Goal: Task Accomplishment & Management: Manage account settings

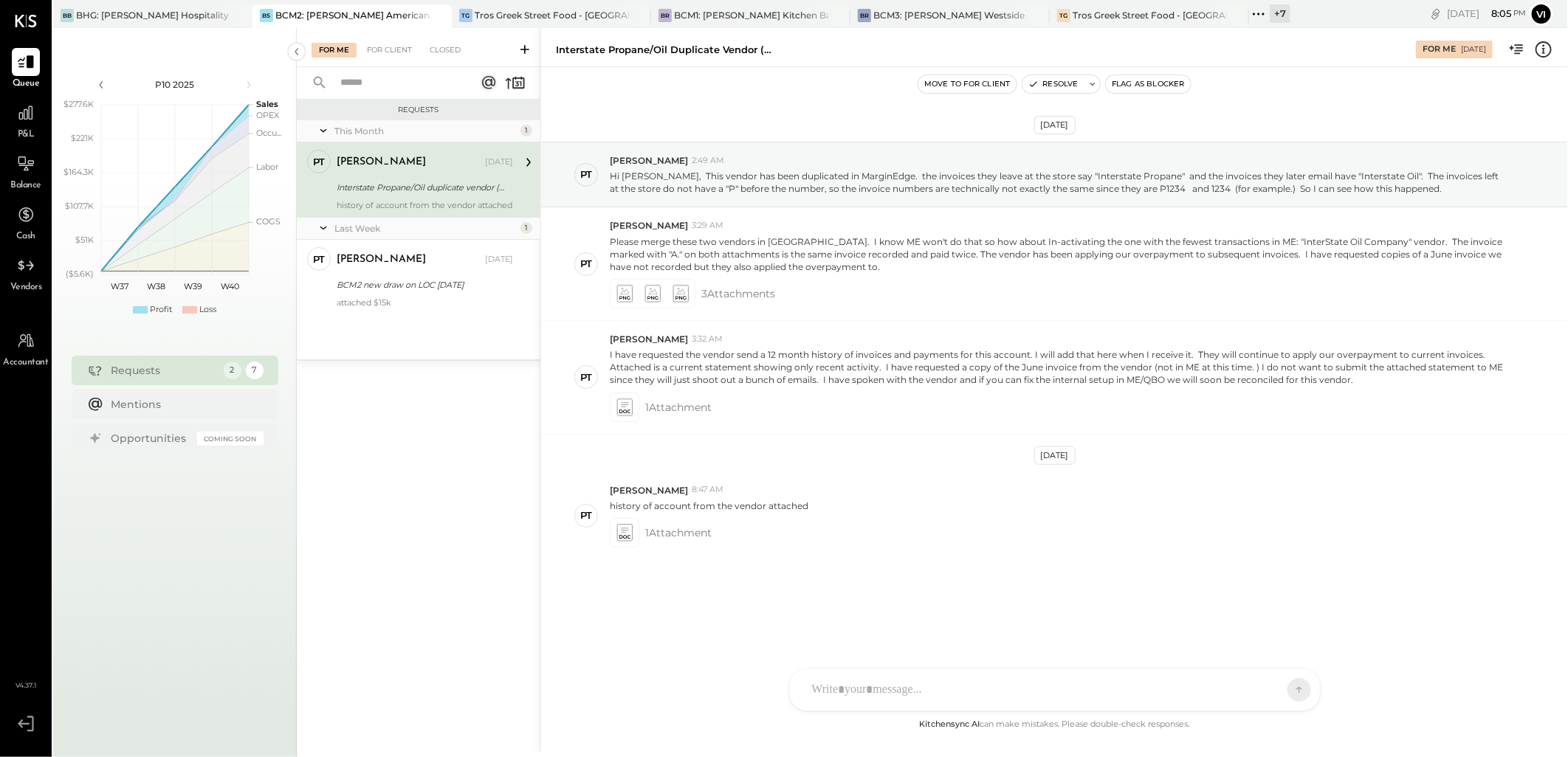
click at [1025, 687] on div at bounding box center [1042, 690] width 474 height 33
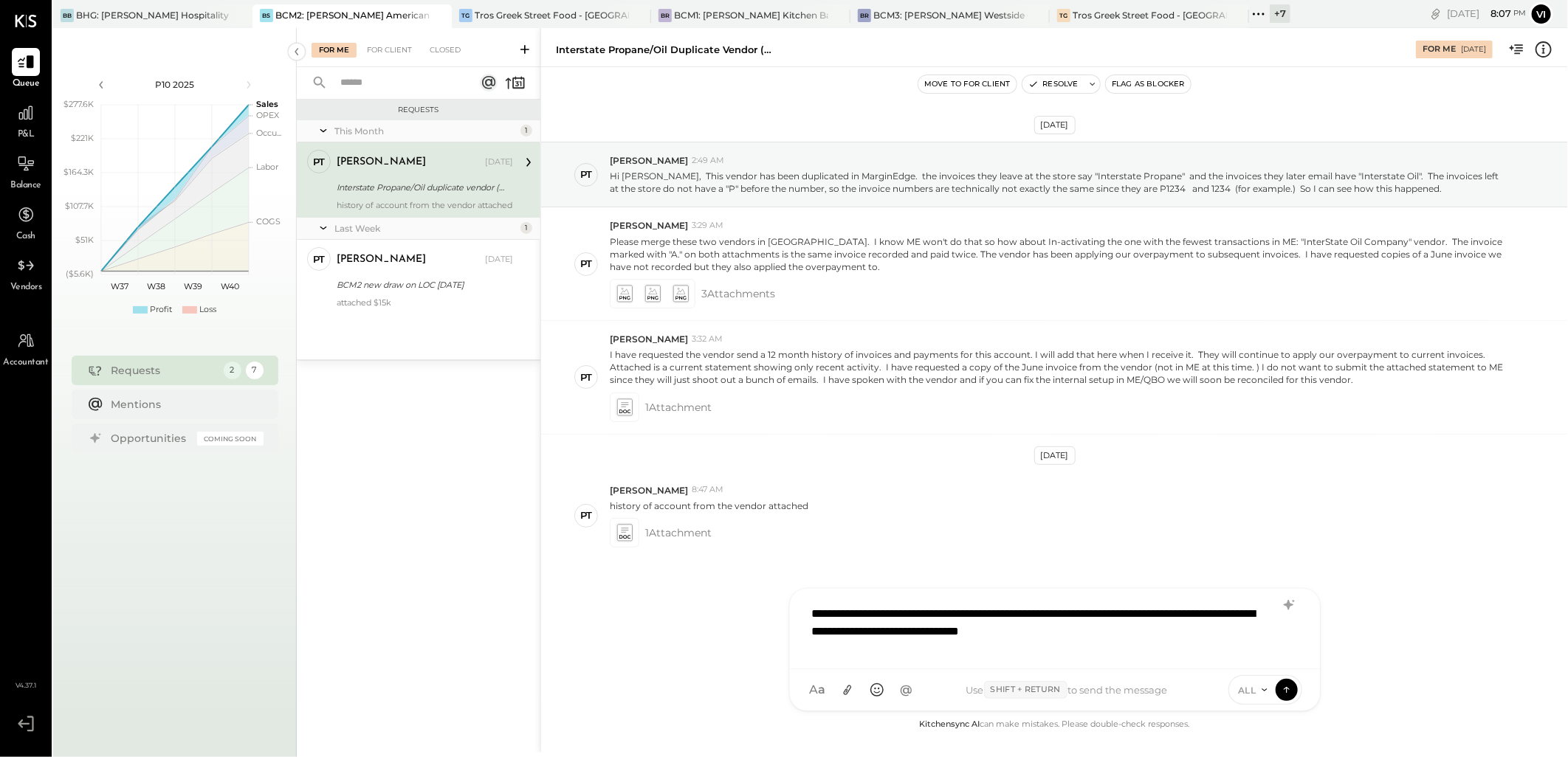
click at [1198, 622] on div "**********" at bounding box center [1055, 627] width 500 height 59
click at [1200, 631] on div "**********" at bounding box center [1055, 627] width 500 height 59
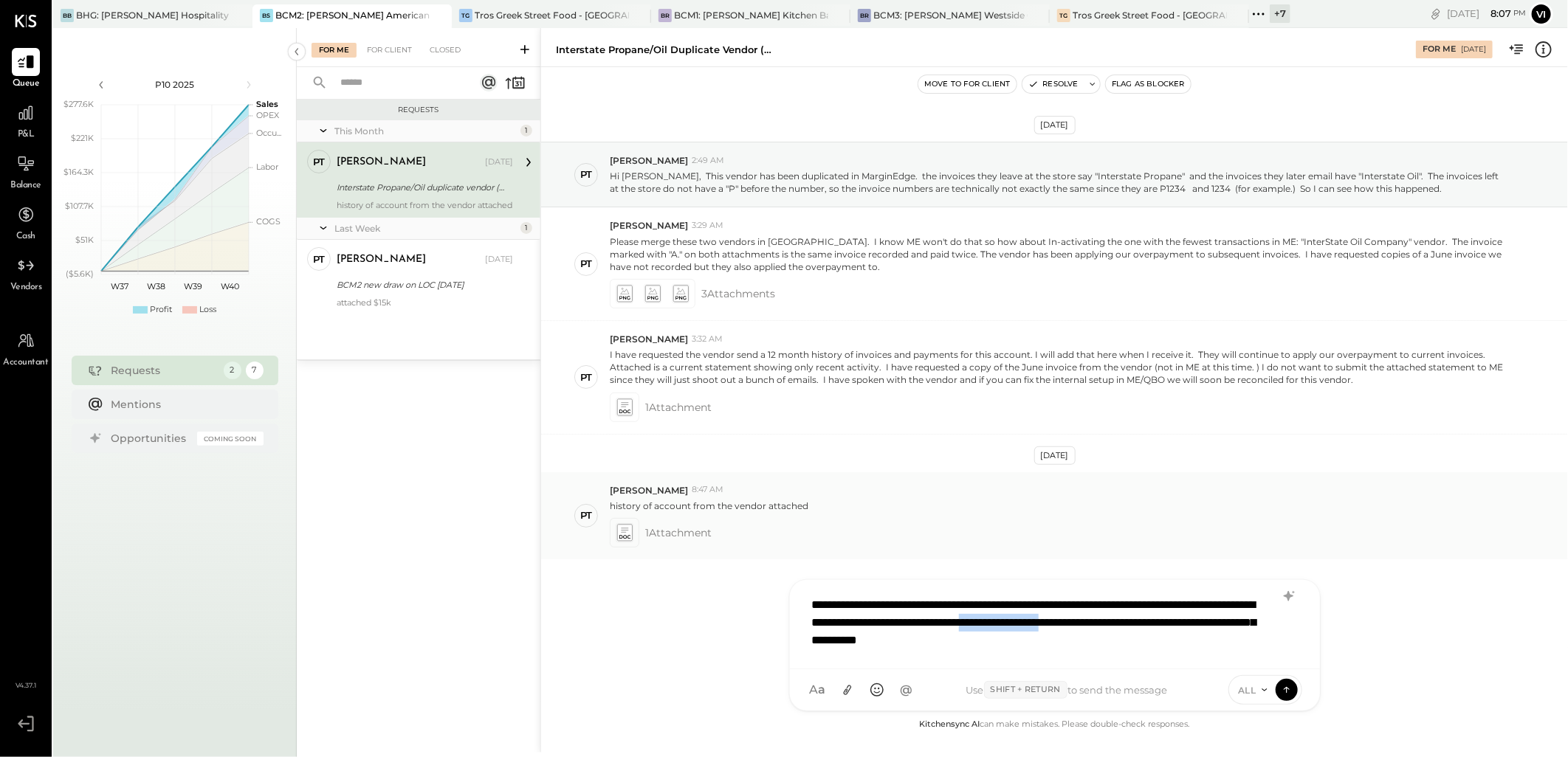
copy div "**********"
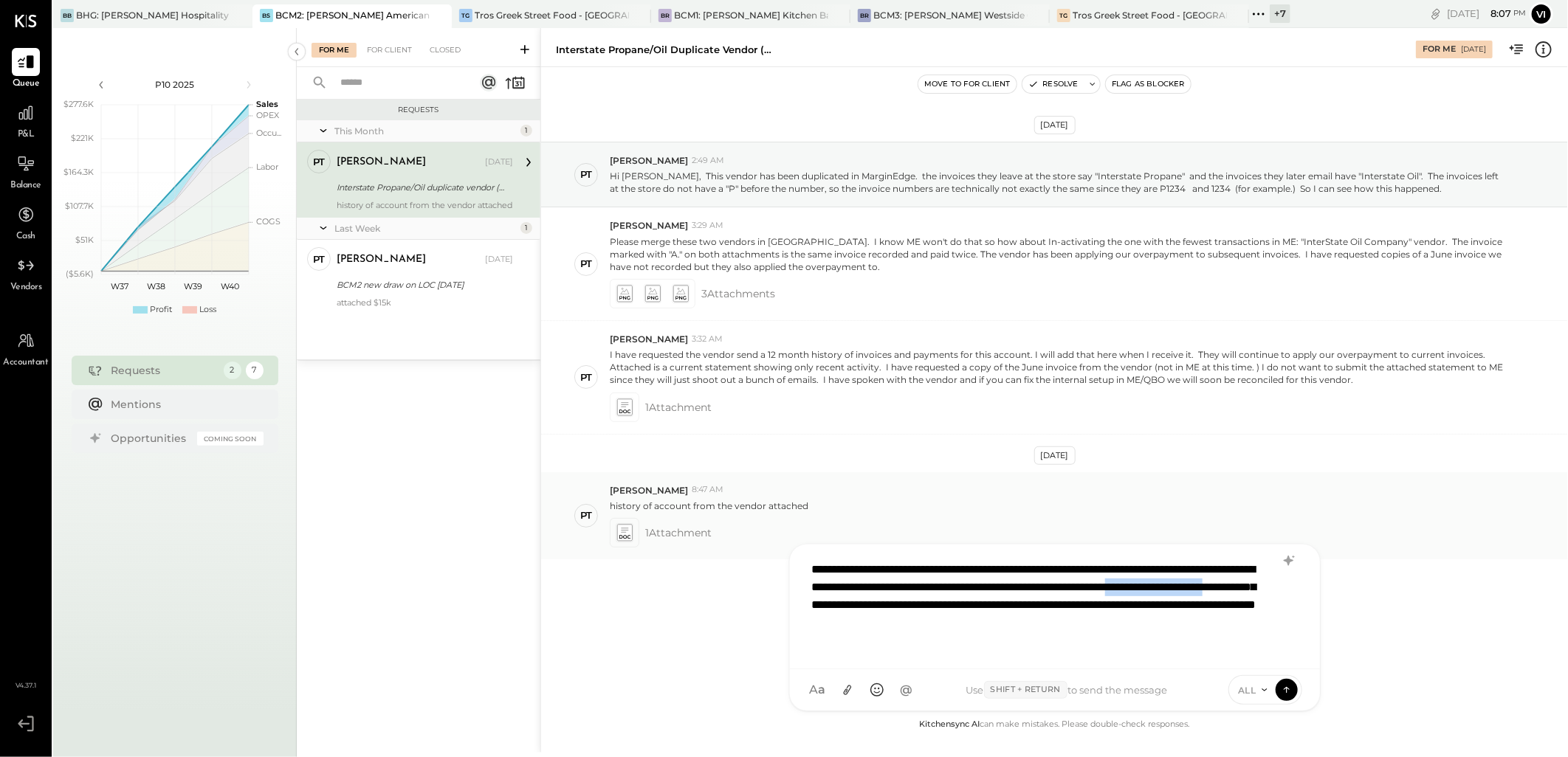
copy div "**********"
click at [1190, 645] on div "**********" at bounding box center [1055, 605] width 500 height 103
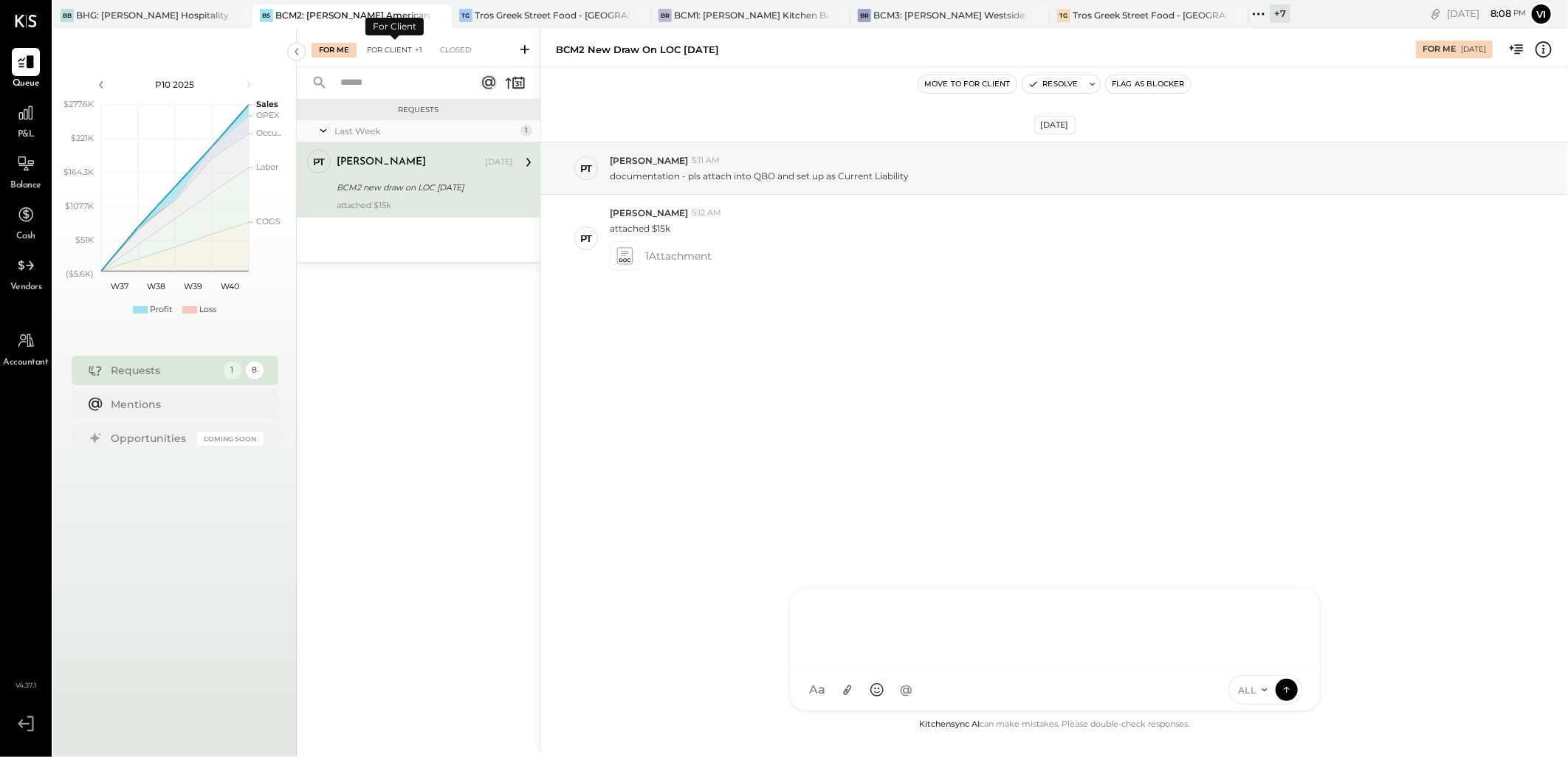
click at [391, 43] on div "For Client +1" at bounding box center [394, 50] width 70 height 15
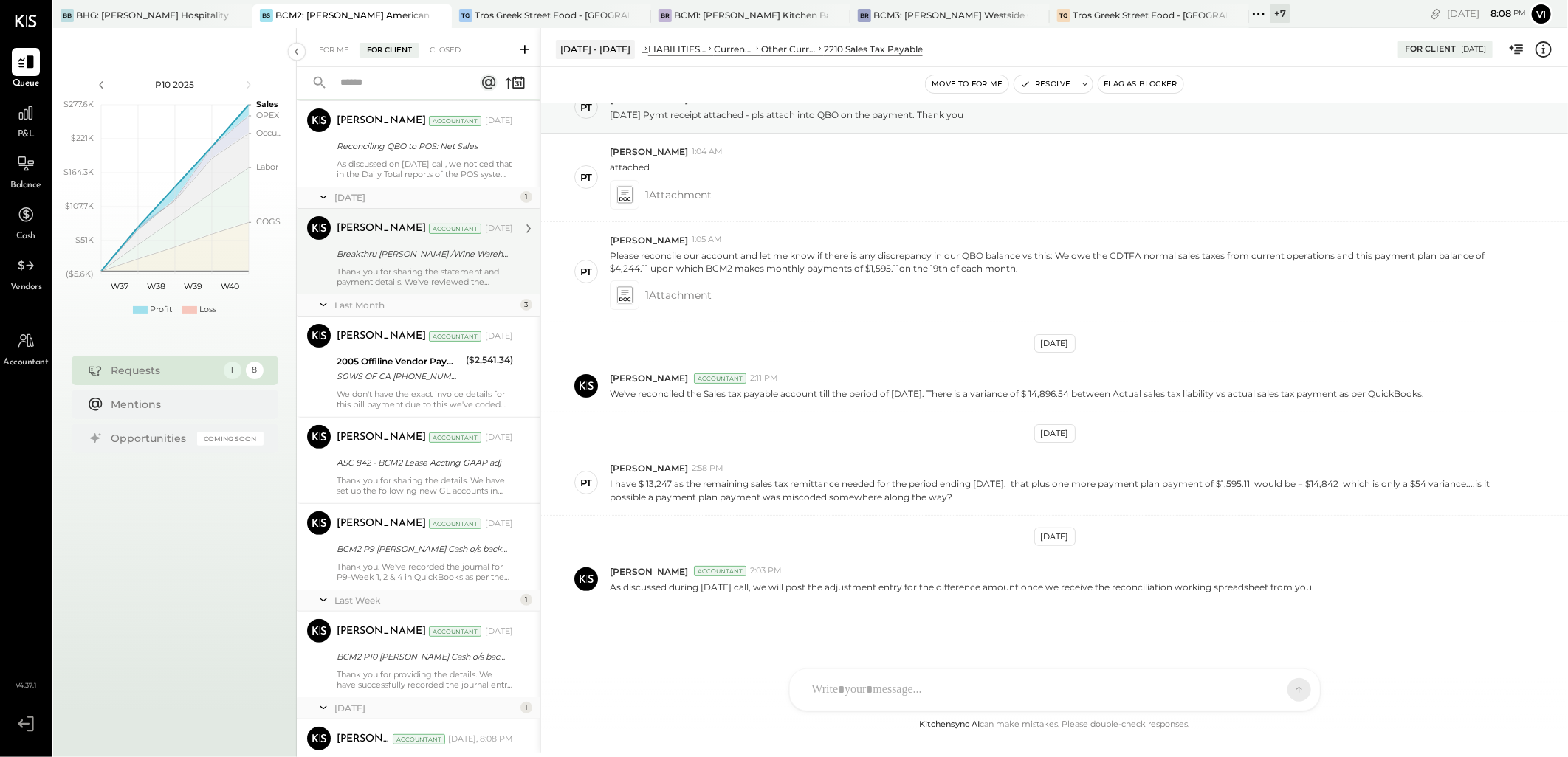
scroll to position [224, 0]
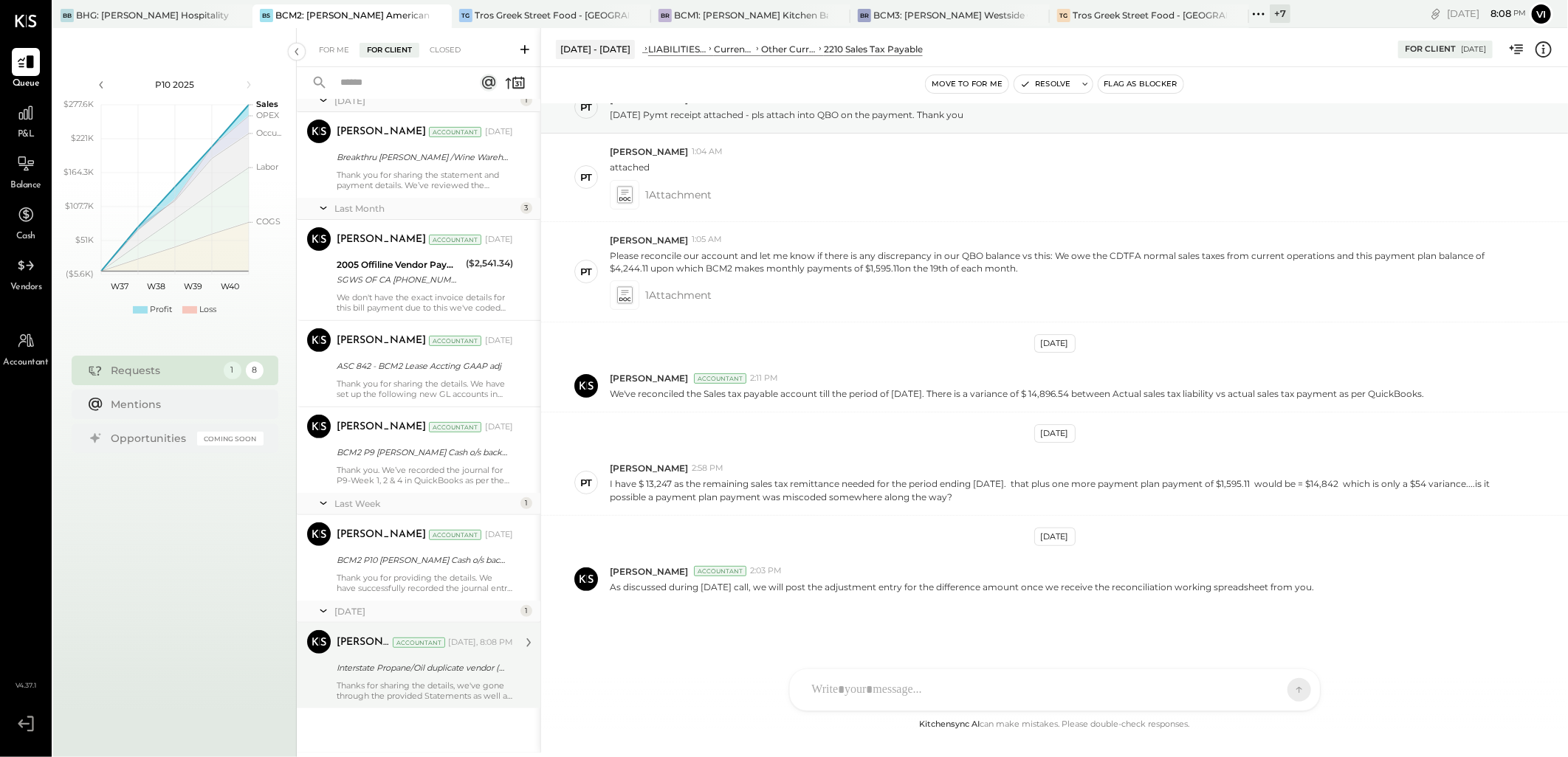
click at [399, 659] on div "Interstate Propane/Oil duplicate vendor (BCM2)" at bounding box center [422, 668] width 172 height 18
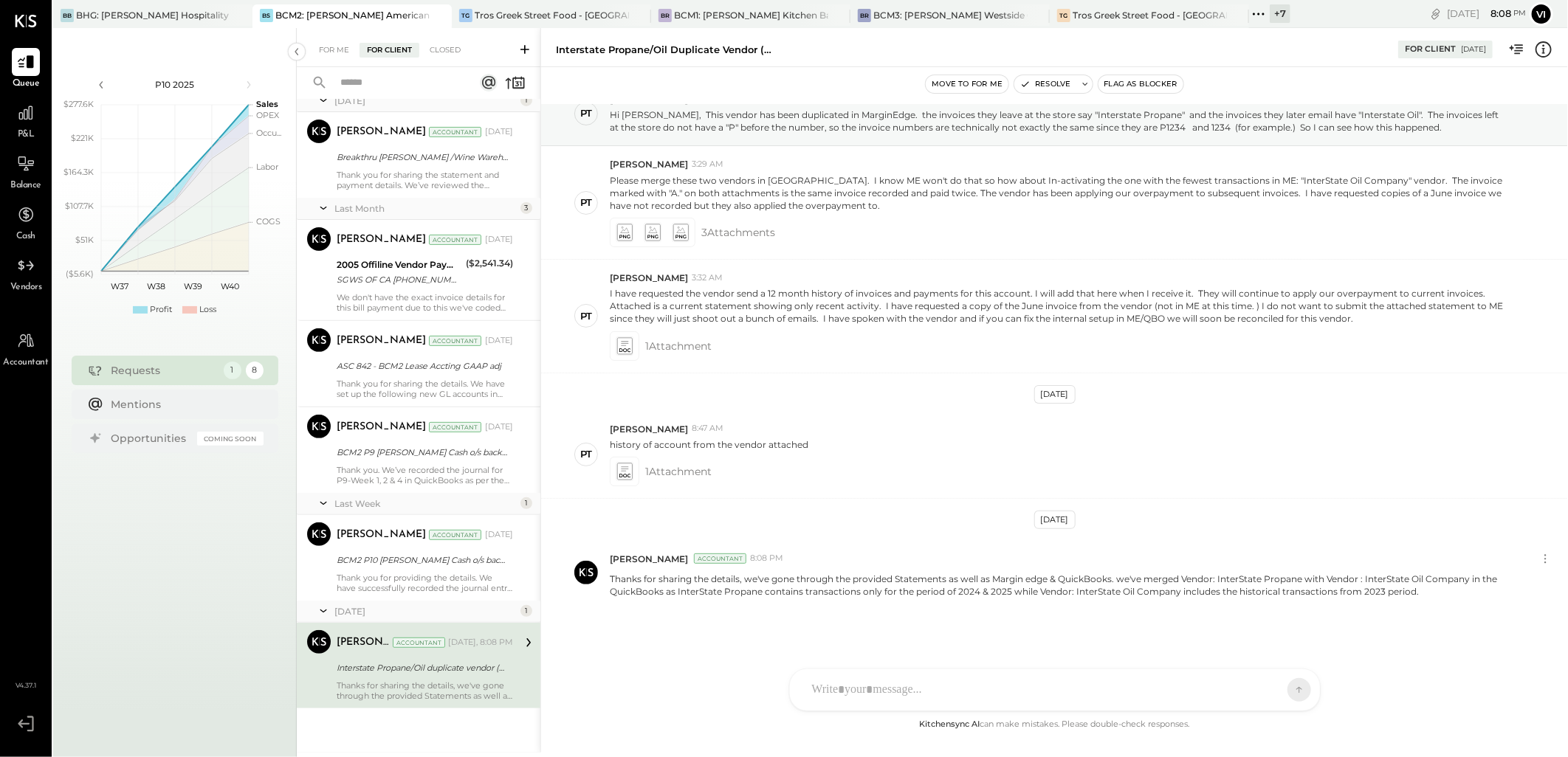
scroll to position [65, 0]
click at [1545, 559] on icon at bounding box center [1545, 559] width 2 height 2
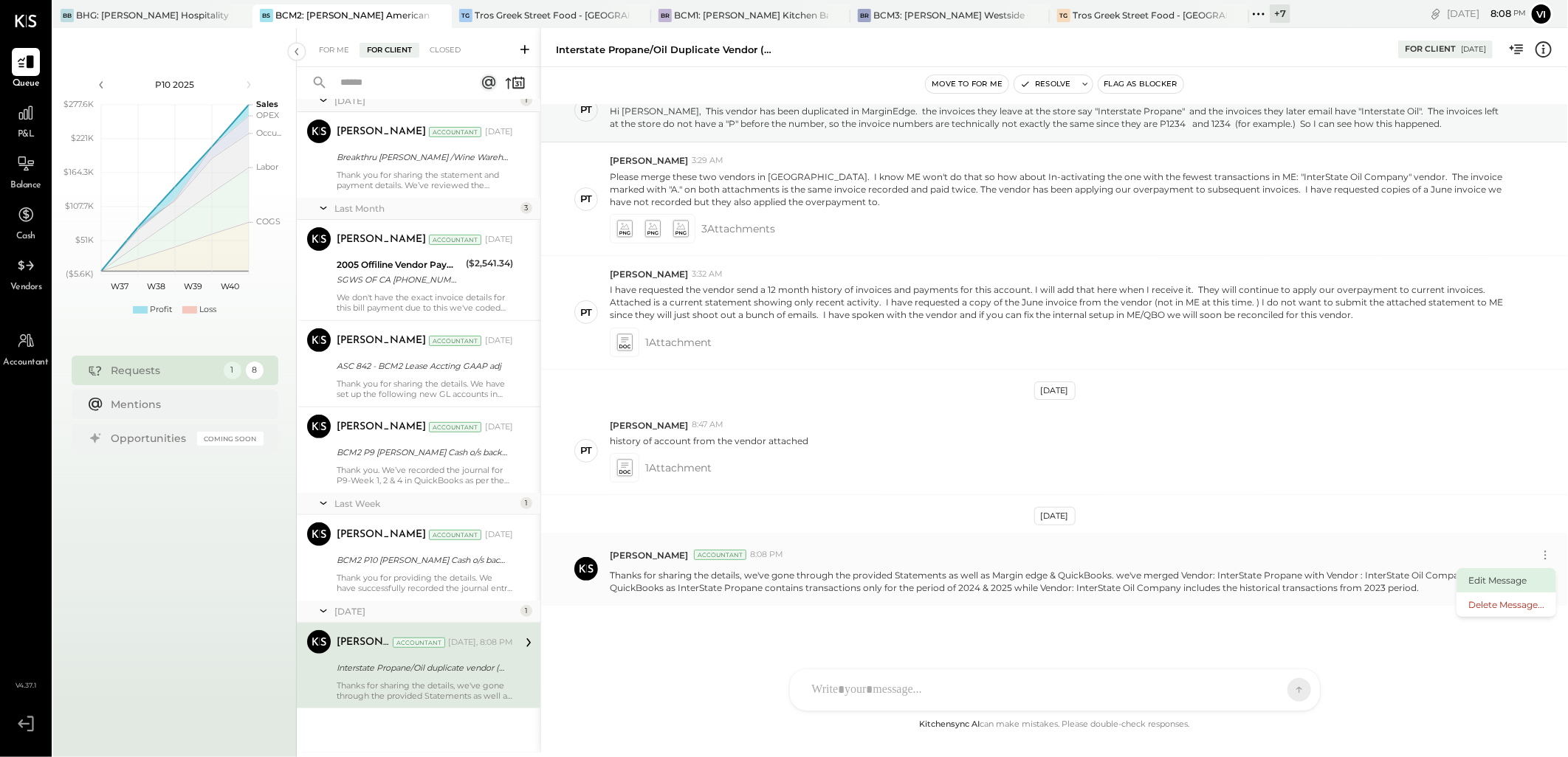
click at [1503, 579] on button "Edit Message" at bounding box center [1506, 580] width 99 height 24
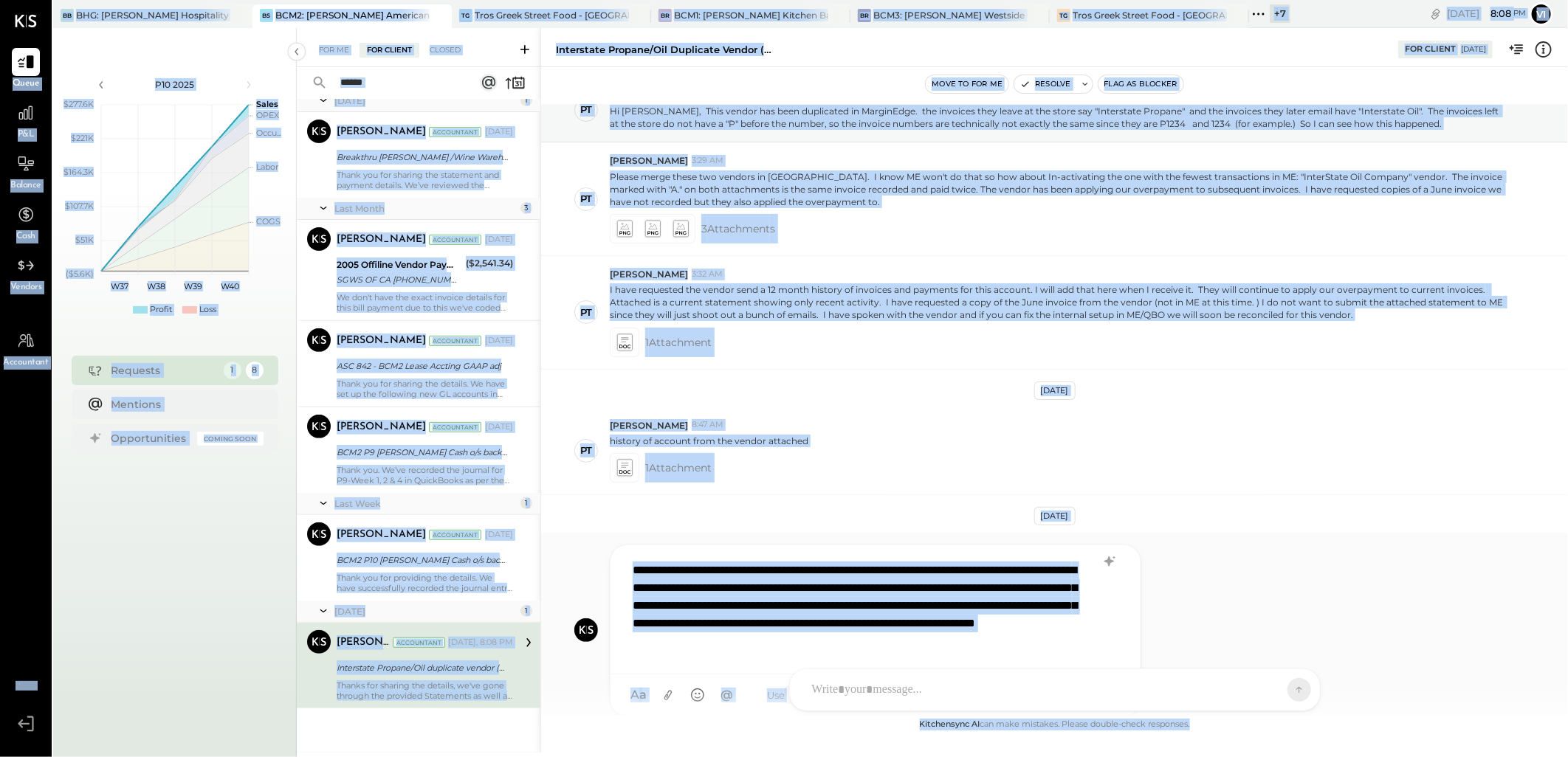
click at [783, 600] on div "**********" at bounding box center [875, 609] width 500 height 110
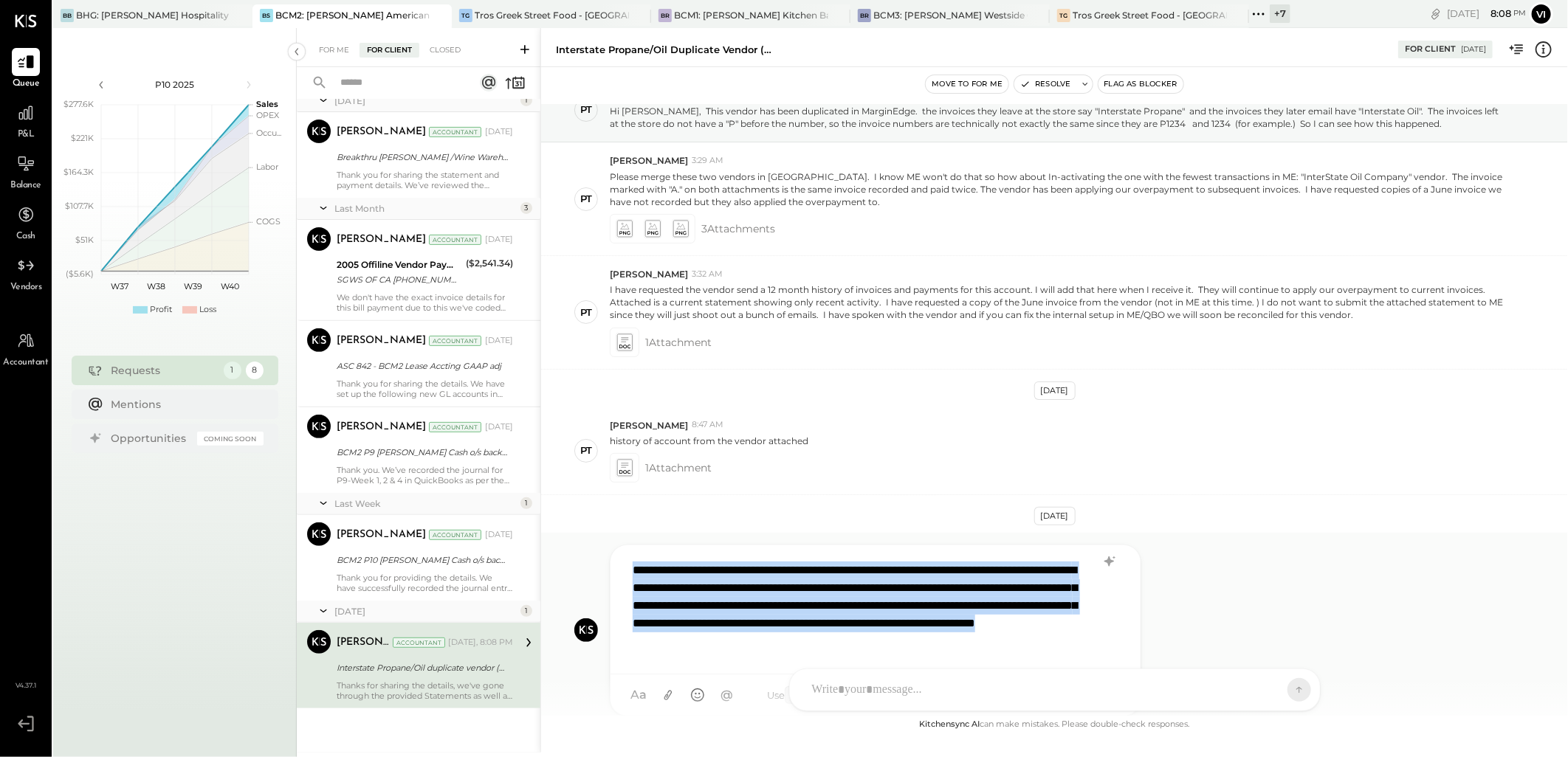
copy div "**********"
click at [848, 685] on div at bounding box center [1042, 690] width 474 height 33
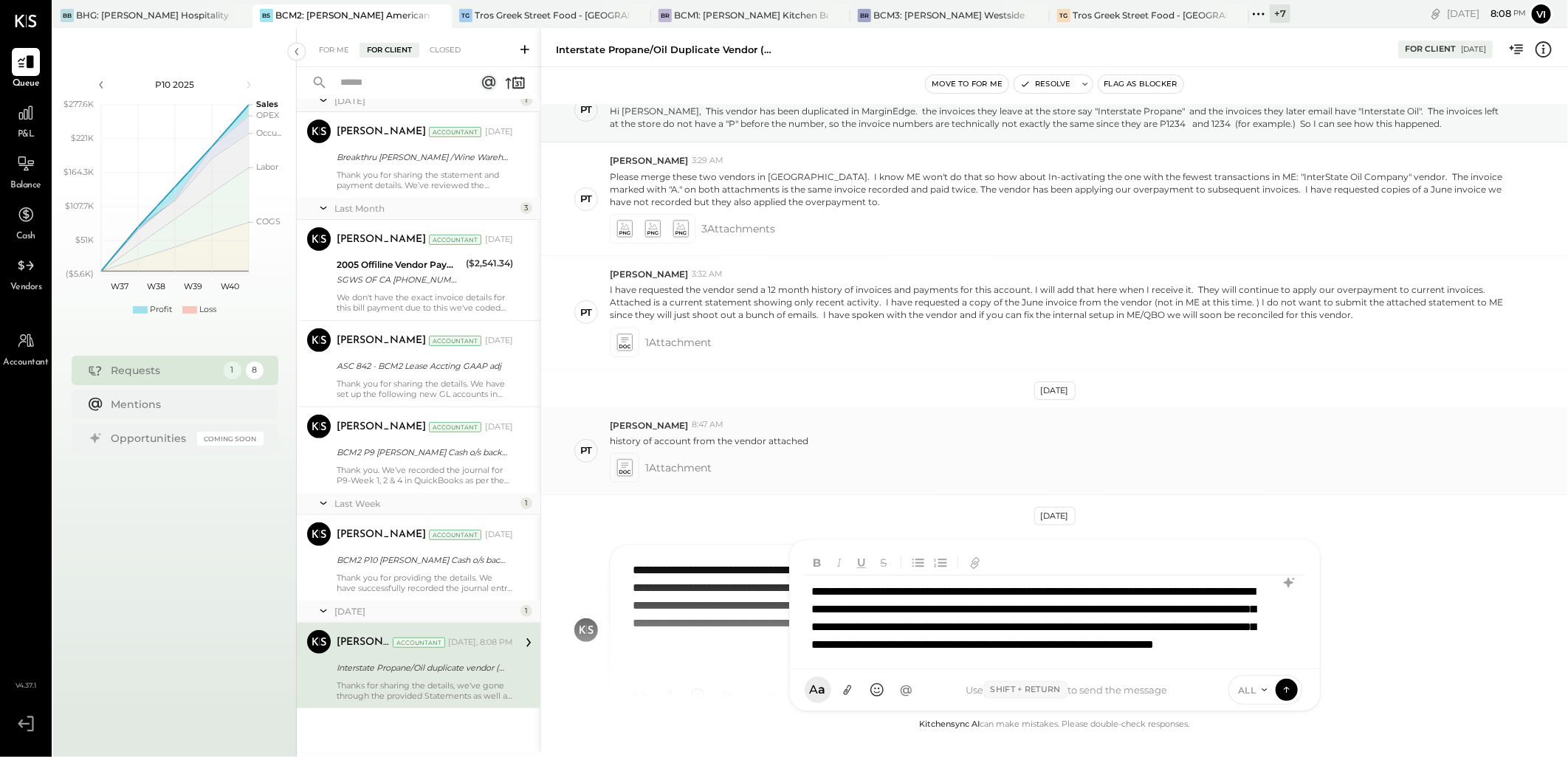
click at [1122, 435] on div "history of account from the vendor attached" at bounding box center [1083, 440] width 946 height 15
click at [1049, 639] on div "**********" at bounding box center [1055, 627] width 500 height 103
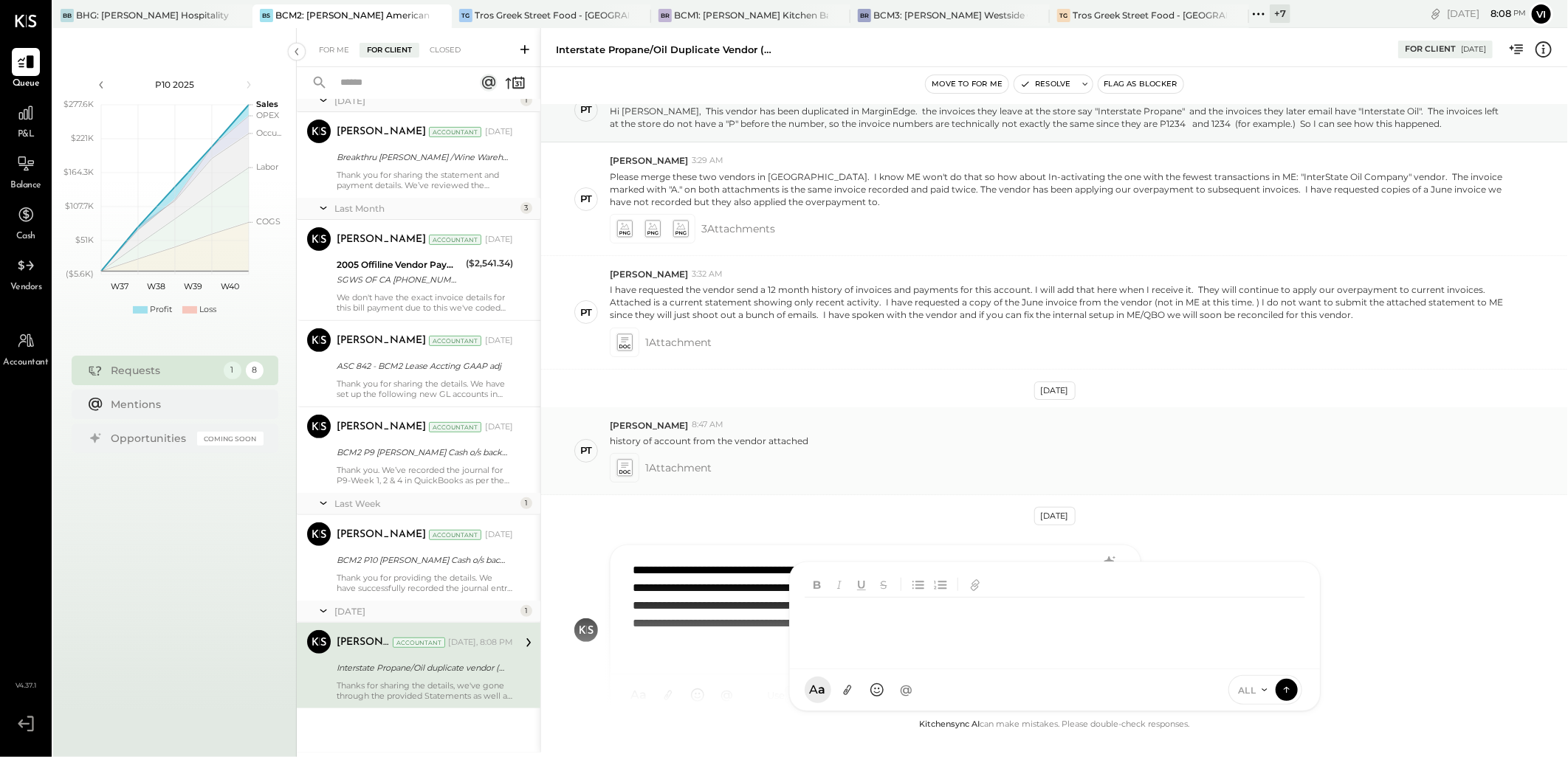
click at [867, 469] on div "1 Attachment" at bounding box center [1083, 468] width 946 height 30
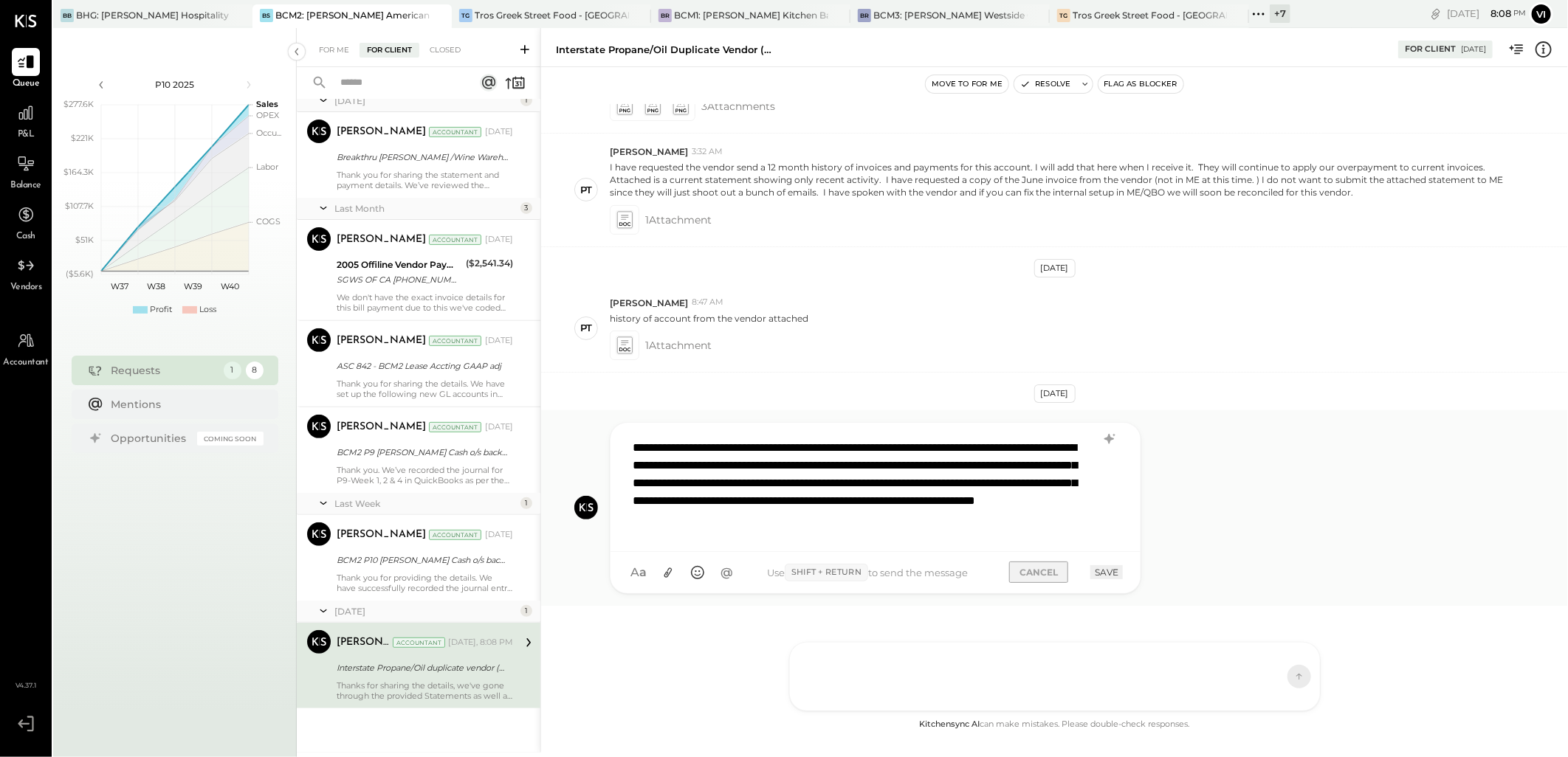
click at [1037, 570] on button "CANCEL" at bounding box center [1038, 572] width 59 height 21
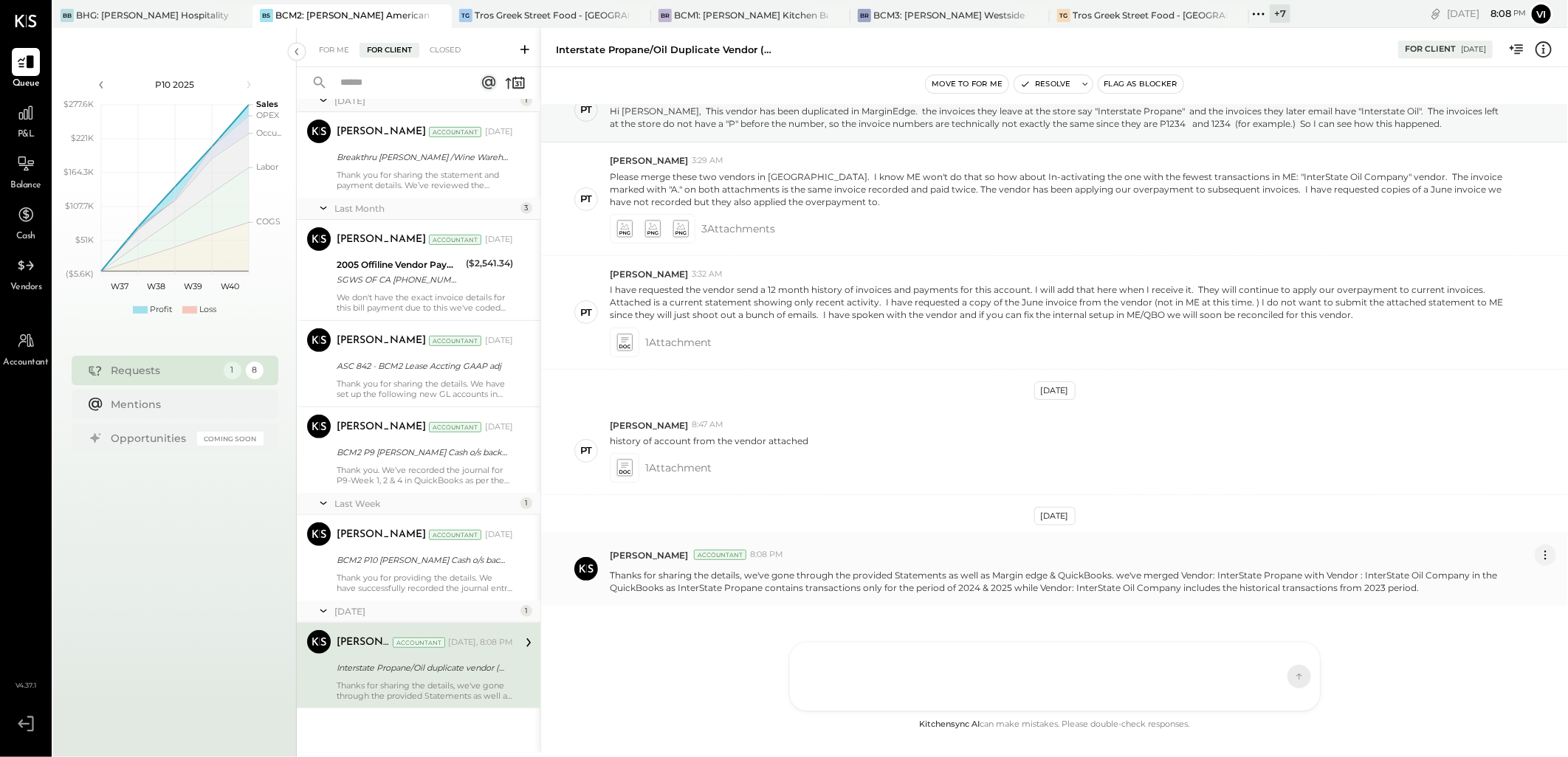
click at [1543, 553] on icon at bounding box center [1545, 555] width 15 height 15
click at [1493, 606] on button "Delete Message..." at bounding box center [1506, 605] width 99 height 24
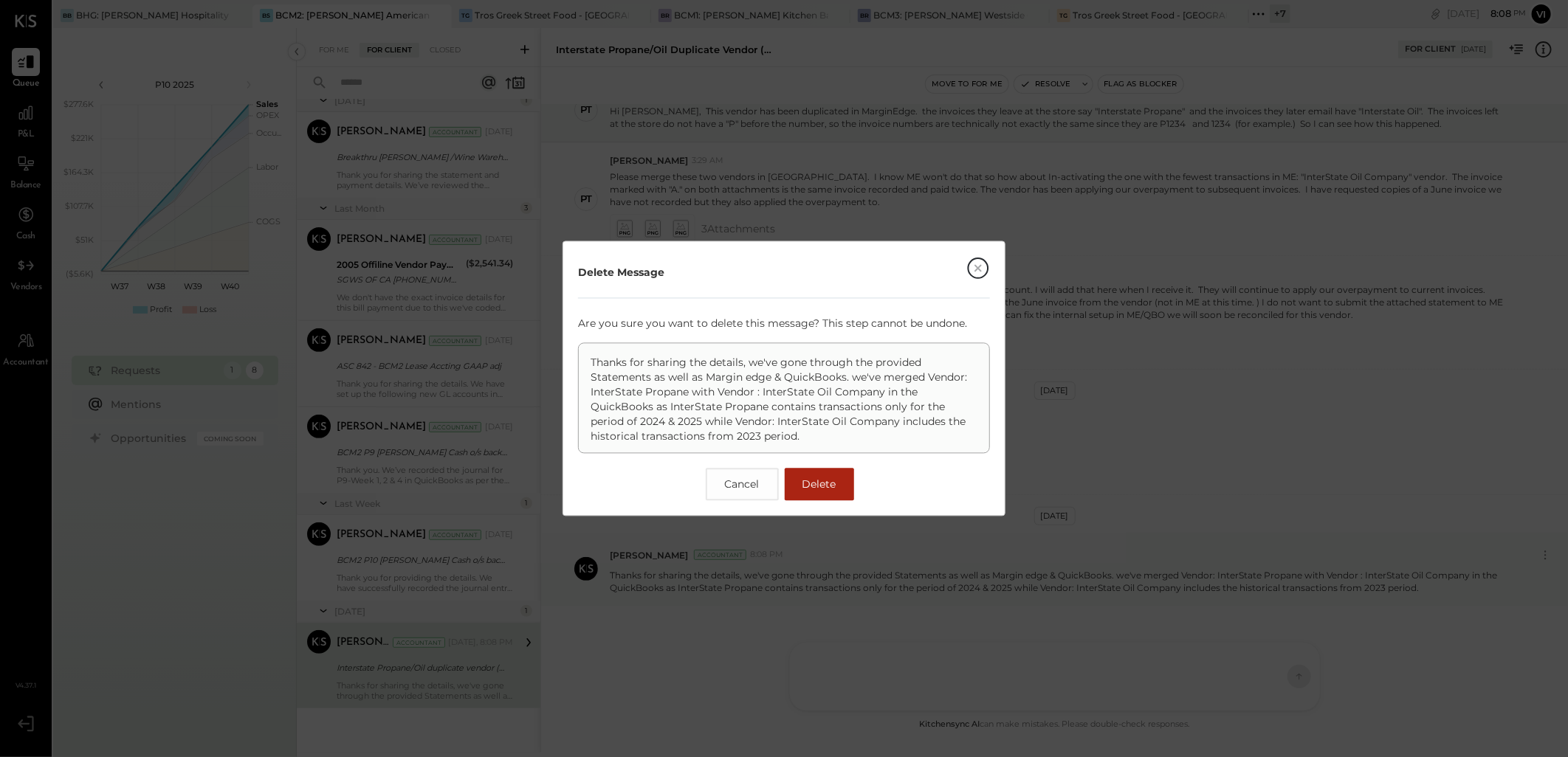
click at [822, 486] on span "Delete" at bounding box center [820, 485] width 34 height 14
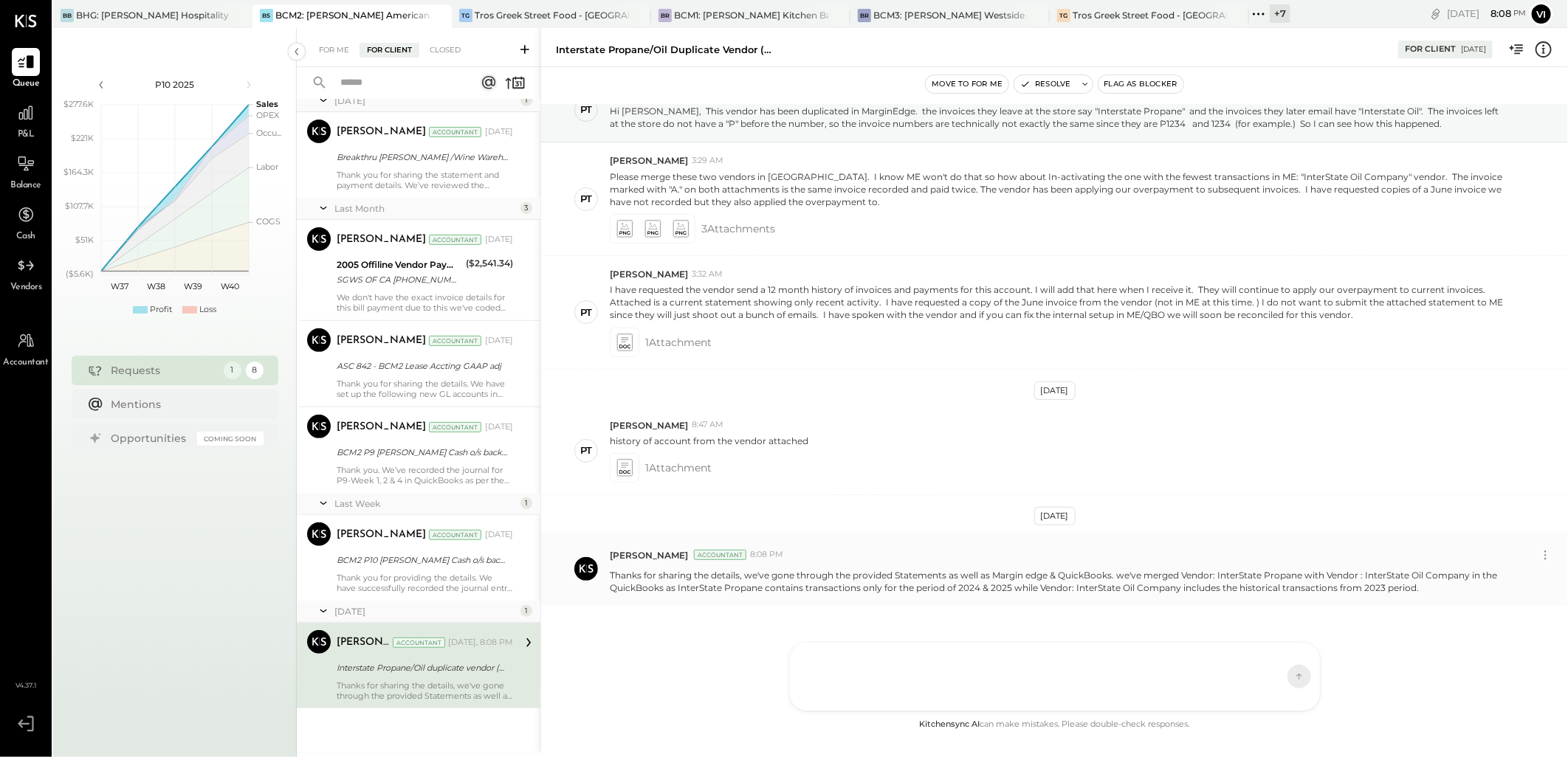
scroll to position [0, 0]
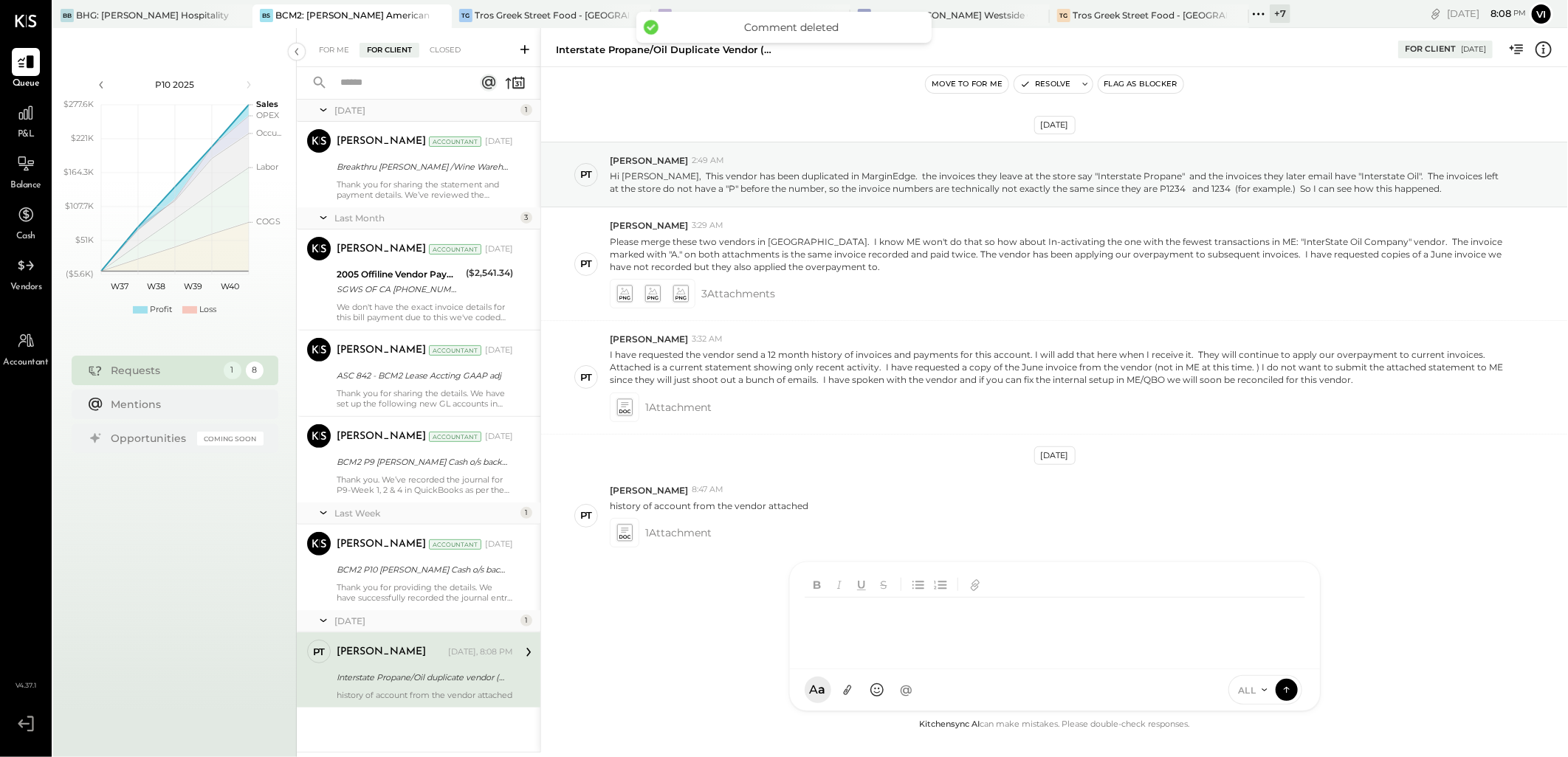
click at [912, 657] on div at bounding box center [1042, 627] width 474 height 59
click at [889, 646] on div at bounding box center [1055, 627] width 500 height 59
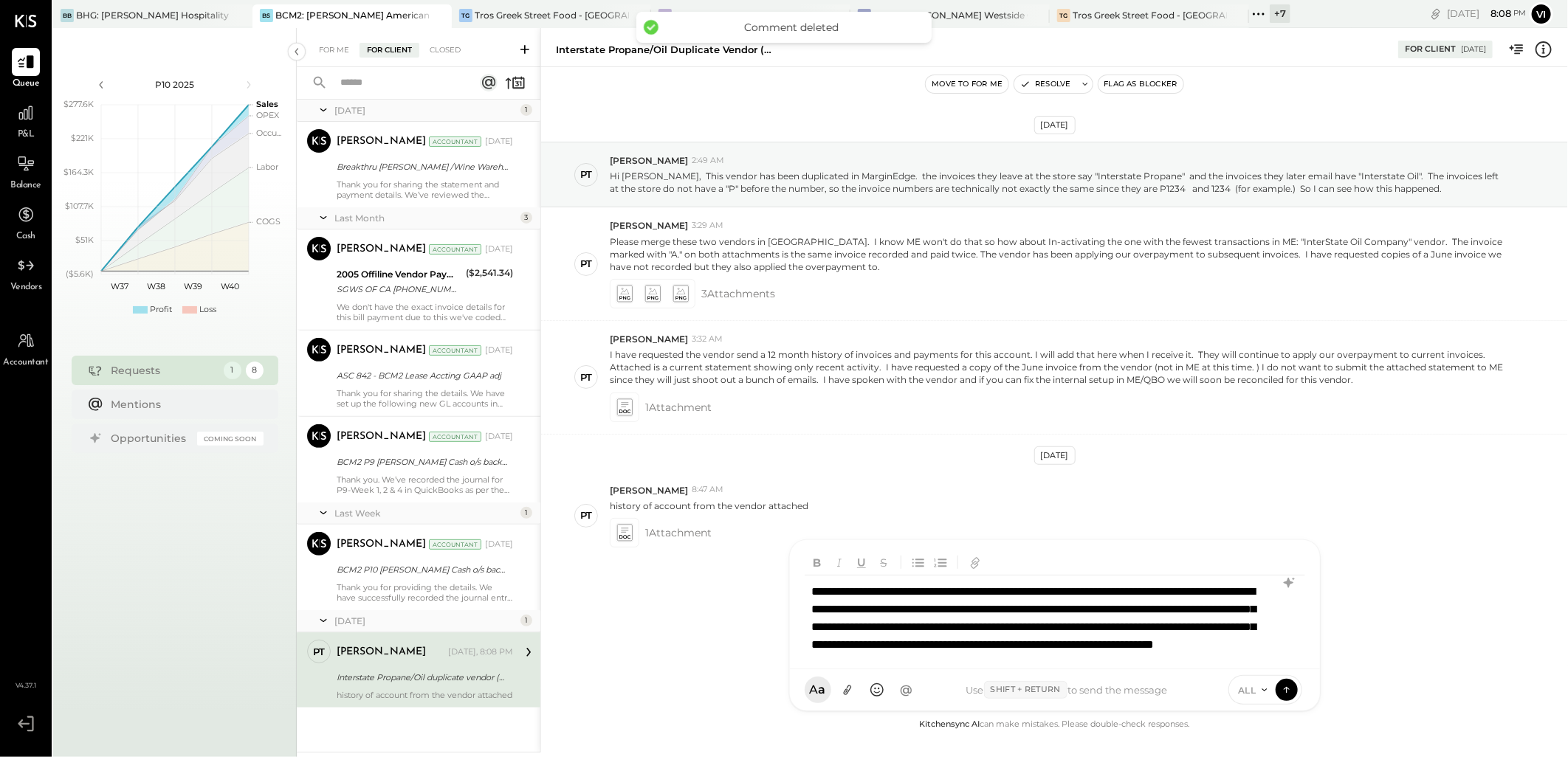
scroll to position [19, 0]
click at [1039, 659] on div "**********" at bounding box center [1055, 627] width 500 height 103
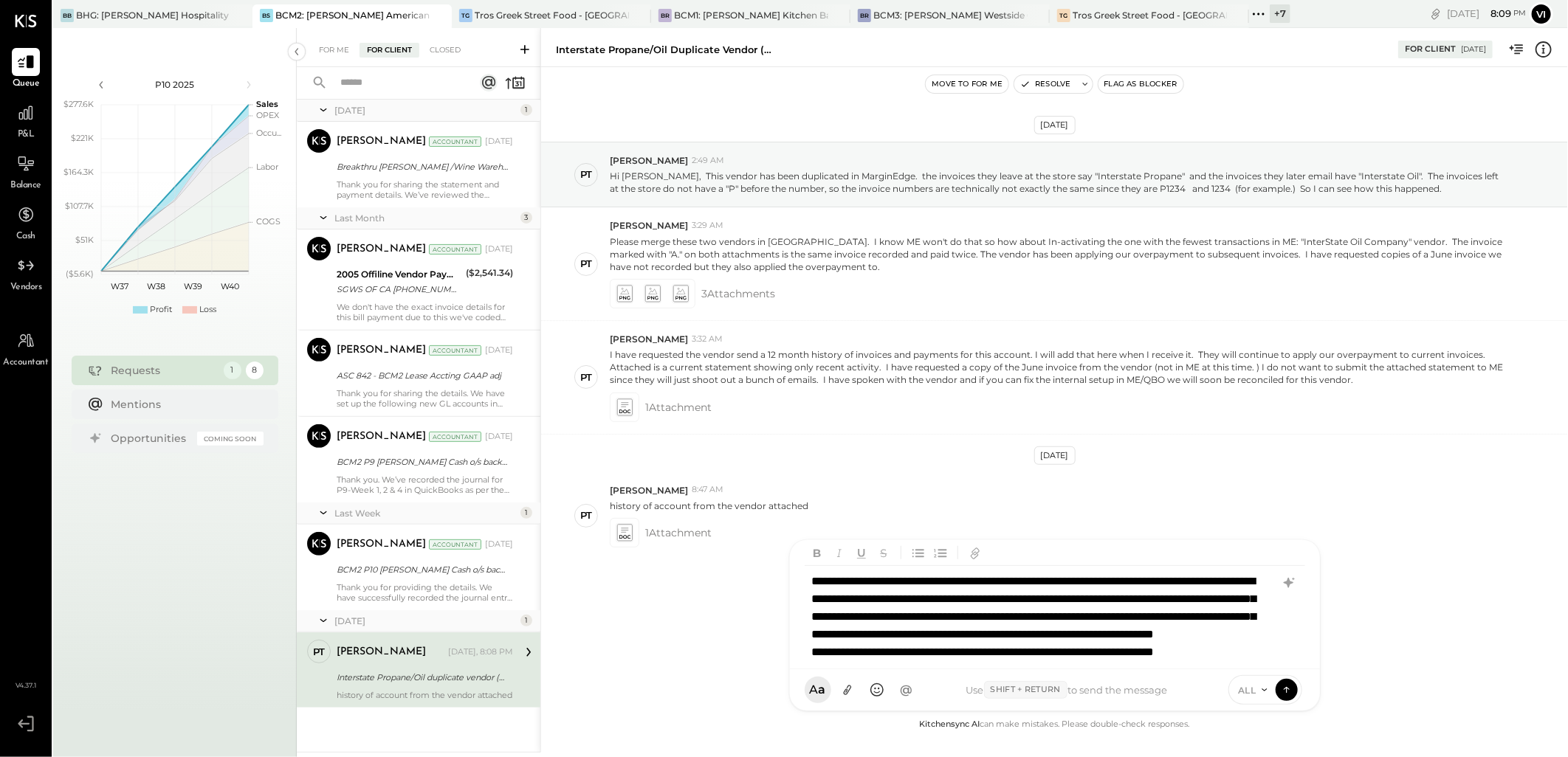
scroll to position [44, 0]
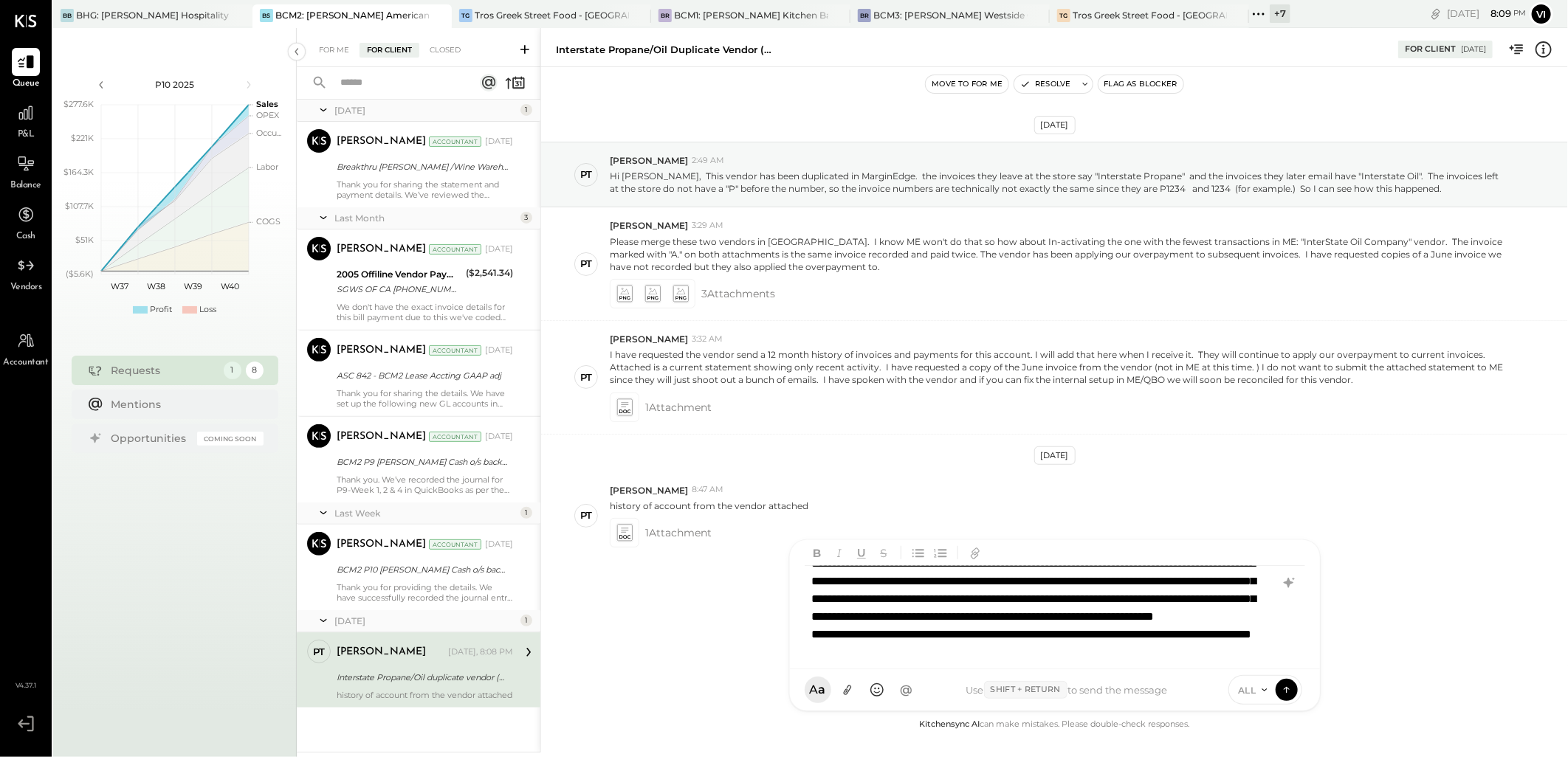
click at [986, 661] on div "**********" at bounding box center [1035, 643] width 447 height 35
click at [1094, 661] on div "**********" at bounding box center [1035, 643] width 447 height 35
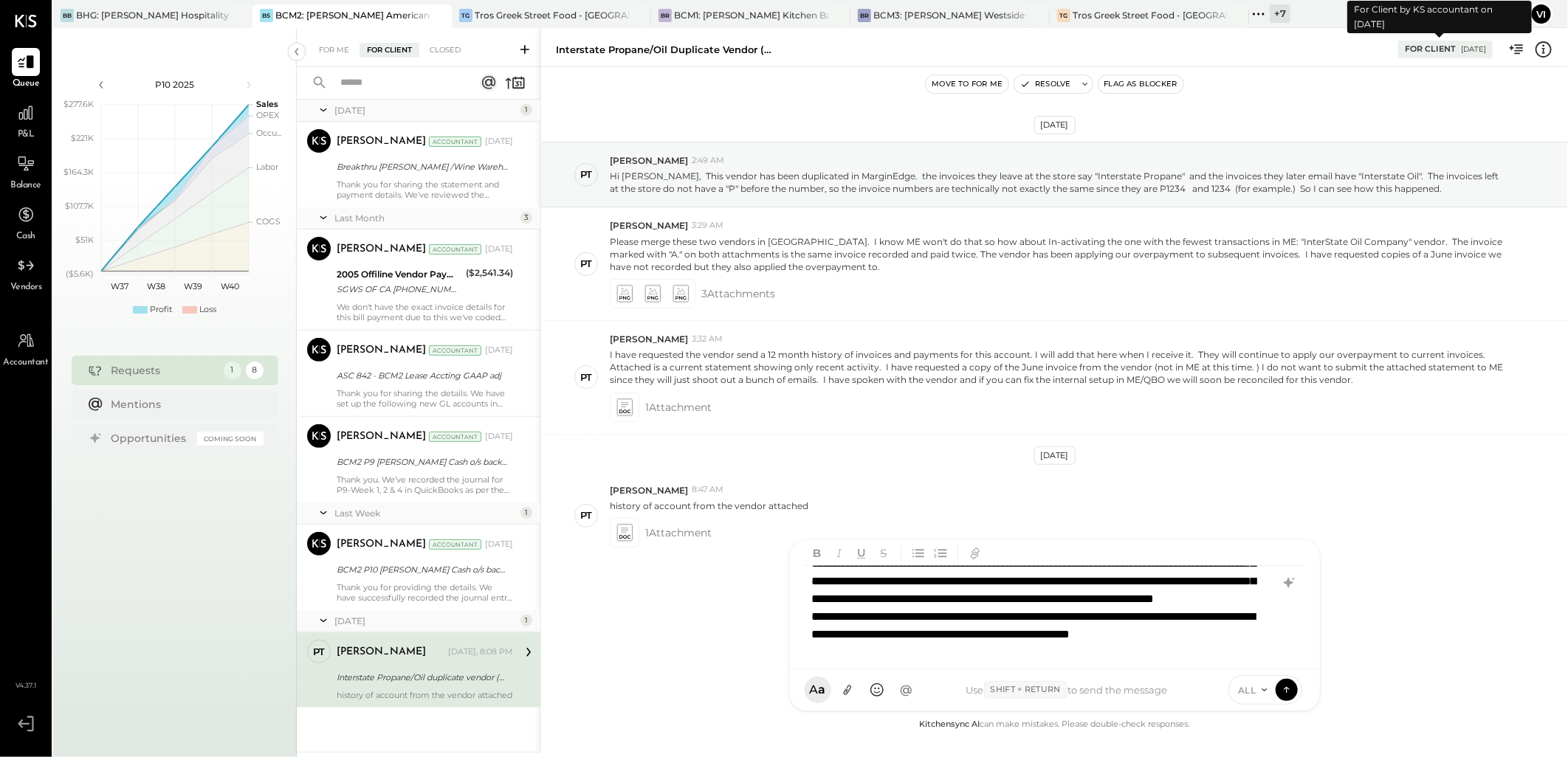
click at [904, 649] on div "**********" at bounding box center [1035, 635] width 447 height 53
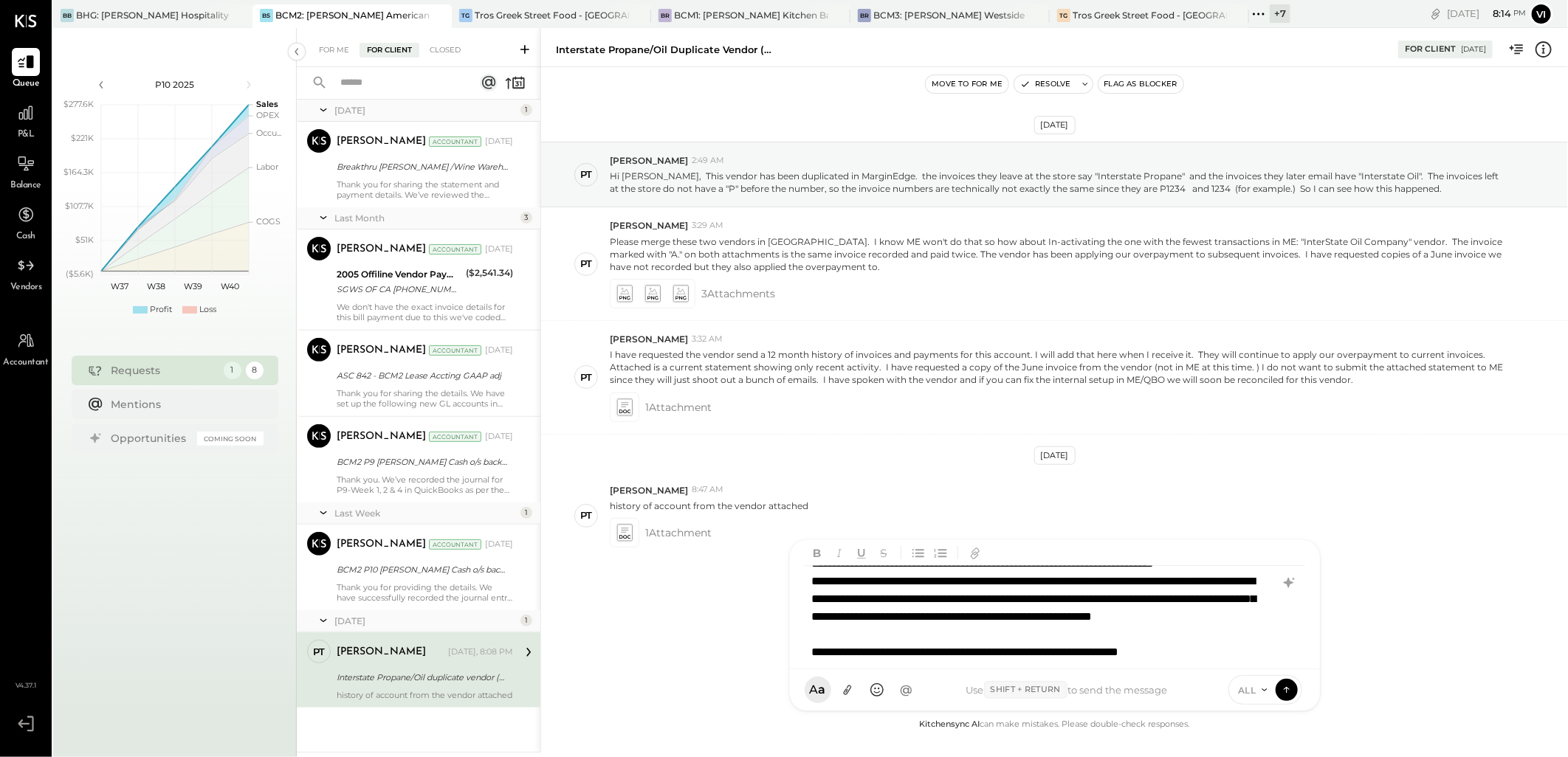
scroll to position [115, 0]
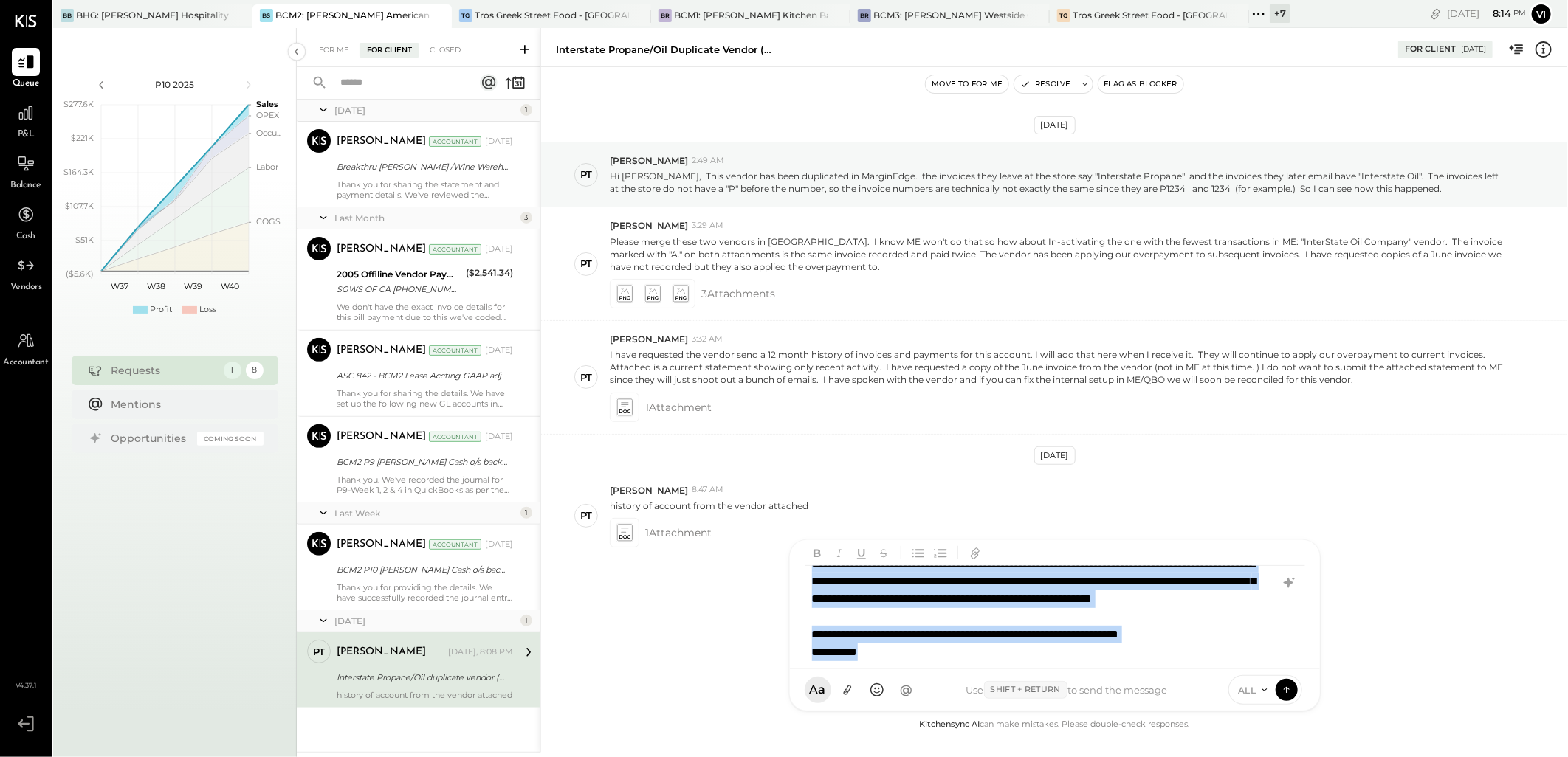
copy div "**********"
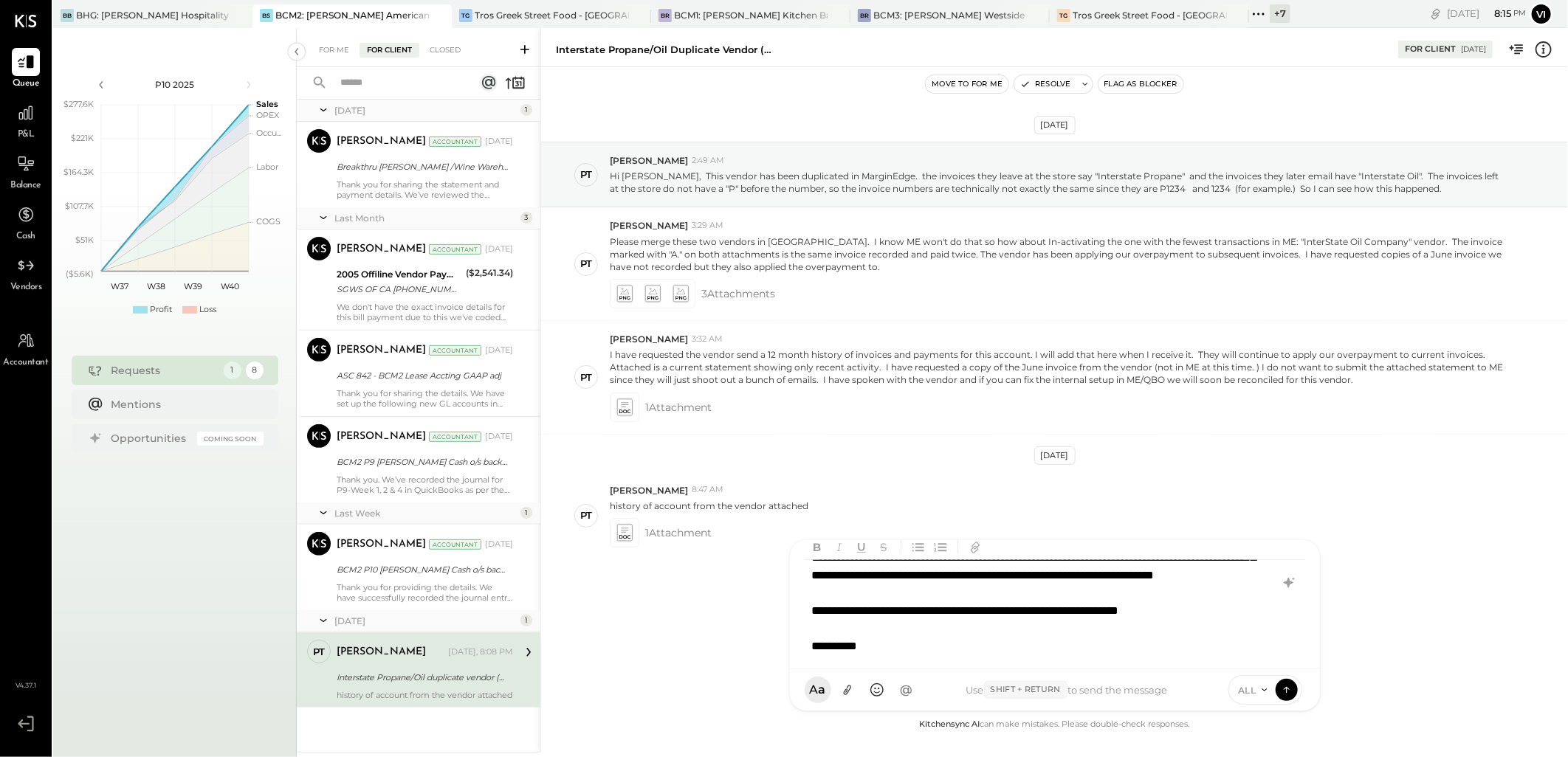
scroll to position [21, 0]
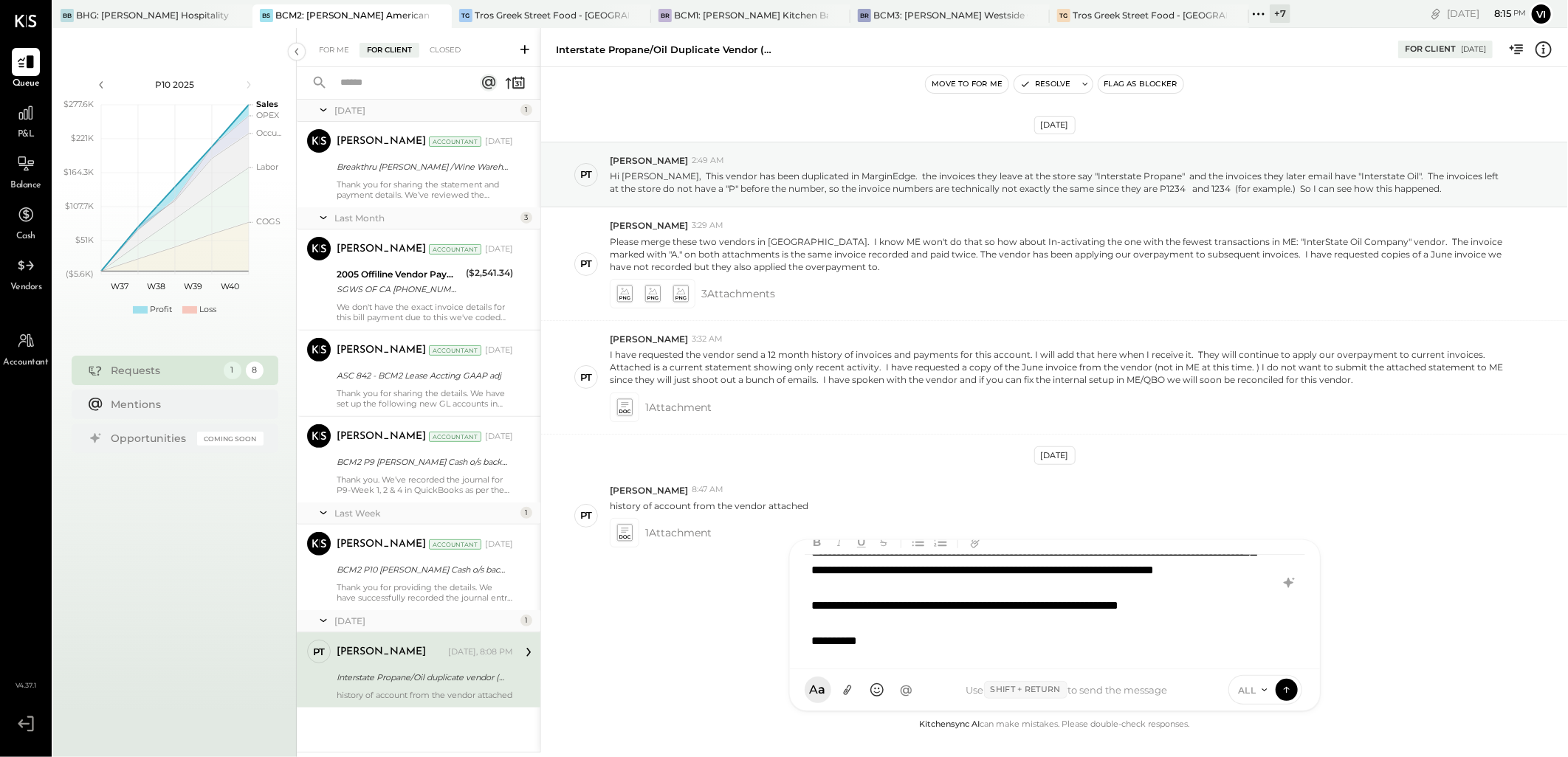
click at [913, 648] on div "**********" at bounding box center [1055, 606] width 500 height 103
click at [939, 641] on div "**********" at bounding box center [1055, 606] width 500 height 103
click at [849, 694] on icon at bounding box center [847, 690] width 15 height 15
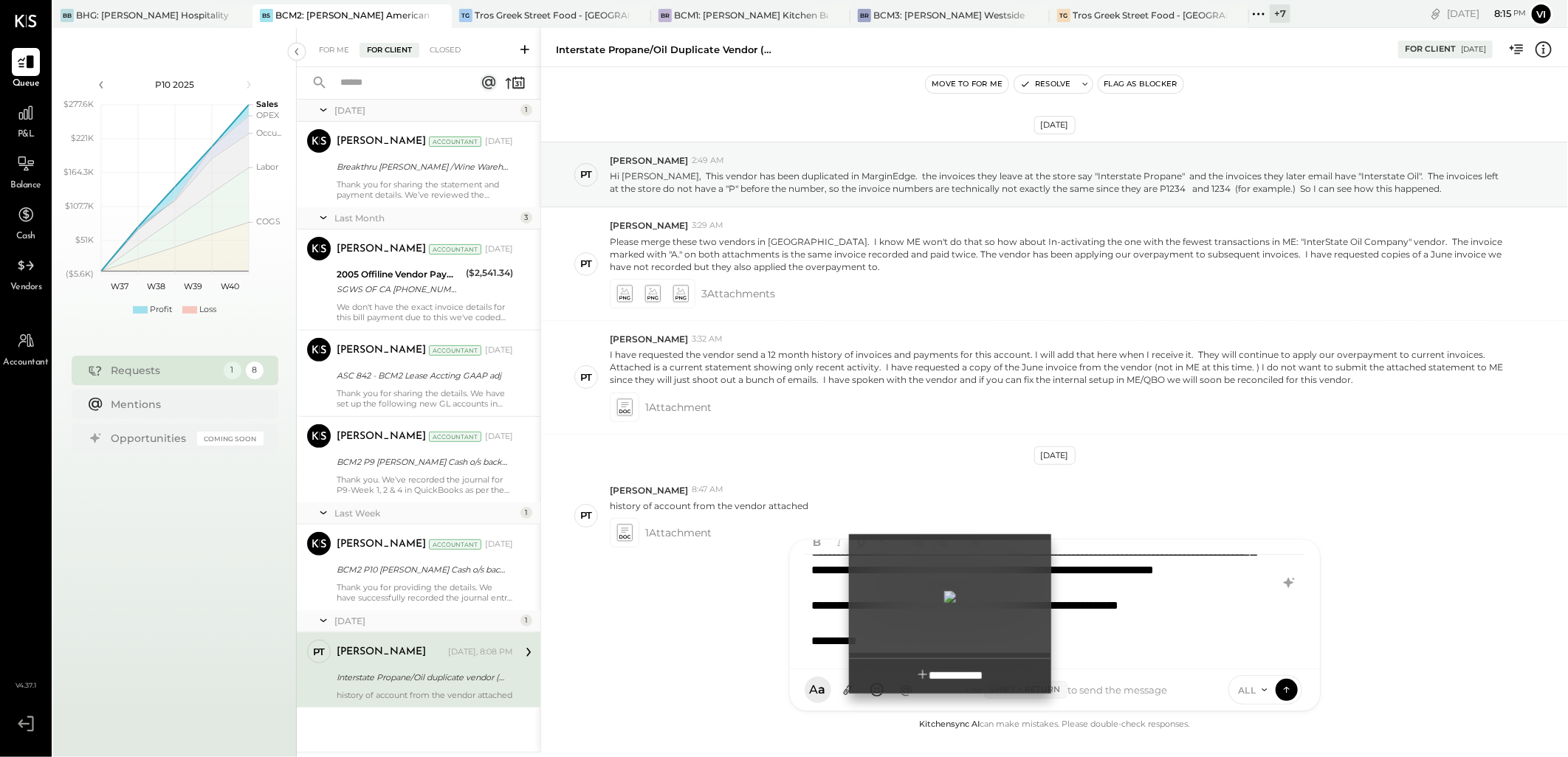
click at [930, 606] on div at bounding box center [950, 597] width 201 height 113
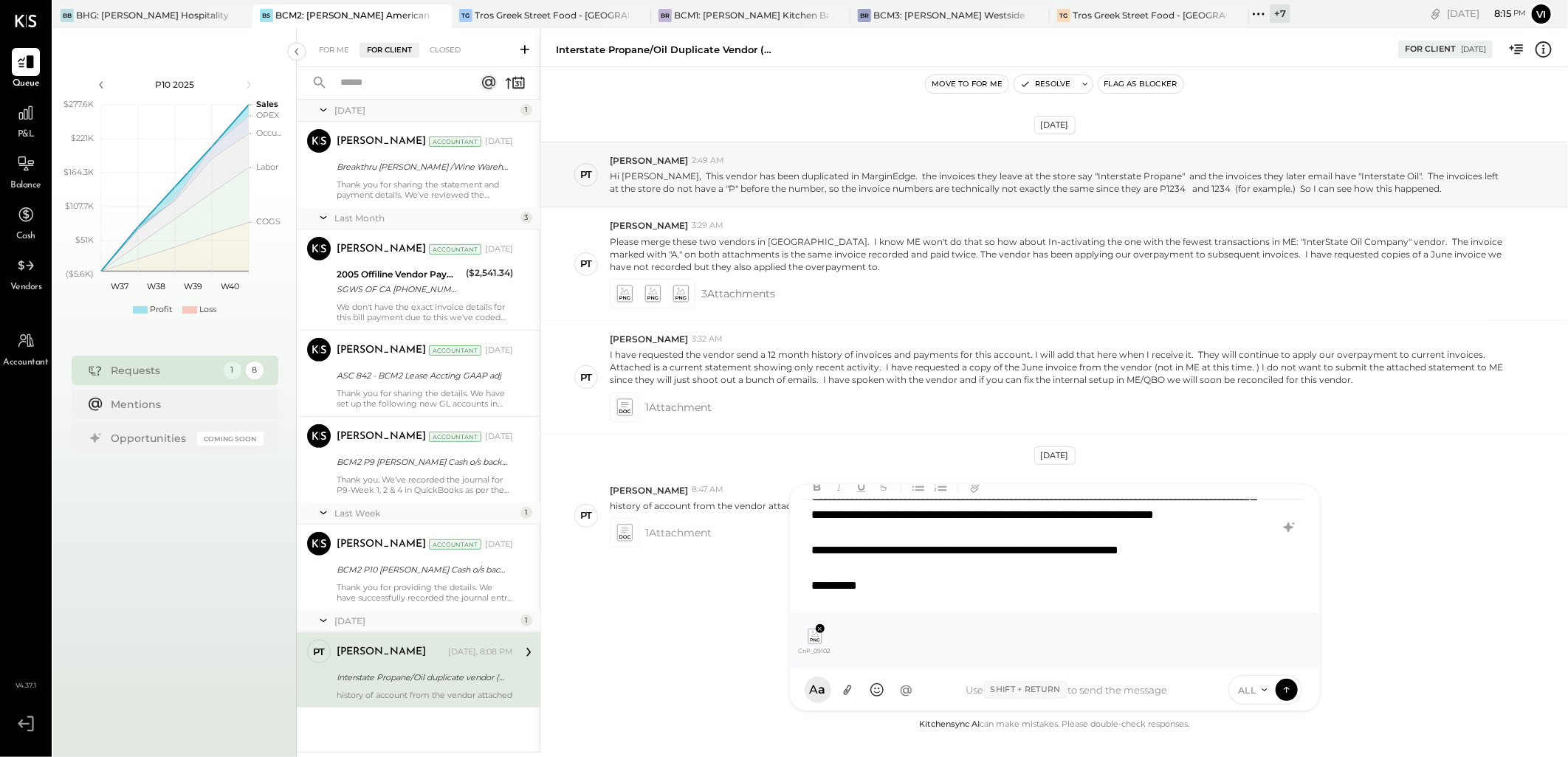
scroll to position [0, 0]
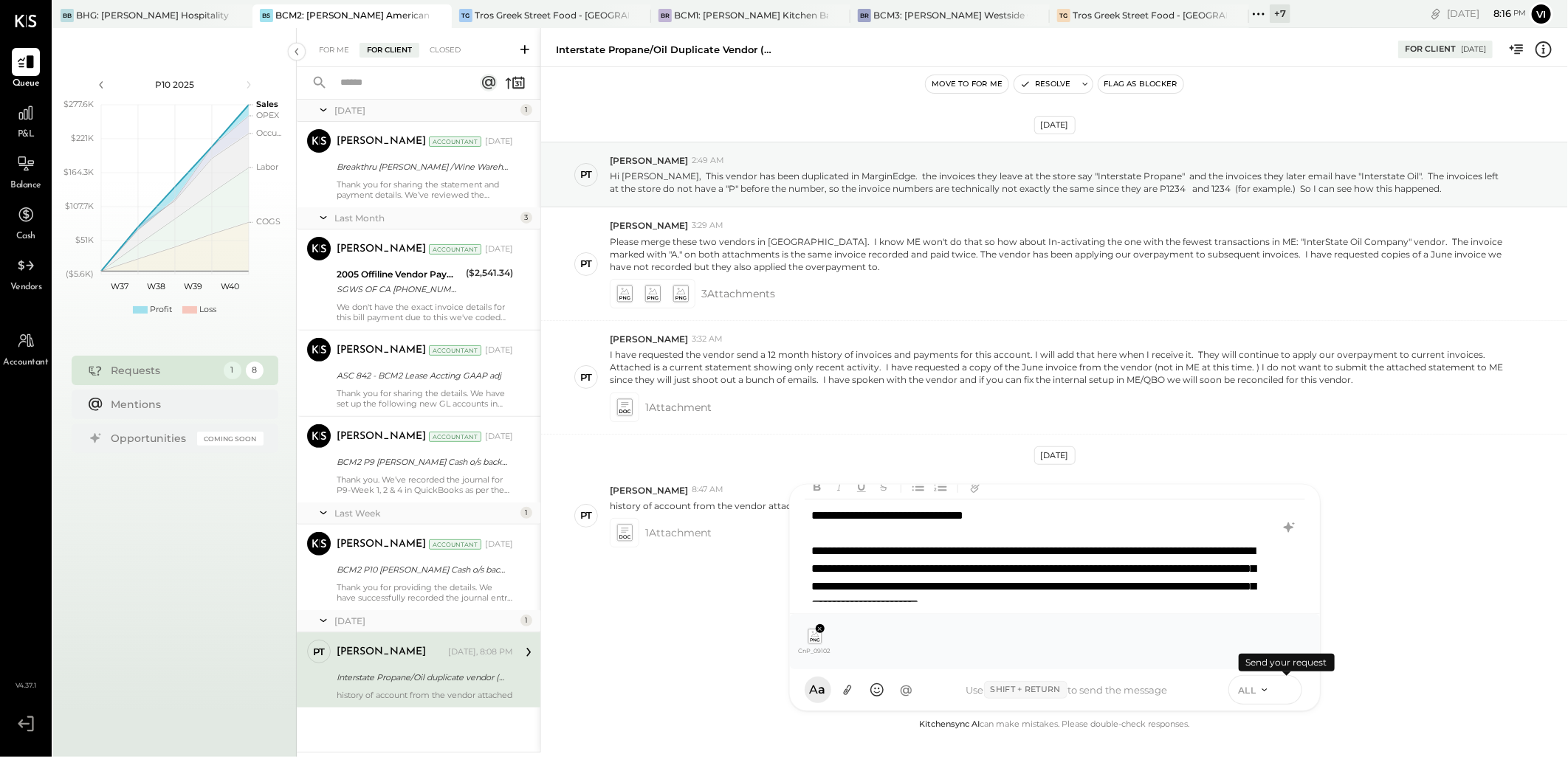
click at [1286, 687] on icon at bounding box center [1287, 689] width 14 height 15
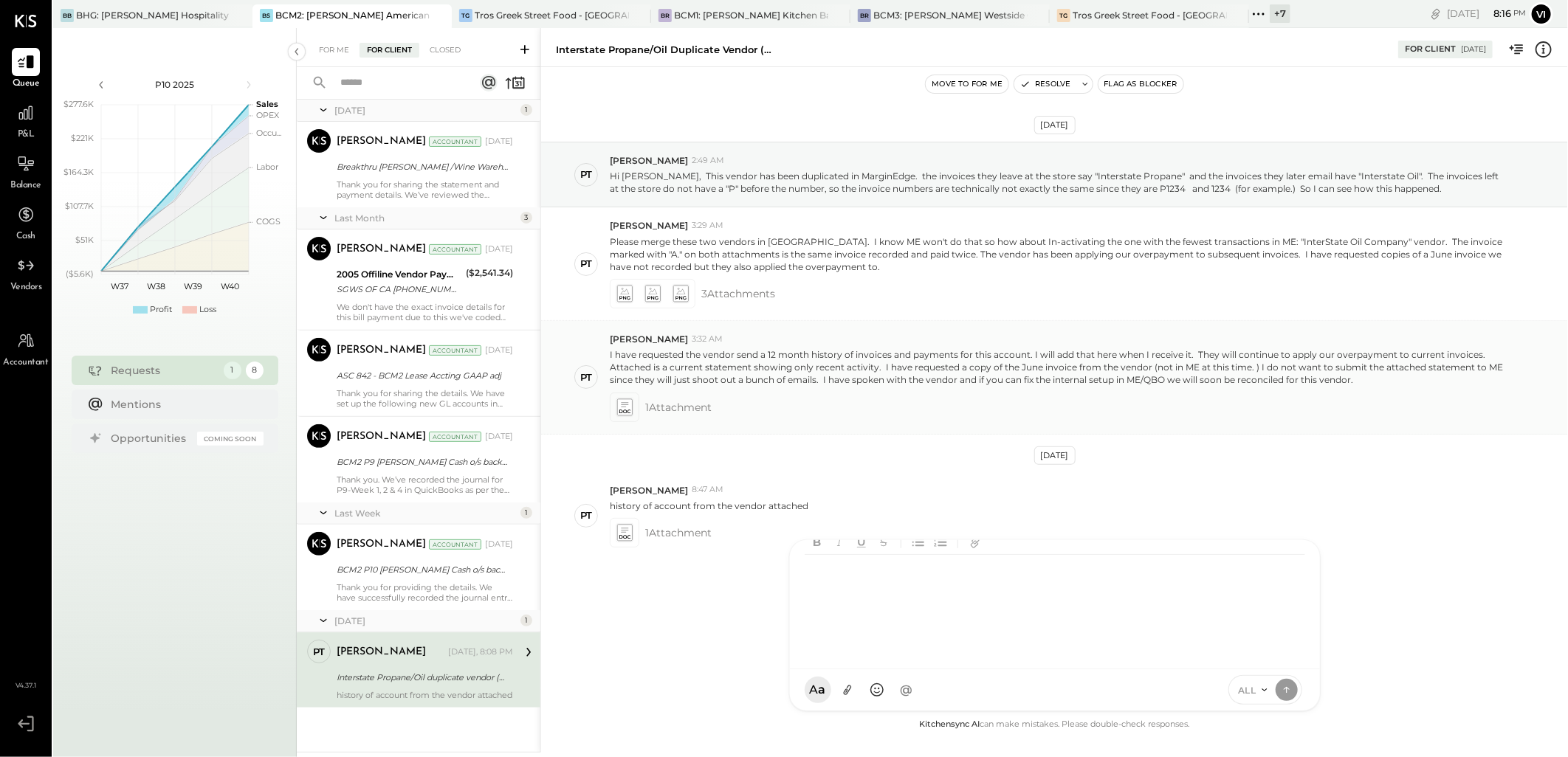
scroll to position [215, 0]
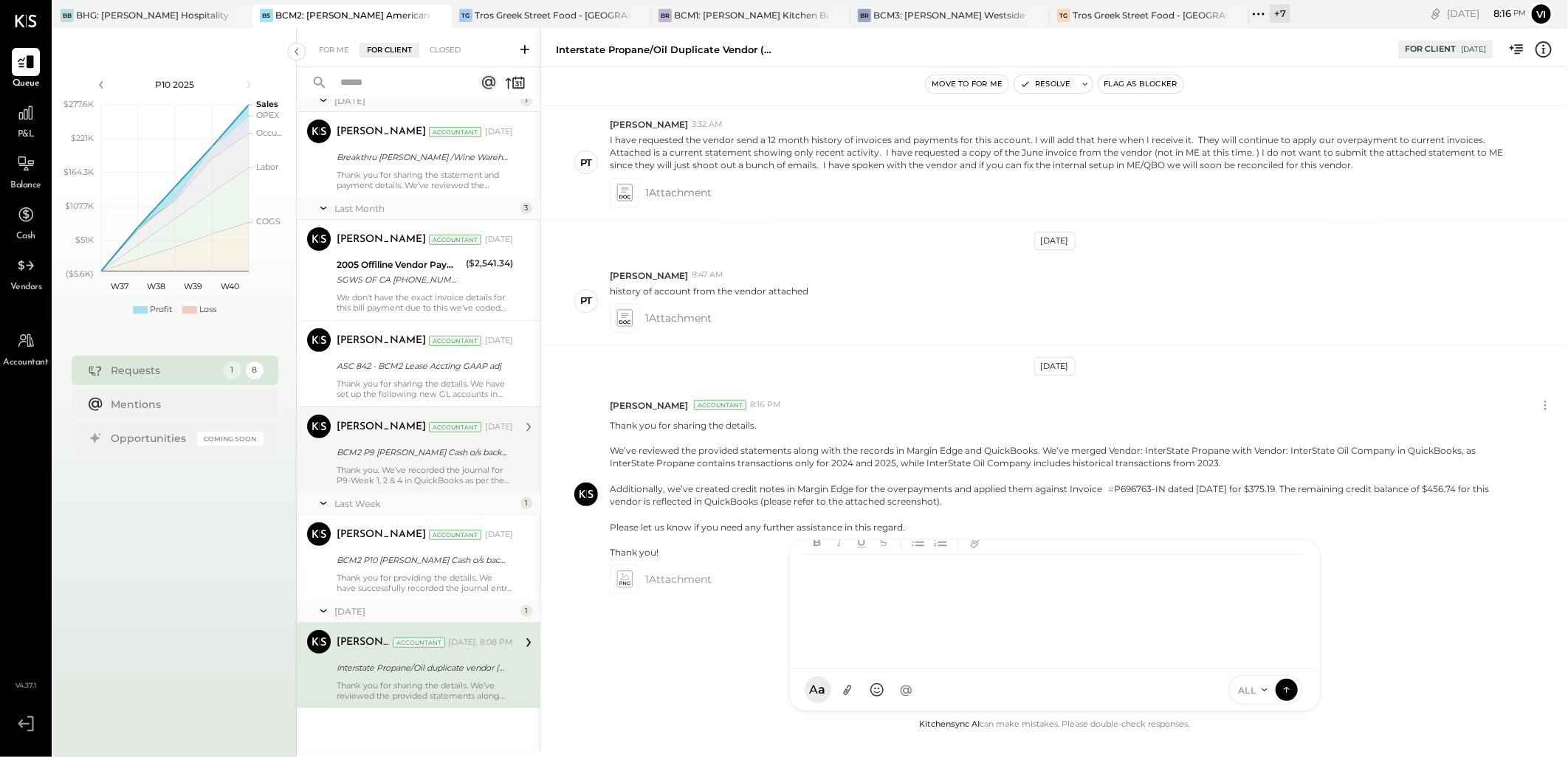
click at [406, 470] on div "Thank you. We’ve recorded the journal for P9-Week 1, 2 & 4 in QuickBooks as per…" at bounding box center [424, 476] width 176 height 21
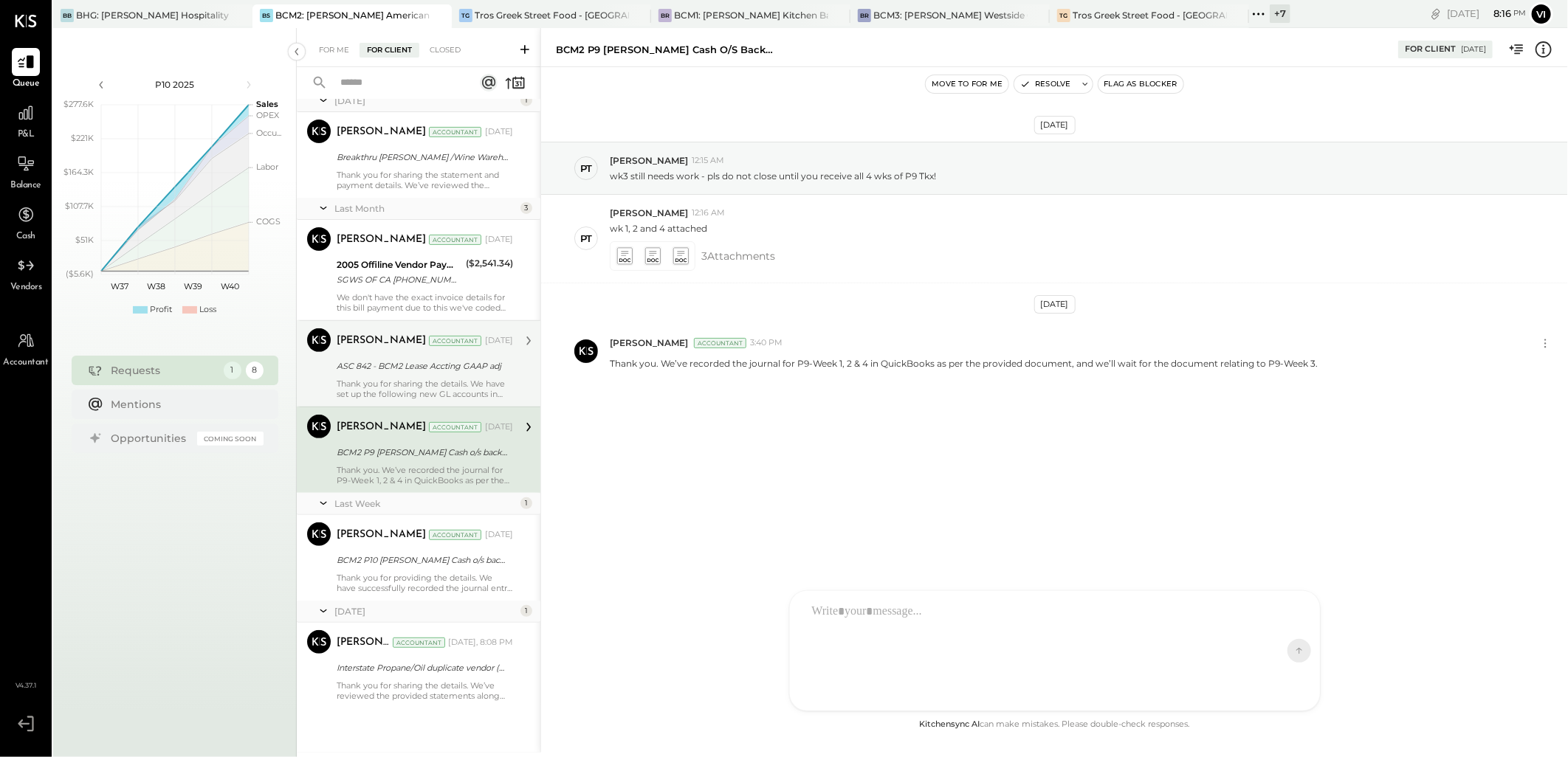
click at [453, 382] on div "Thank you for sharing the details. We have set up the following new GL accounts…" at bounding box center [424, 389] width 176 height 21
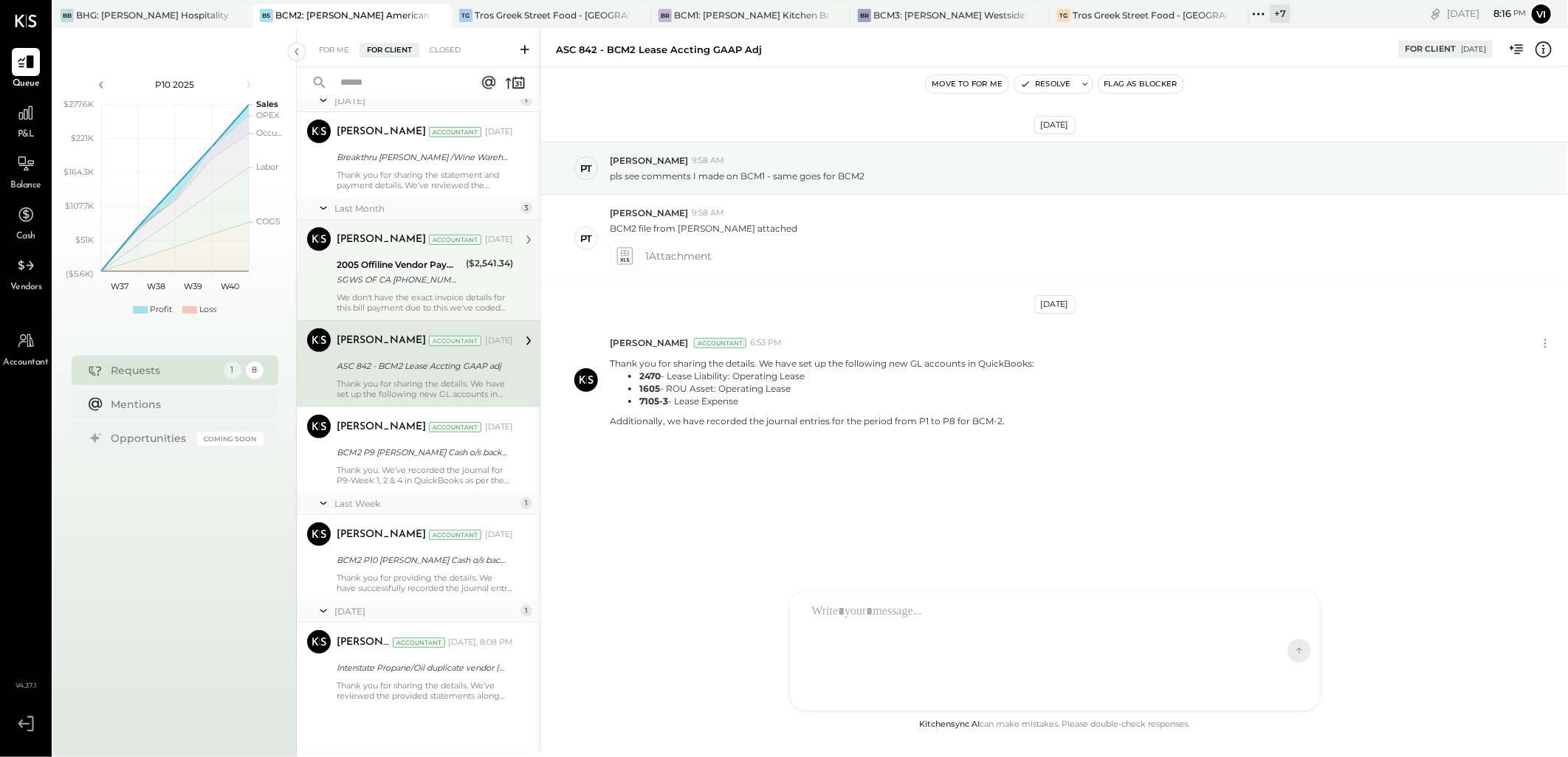
click at [417, 251] on div "[PERSON_NAME] Accountant [DATE]" at bounding box center [424, 240] width 176 height 25
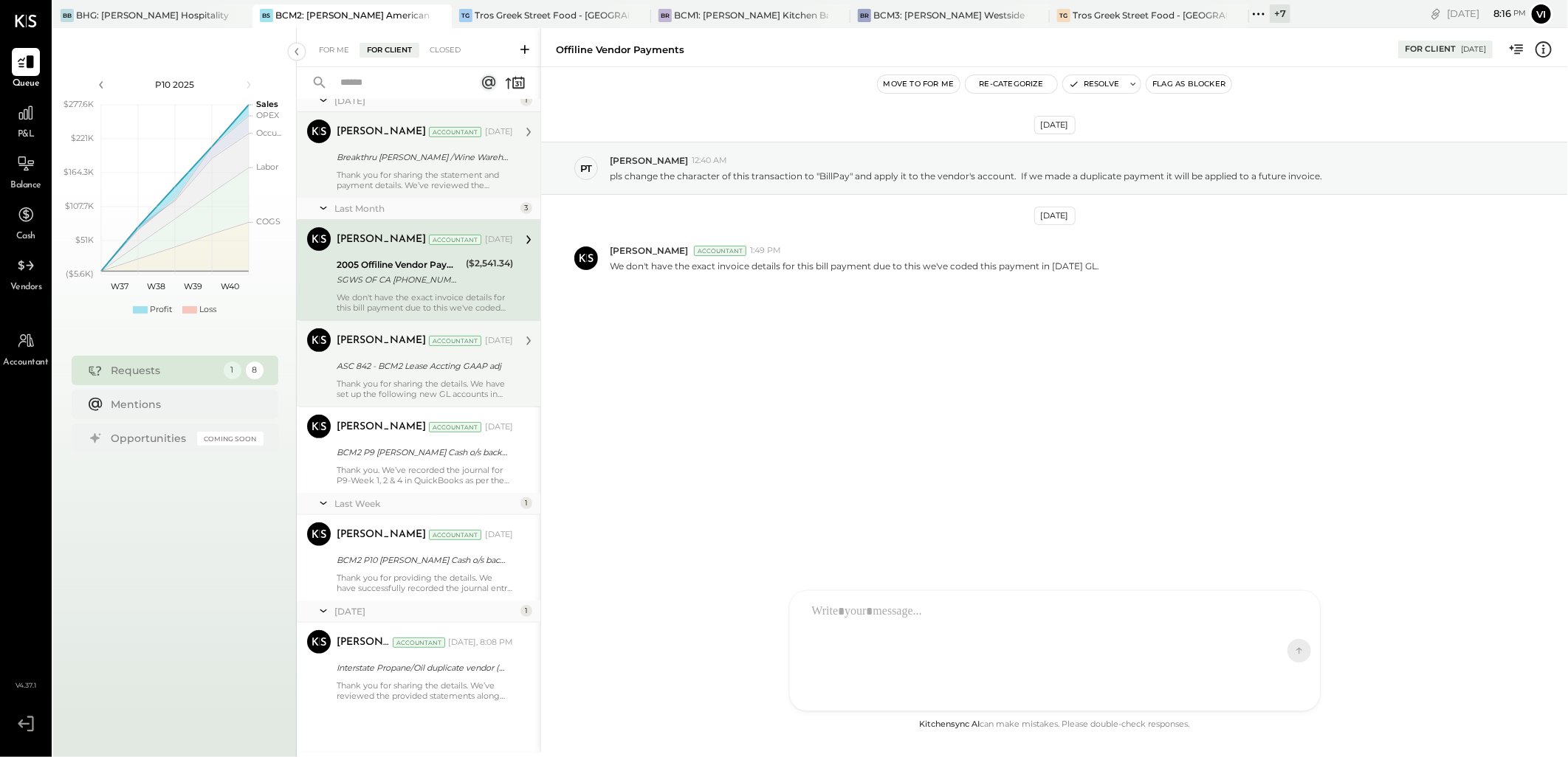
click at [411, 157] on div "Breakthru [PERSON_NAME] /Wine Warehouse - vendor statements" at bounding box center [422, 157] width 172 height 15
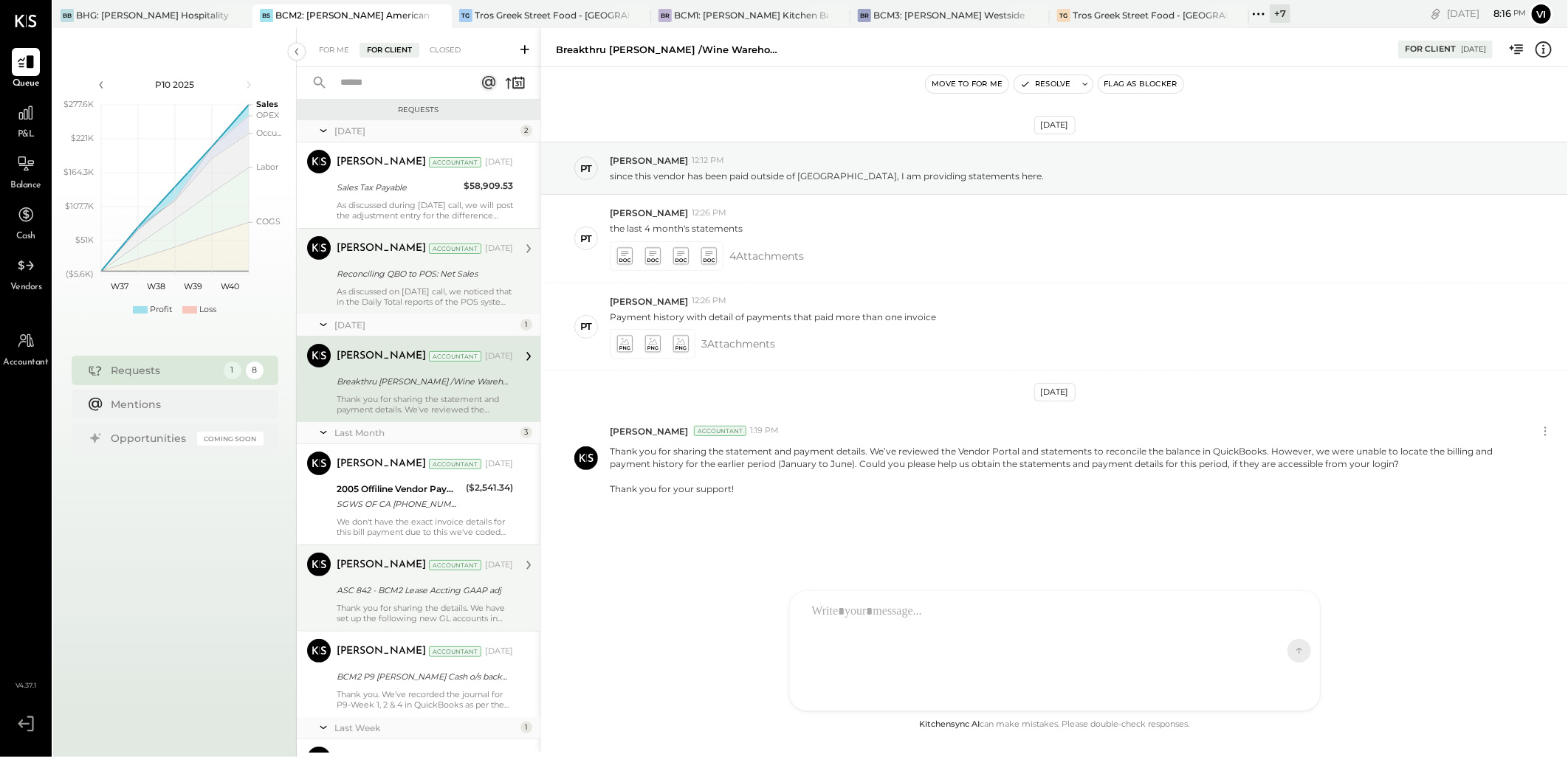
click at [417, 303] on div "As discussed on [DATE] call, we noticed that in the Daily Total reports of the …" at bounding box center [424, 297] width 176 height 21
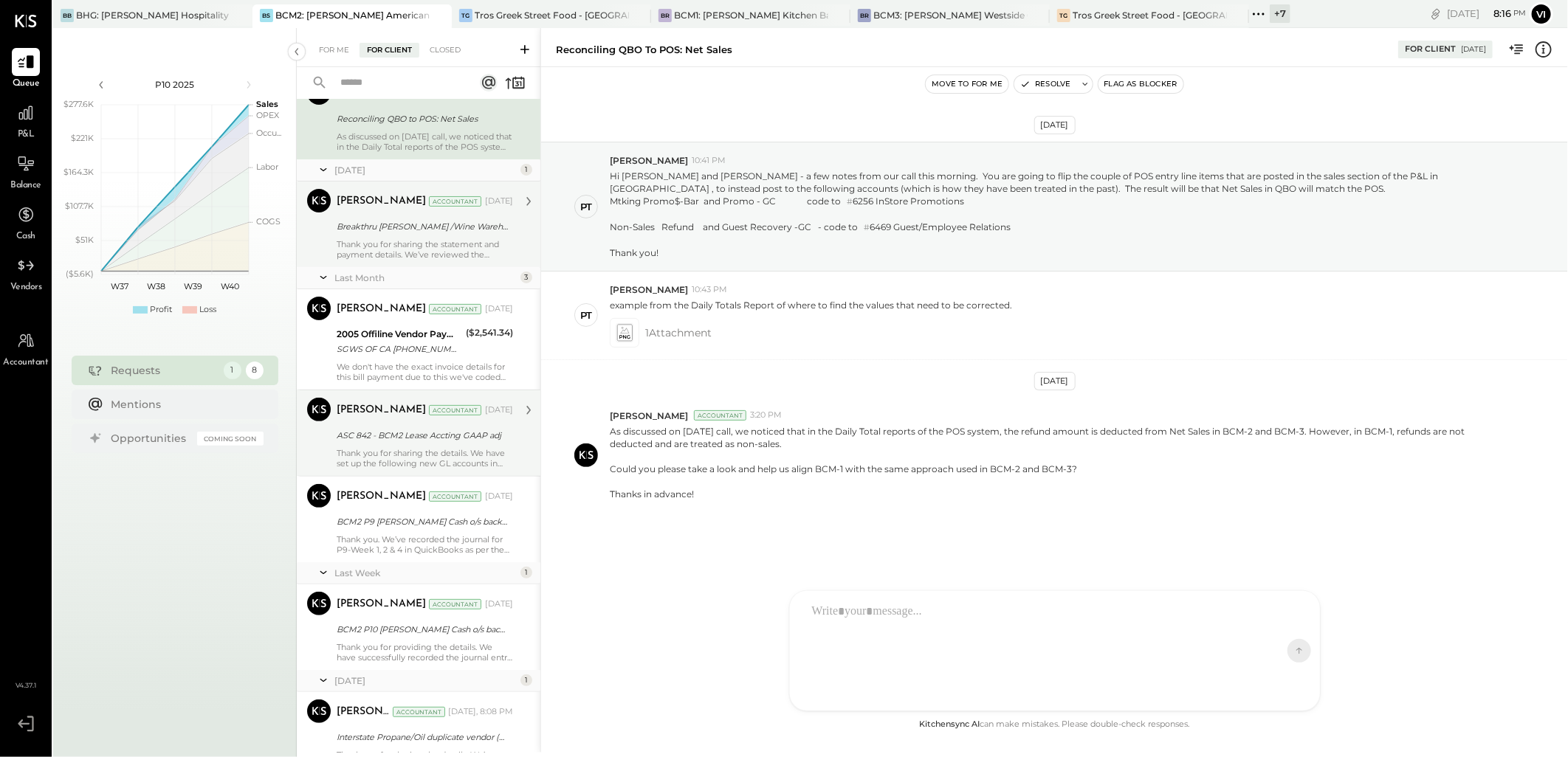
scroll to position [224, 0]
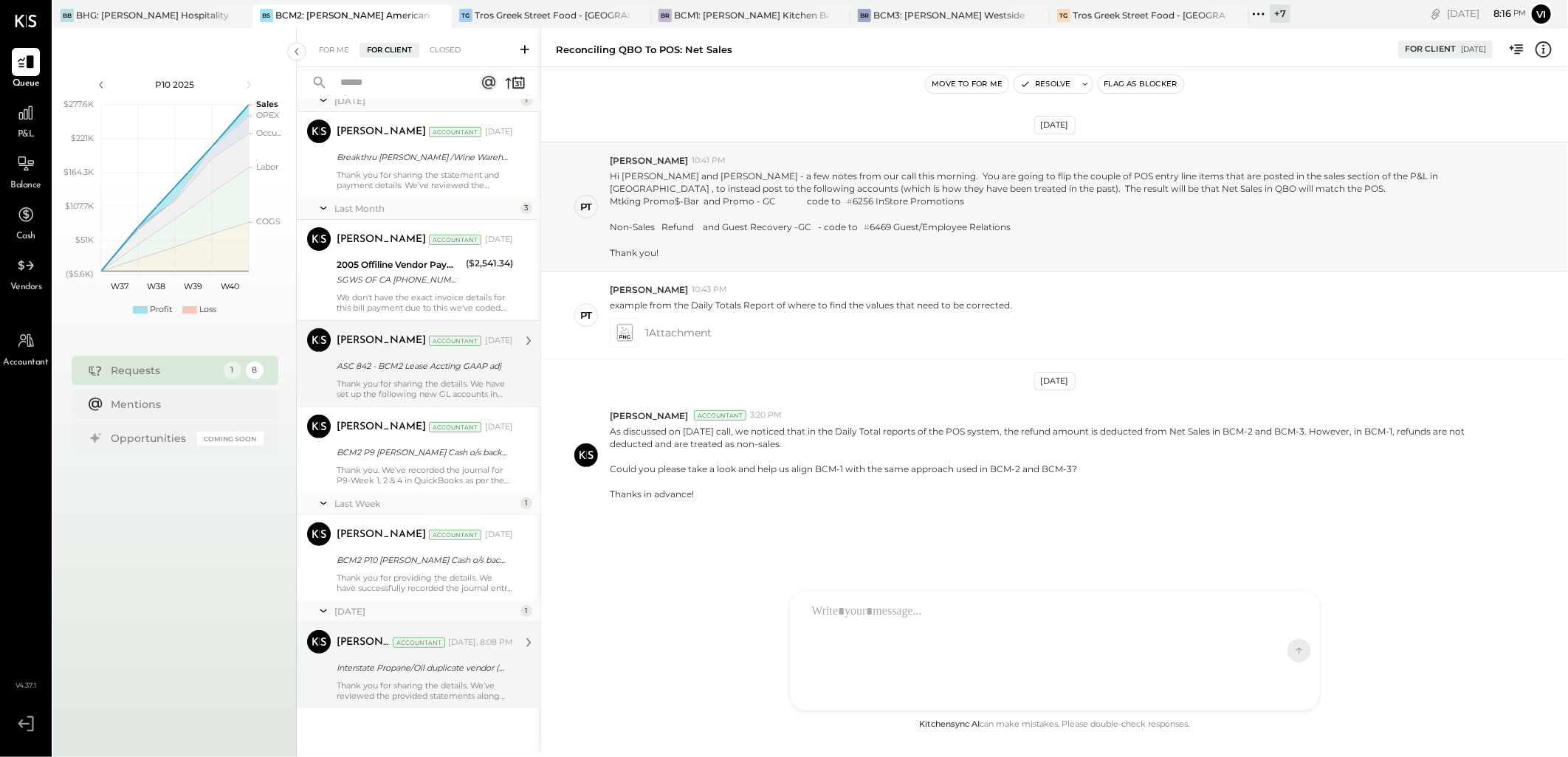
click at [393, 675] on div "Interstate Propane/Oil duplicate vendor (BCM2)" at bounding box center [422, 667] width 172 height 15
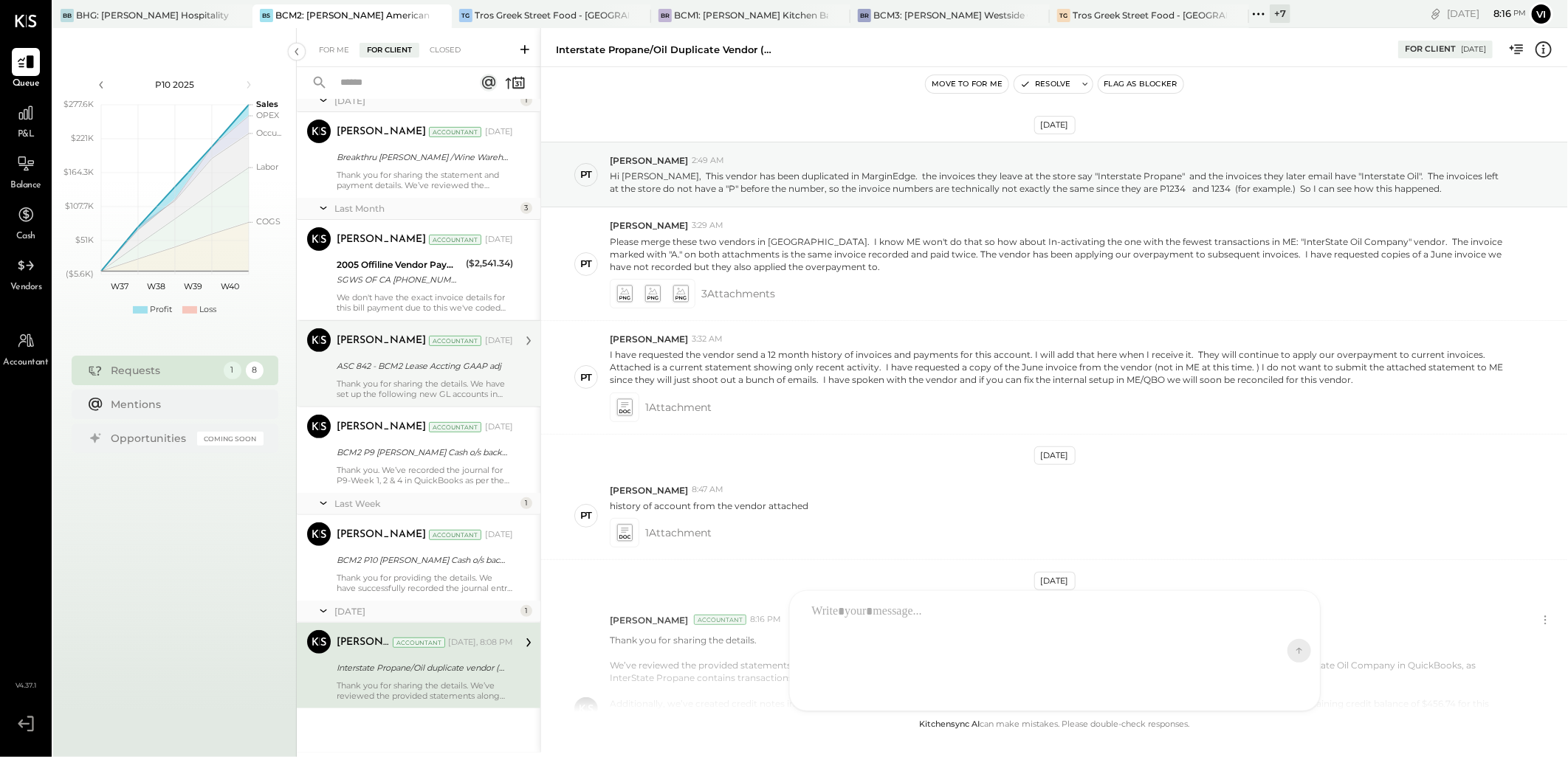
scroll to position [215, 0]
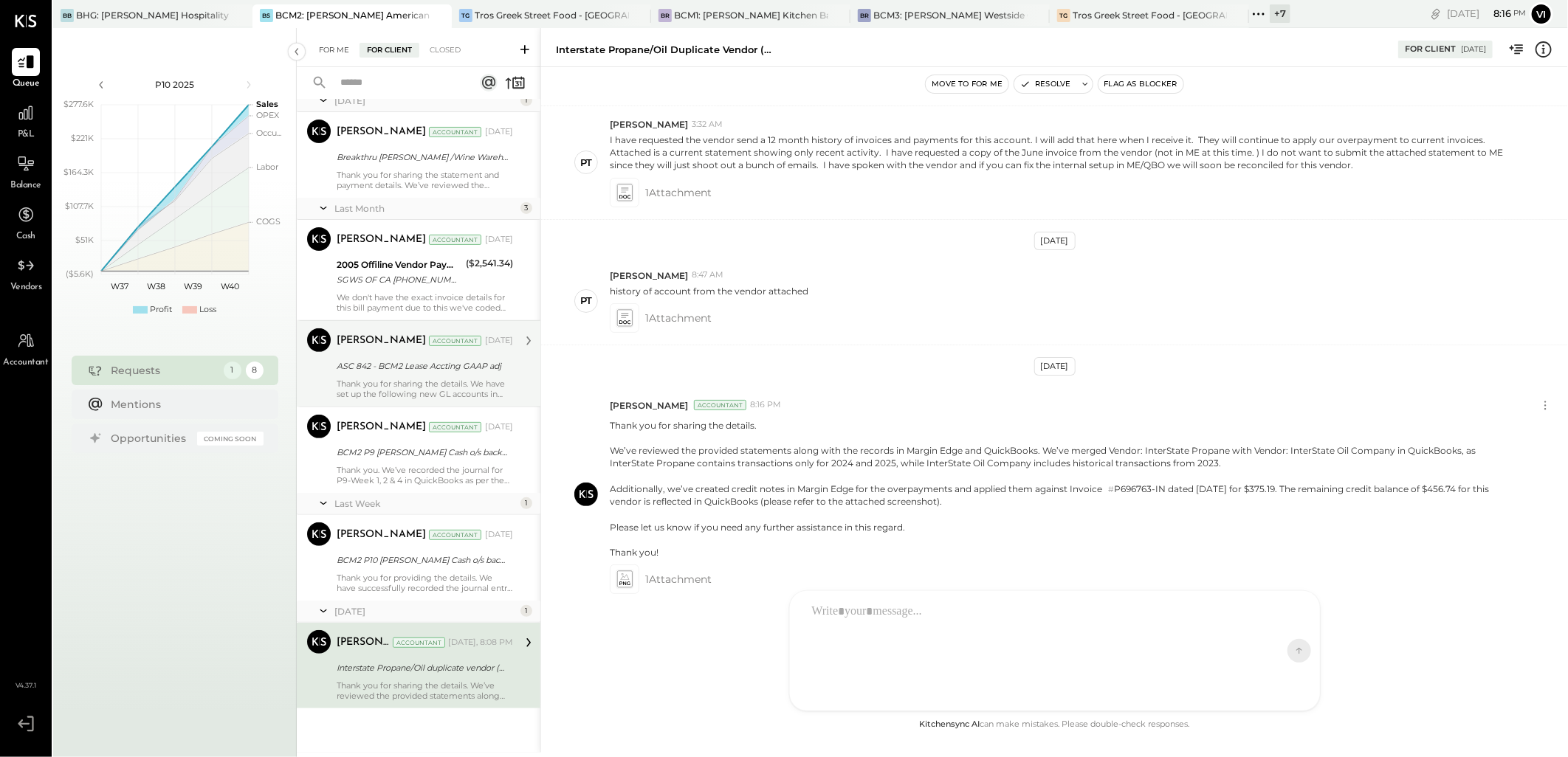
click at [318, 46] on div "For Me" at bounding box center [334, 50] width 45 height 15
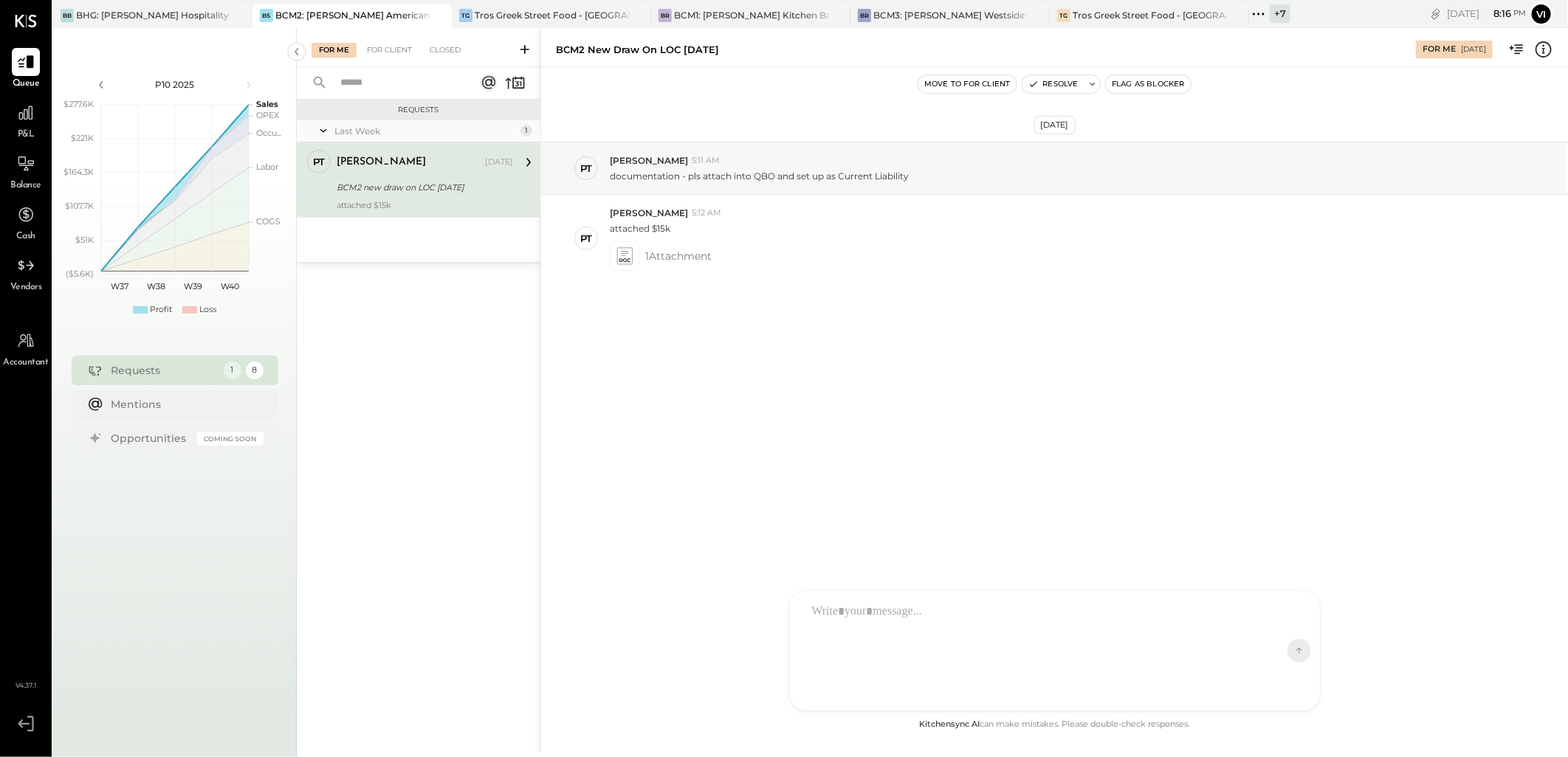
drag, startPoint x: 440, startPoint y: 44, endPoint x: 507, endPoint y: 39, distance: 67.2
click at [440, 44] on div "Closed" at bounding box center [446, 50] width 46 height 15
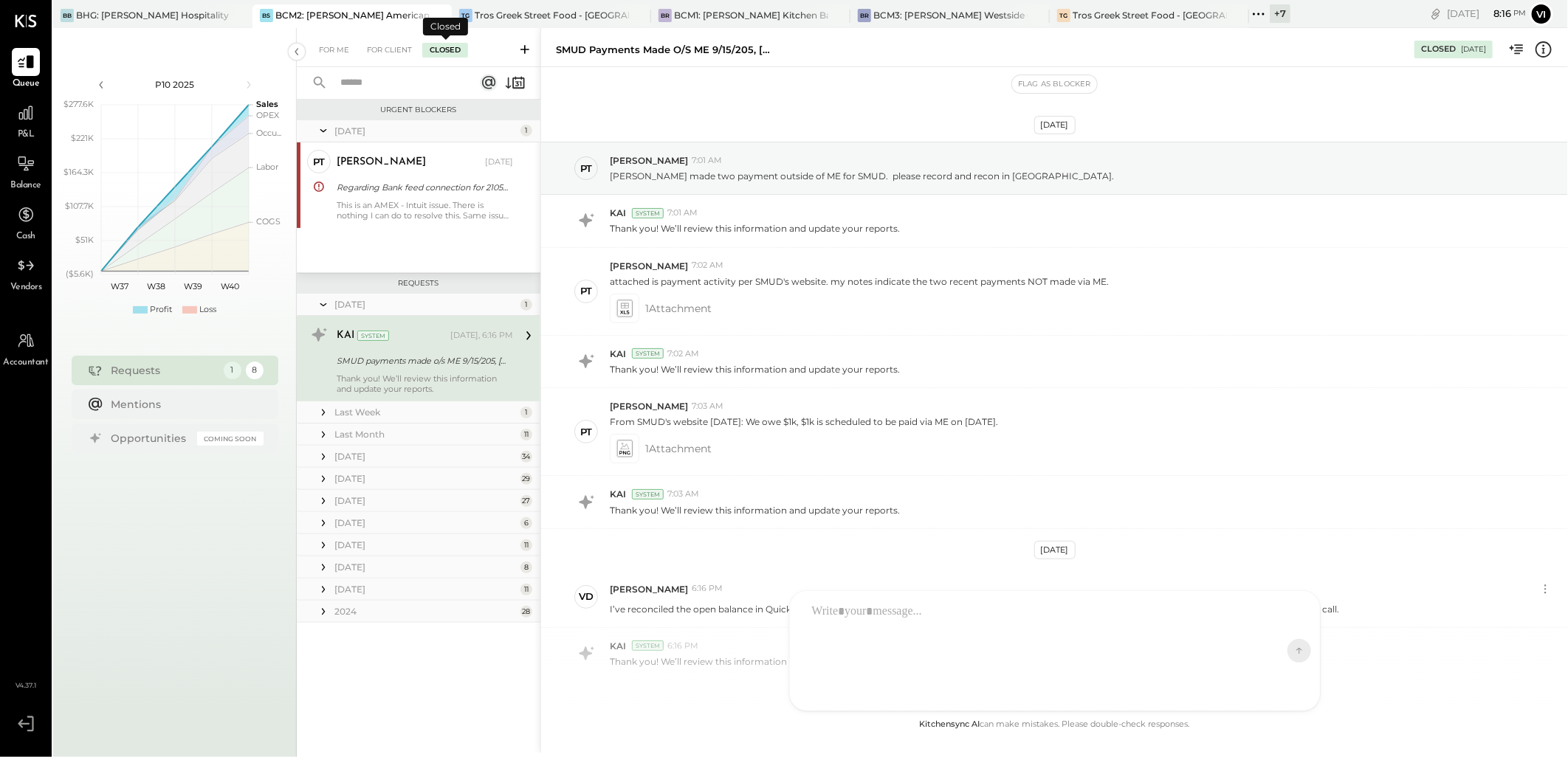
scroll to position [74, 0]
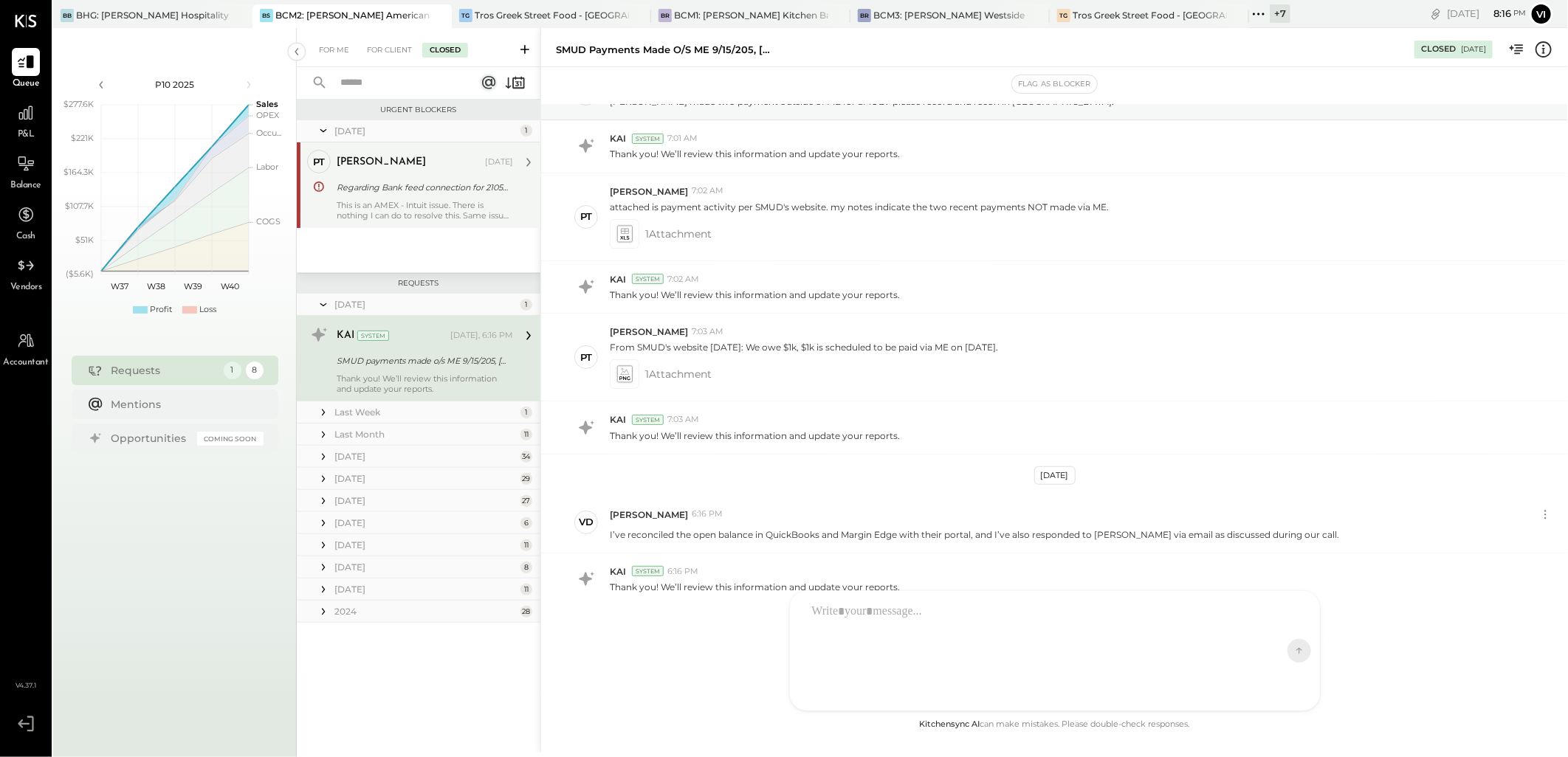
click at [406, 207] on div "This is an AMEX - Intuit issue. There is nothing I can do to resolve this. Same…" at bounding box center [424, 210] width 176 height 21
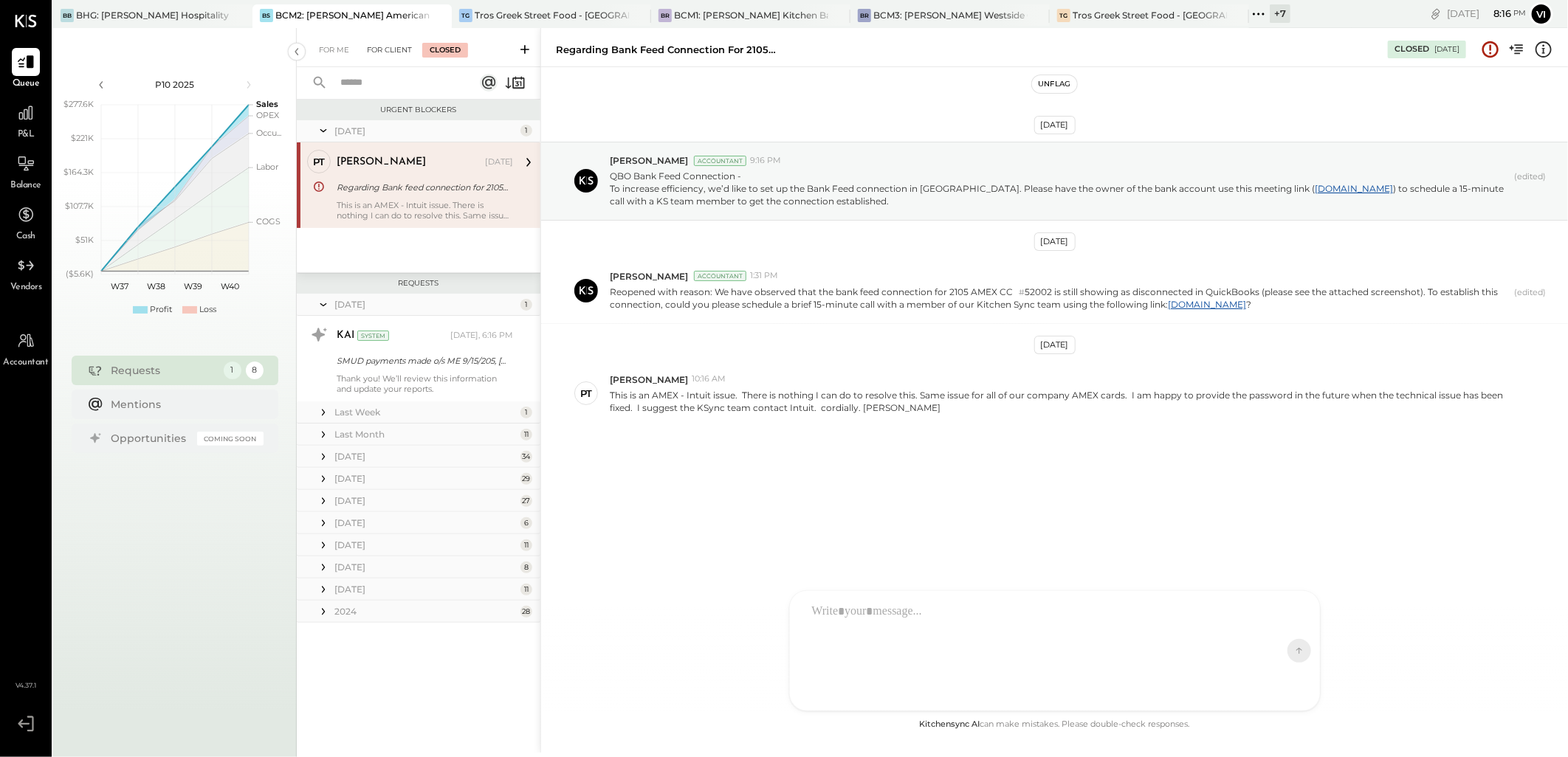
click at [395, 56] on div "For Client" at bounding box center [389, 50] width 60 height 15
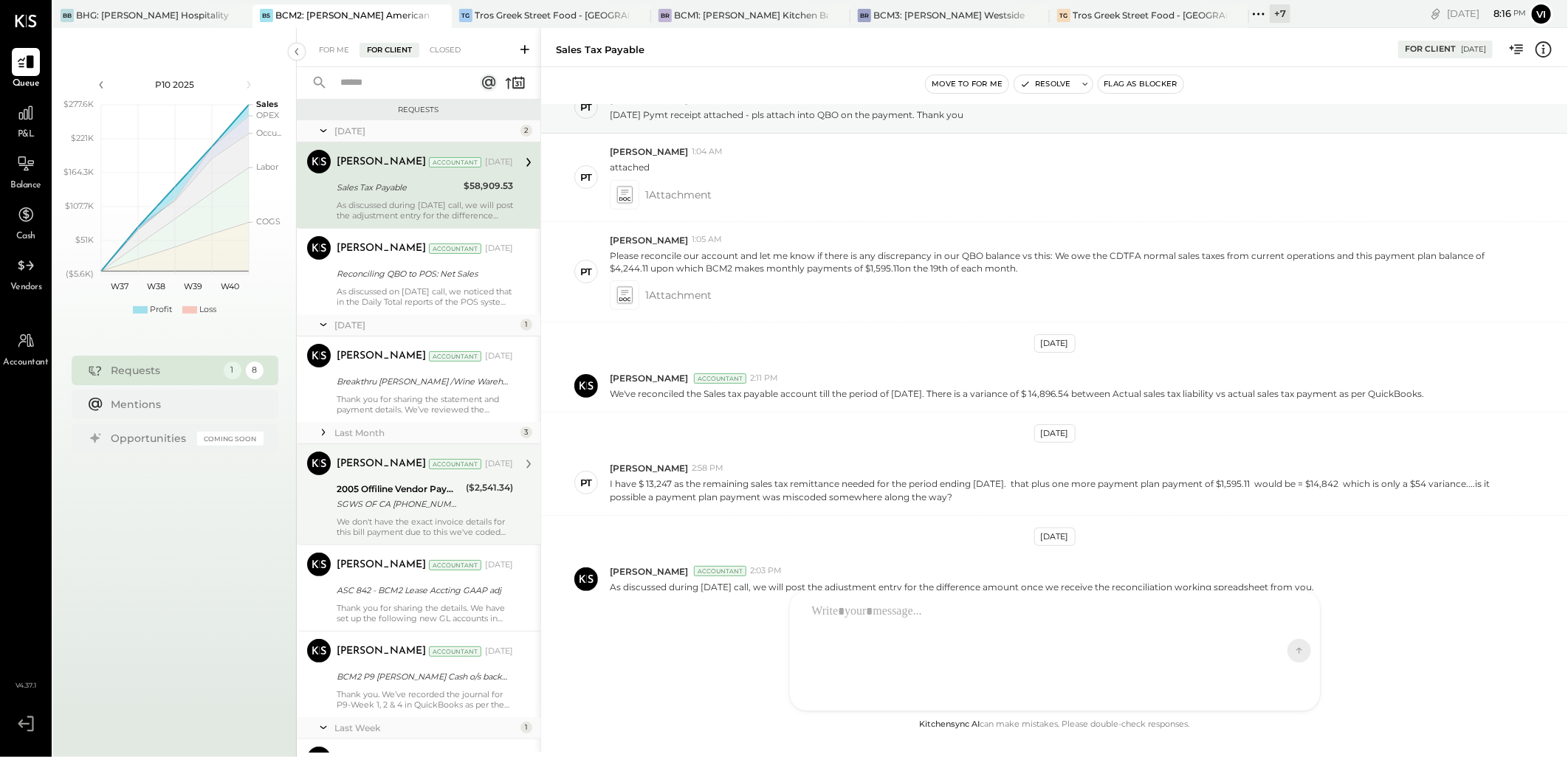
scroll to position [224, 0]
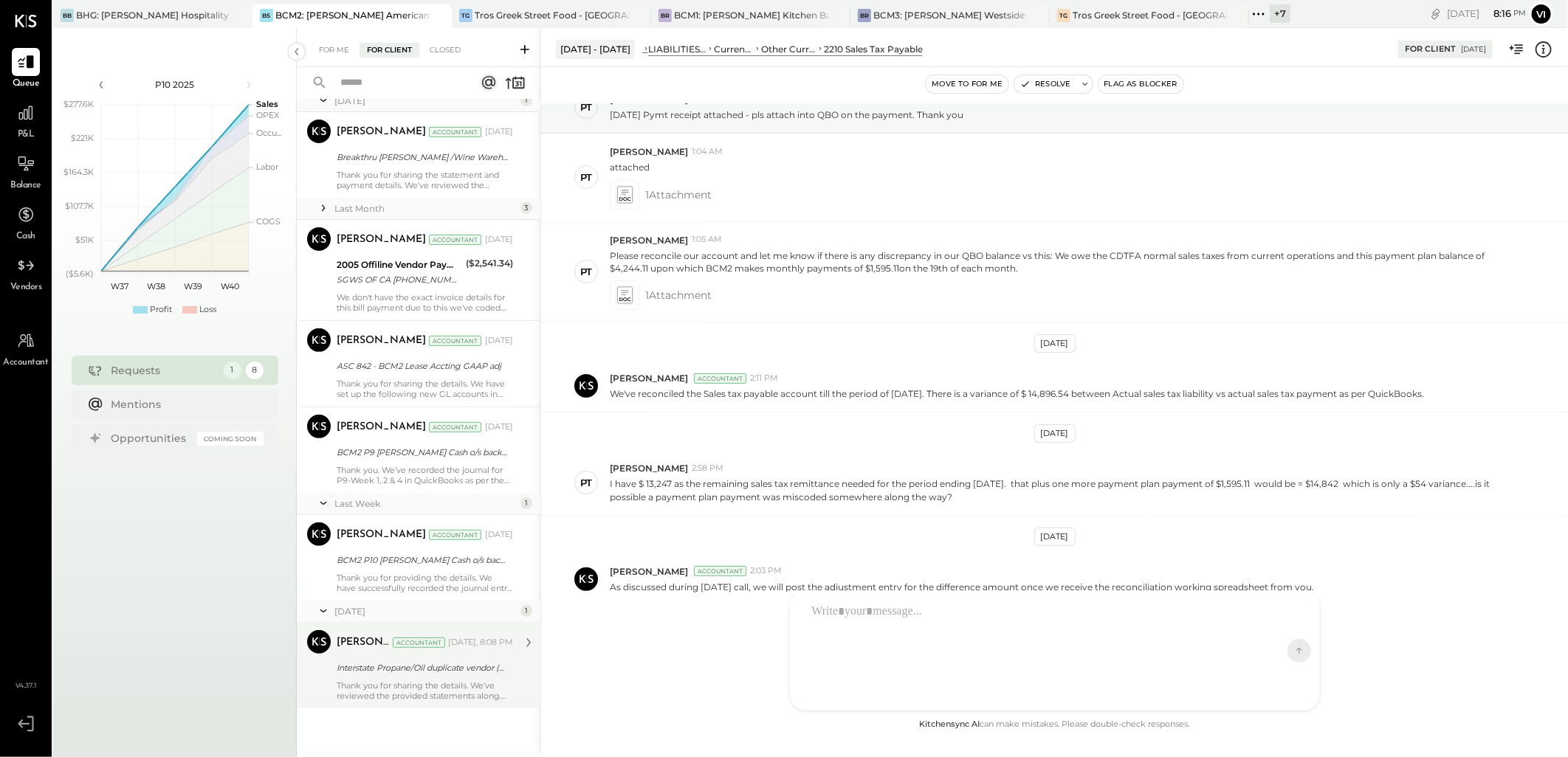
click at [411, 681] on div "Thank you for sharing the details. We’ve reviewed the provided statements along…" at bounding box center [424, 691] width 176 height 21
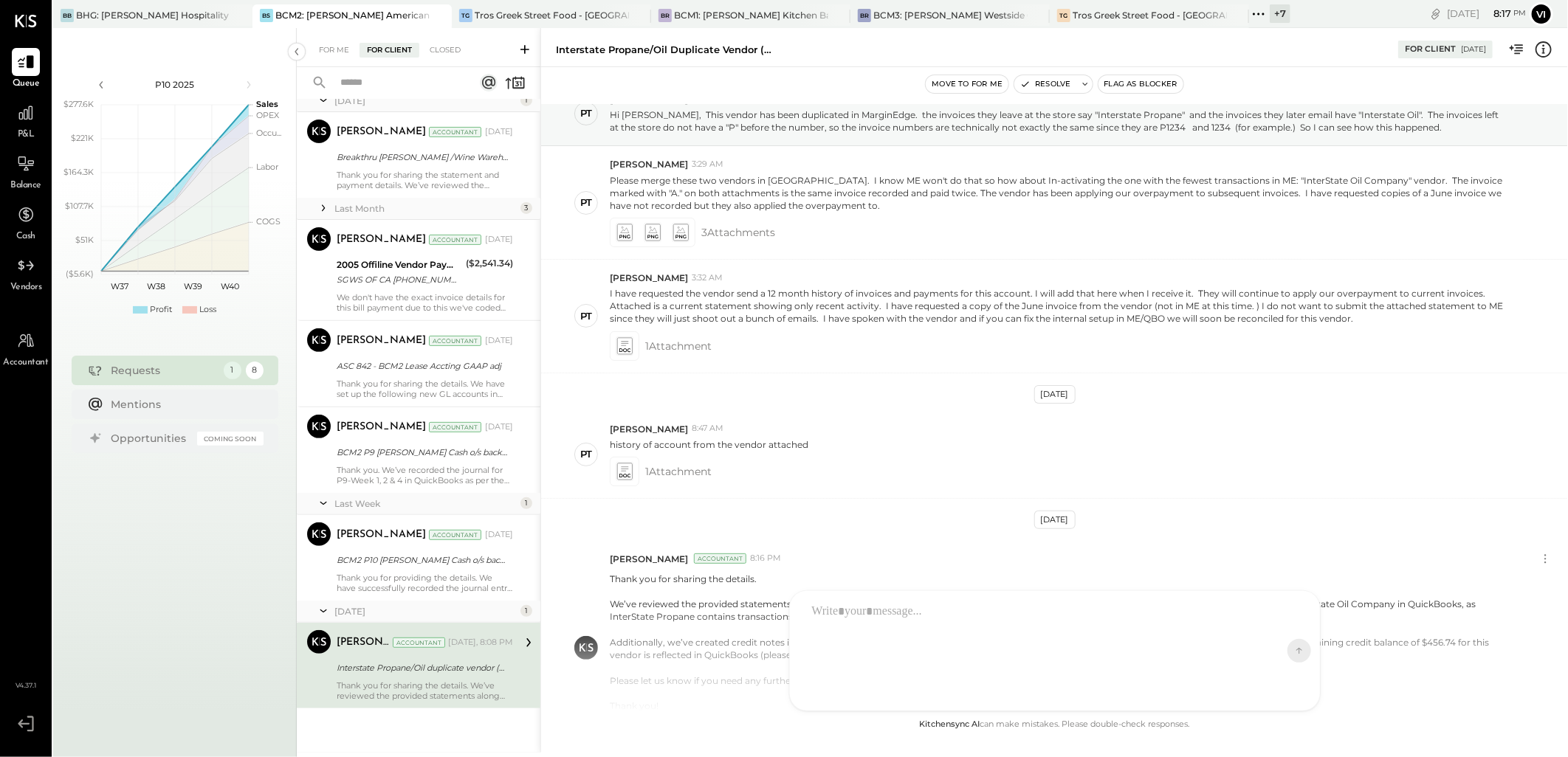
scroll to position [215, 0]
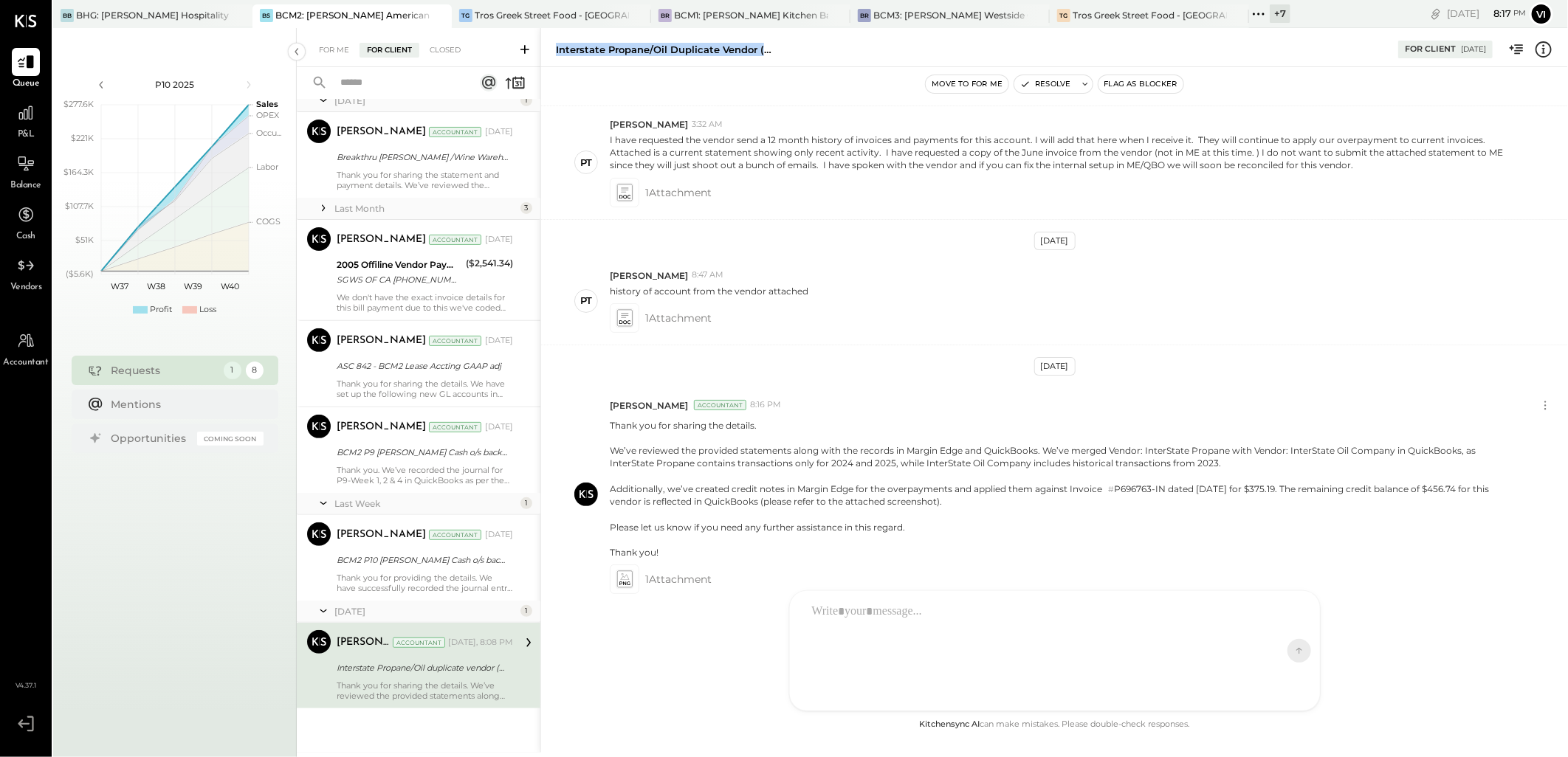
drag, startPoint x: 552, startPoint y: 51, endPoint x: 799, endPoint y: 59, distance: 247.1
click at [799, 59] on div "Interstate Propane/Oil duplicate vendor (BCM2) For Client [DATE]" at bounding box center [1055, 47] width 1027 height 30
copy div "Interstate Propane/Oil duplicate vendor (BCM2)"
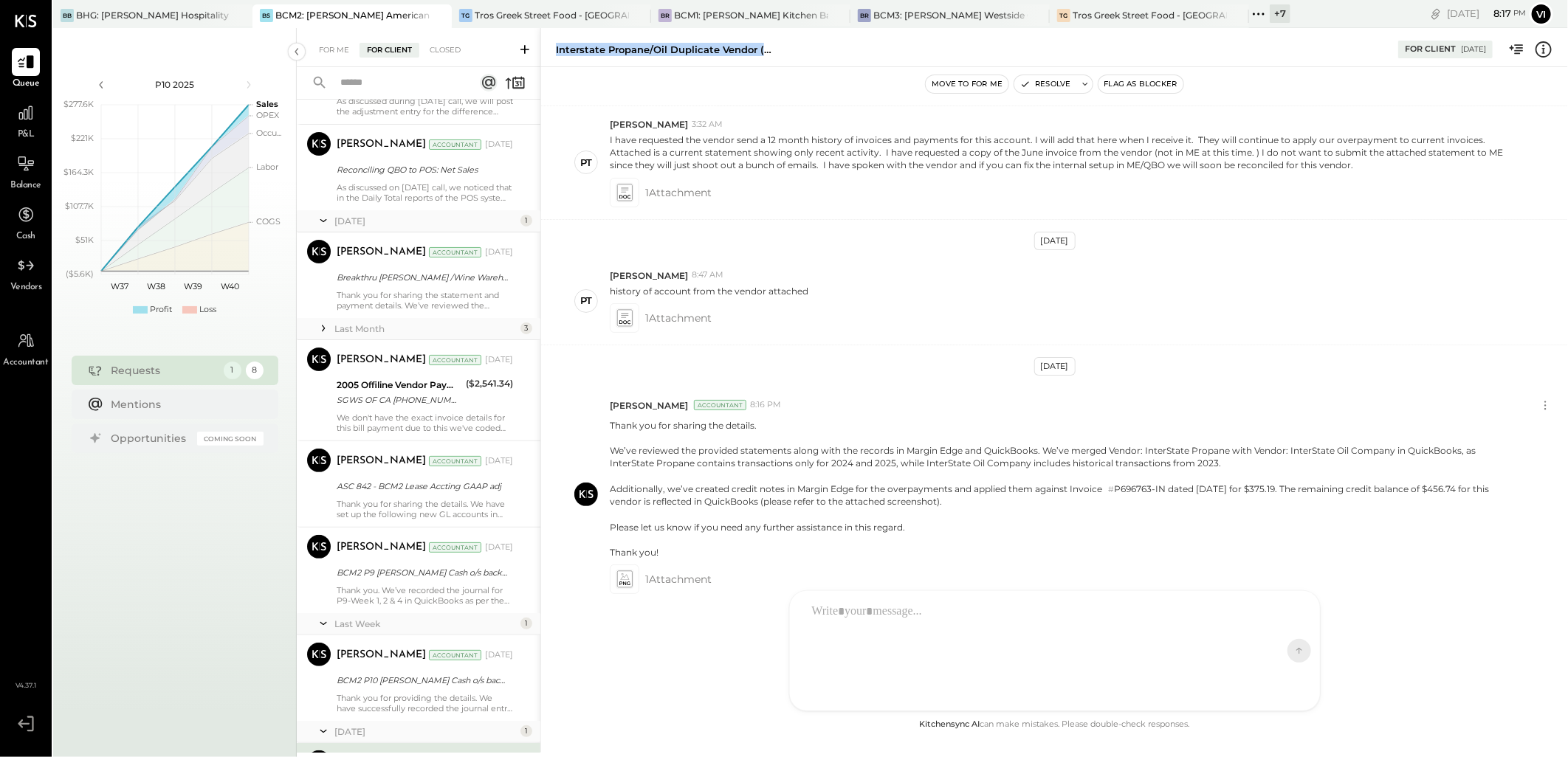
scroll to position [0, 0]
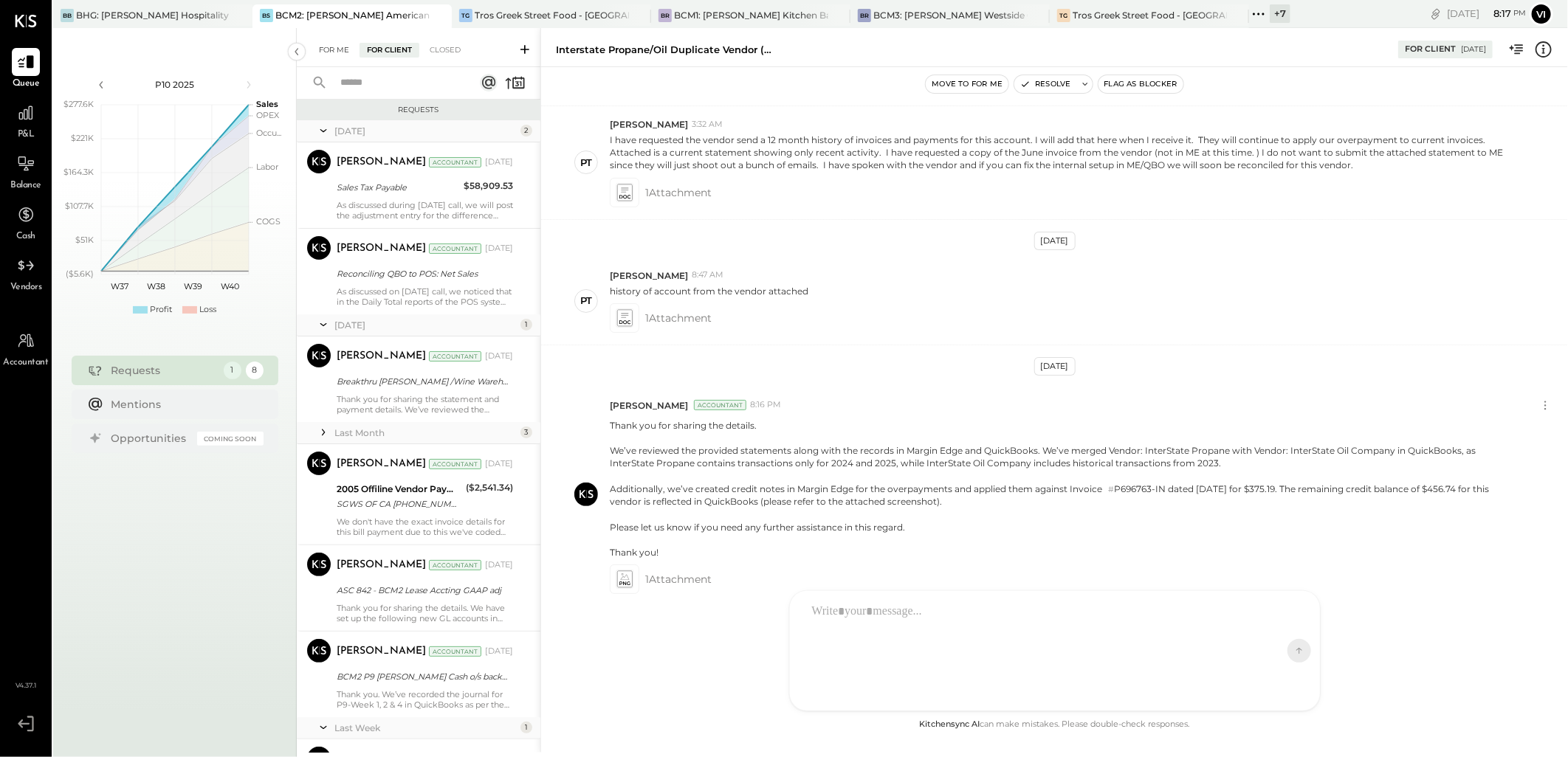
click at [334, 46] on div "For Me" at bounding box center [334, 50] width 45 height 15
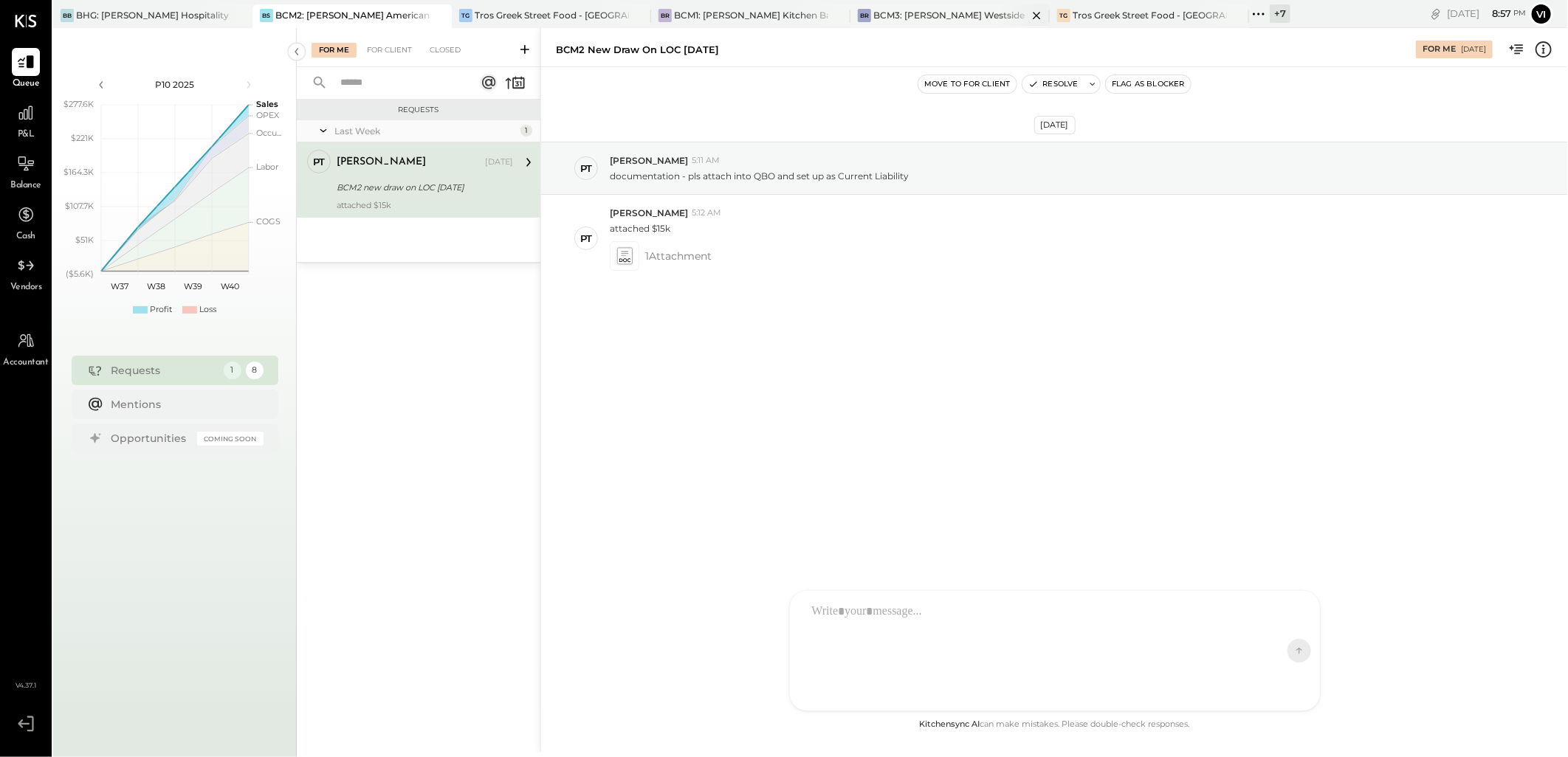
click at [973, 8] on div "BR BCM3: [PERSON_NAME] Westside Grill" at bounding box center [950, 16] width 199 height 24
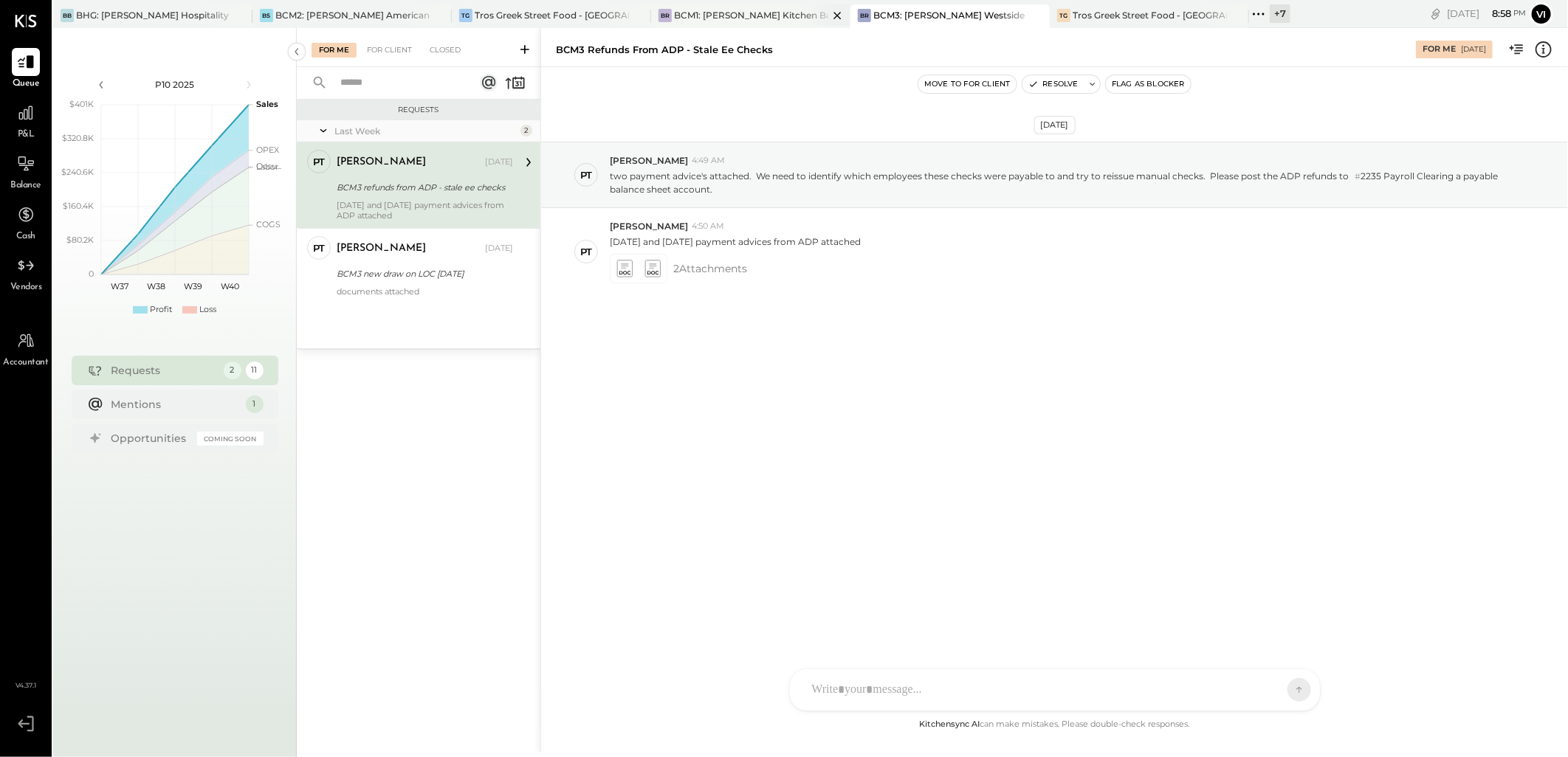
click at [753, 16] on div "BCM1: [PERSON_NAME] Kitchen Bar Market" at bounding box center [751, 15] width 154 height 13
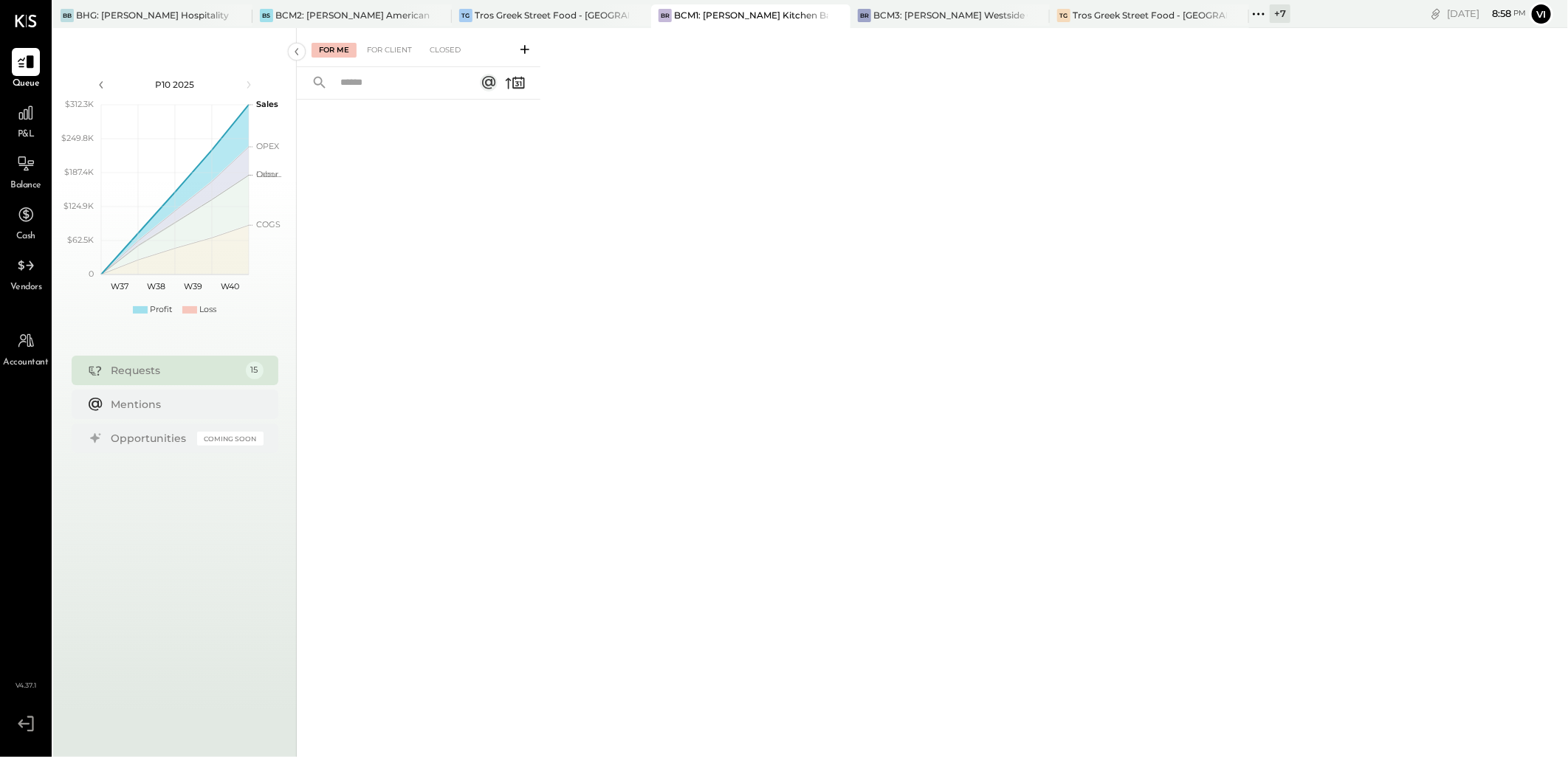
click at [393, 56] on div "For Client" at bounding box center [389, 50] width 60 height 15
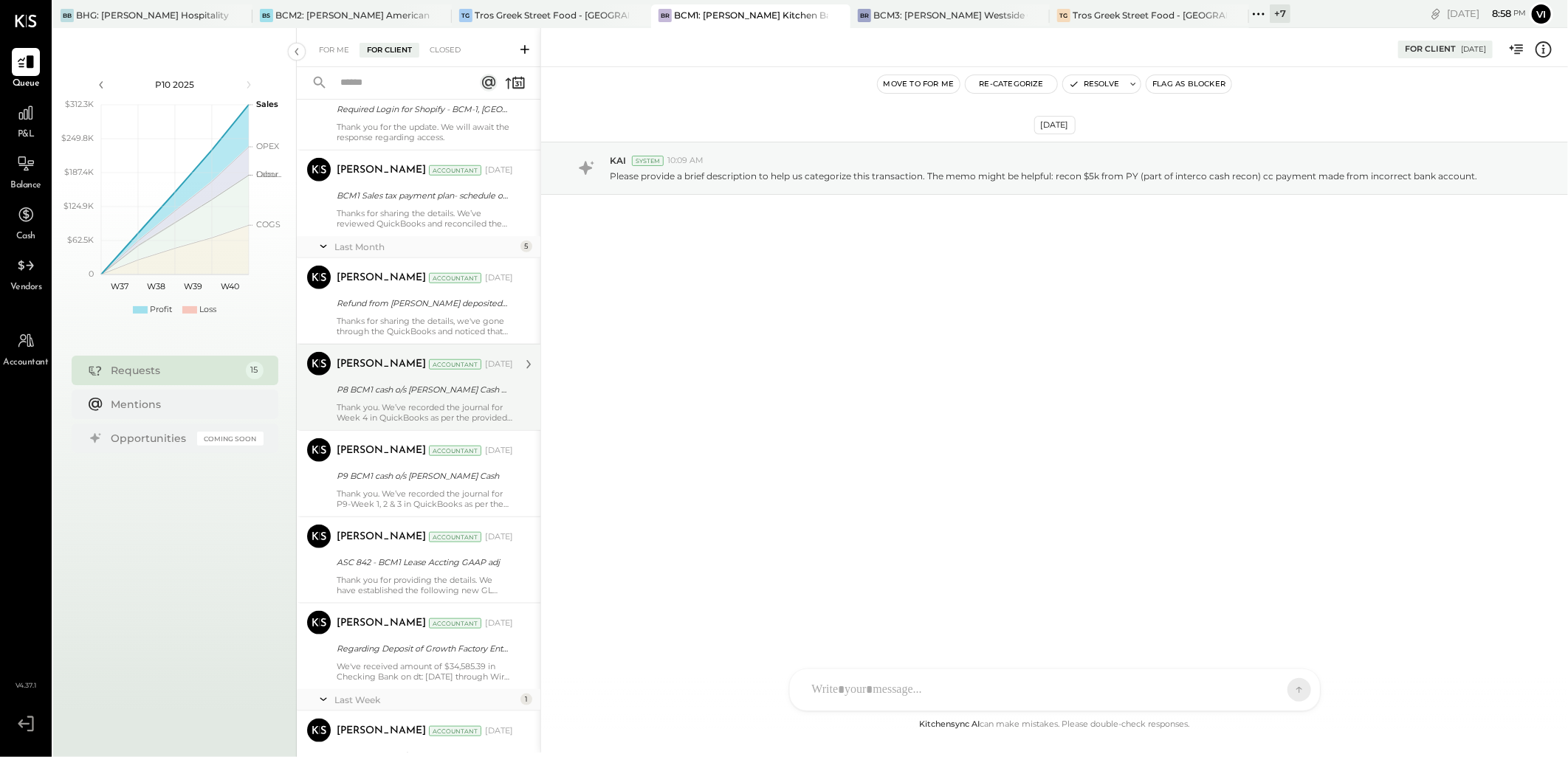
scroll to position [910, 0]
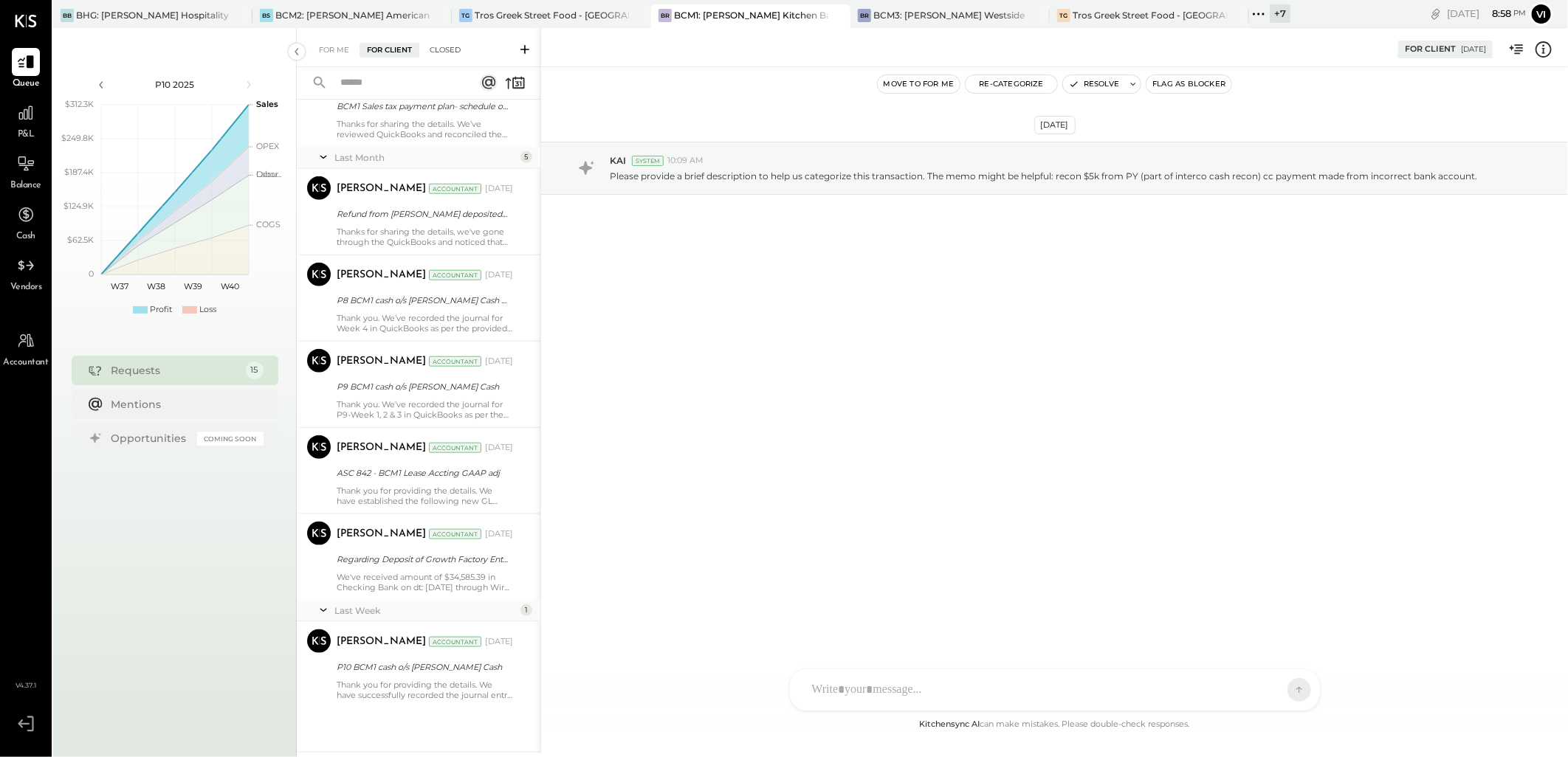
click at [456, 45] on div "Closed" at bounding box center [446, 50] width 46 height 15
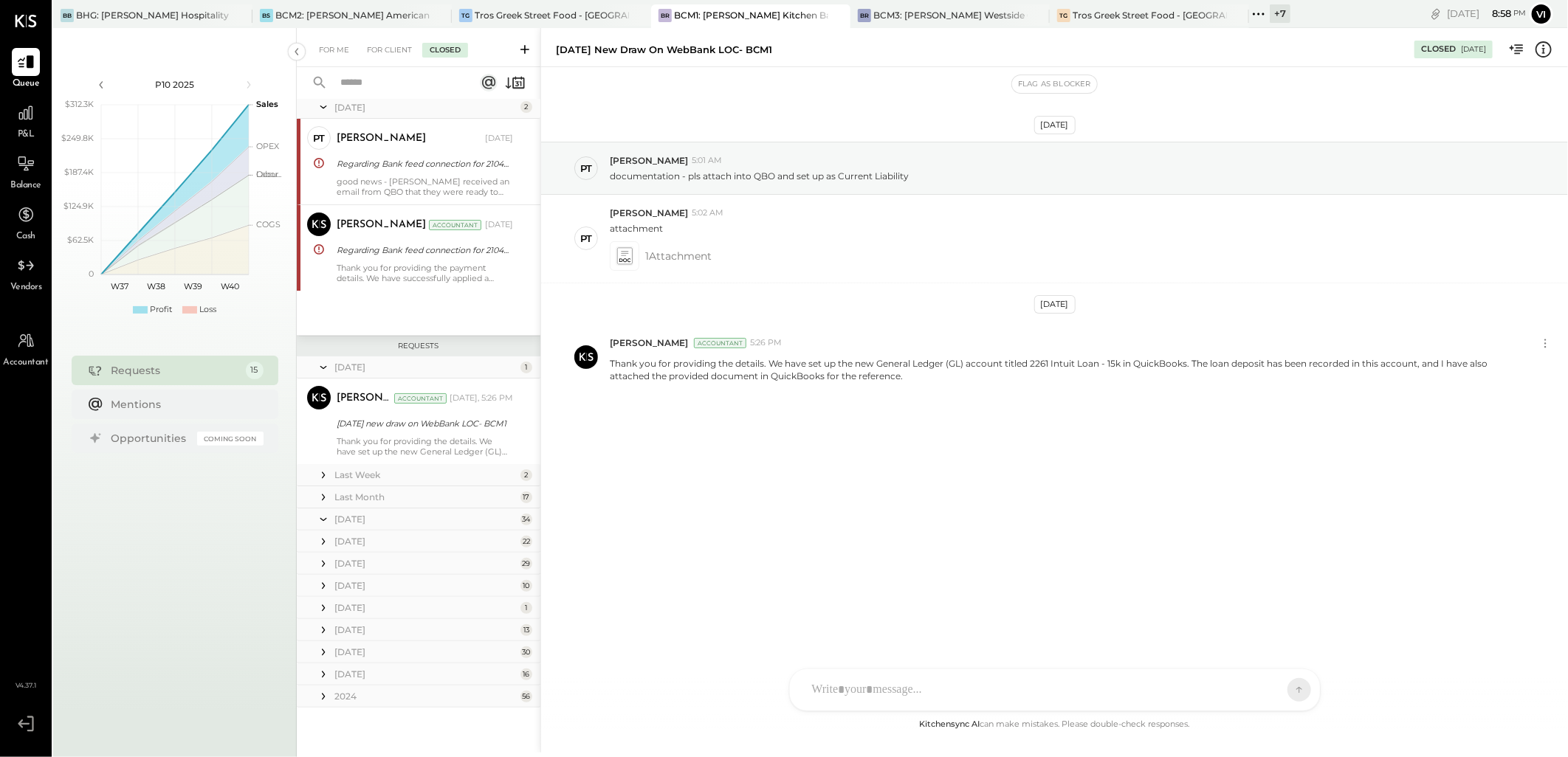
click at [447, 51] on div "Closed" at bounding box center [446, 50] width 46 height 15
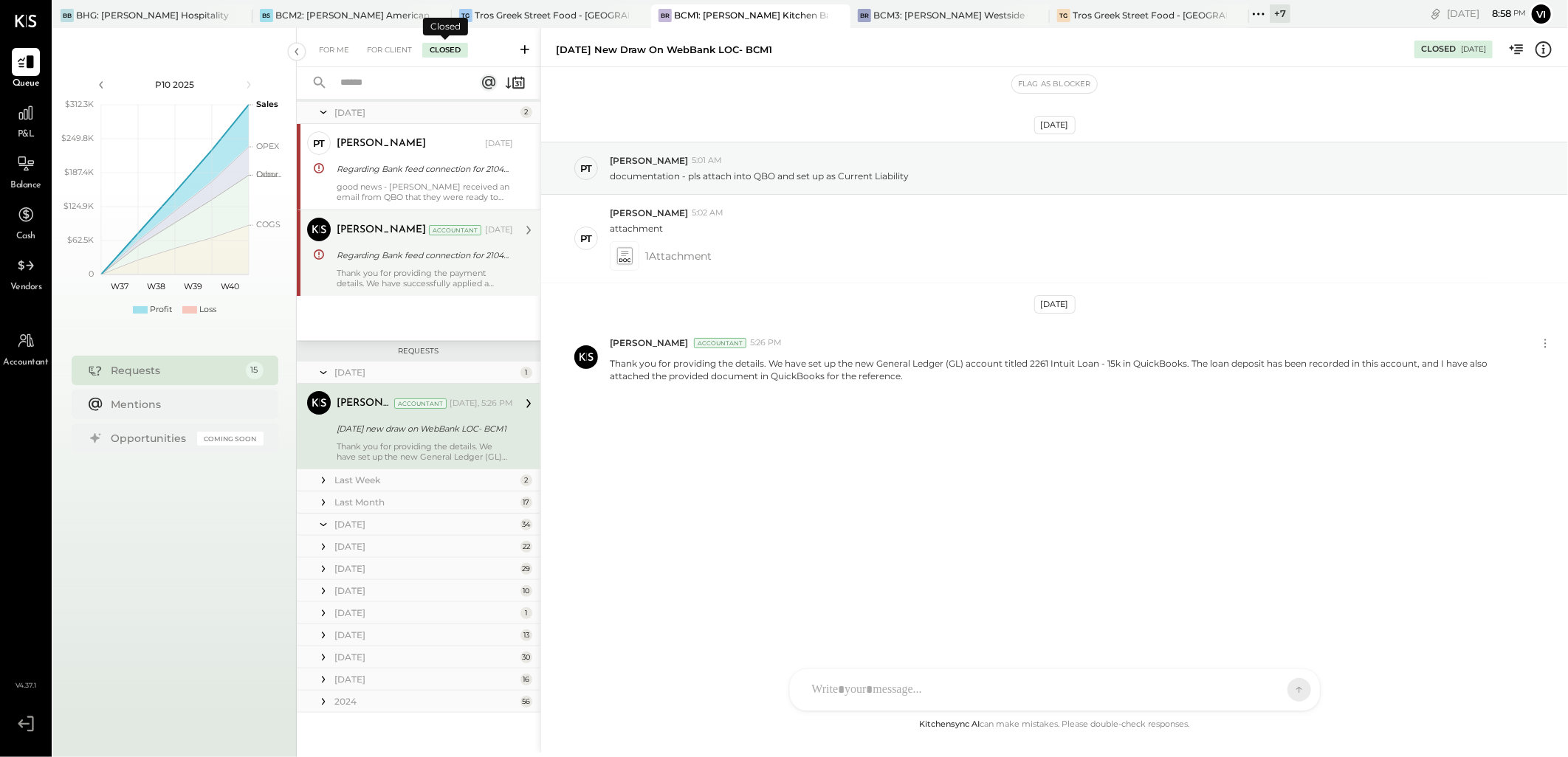
scroll to position [19, 0]
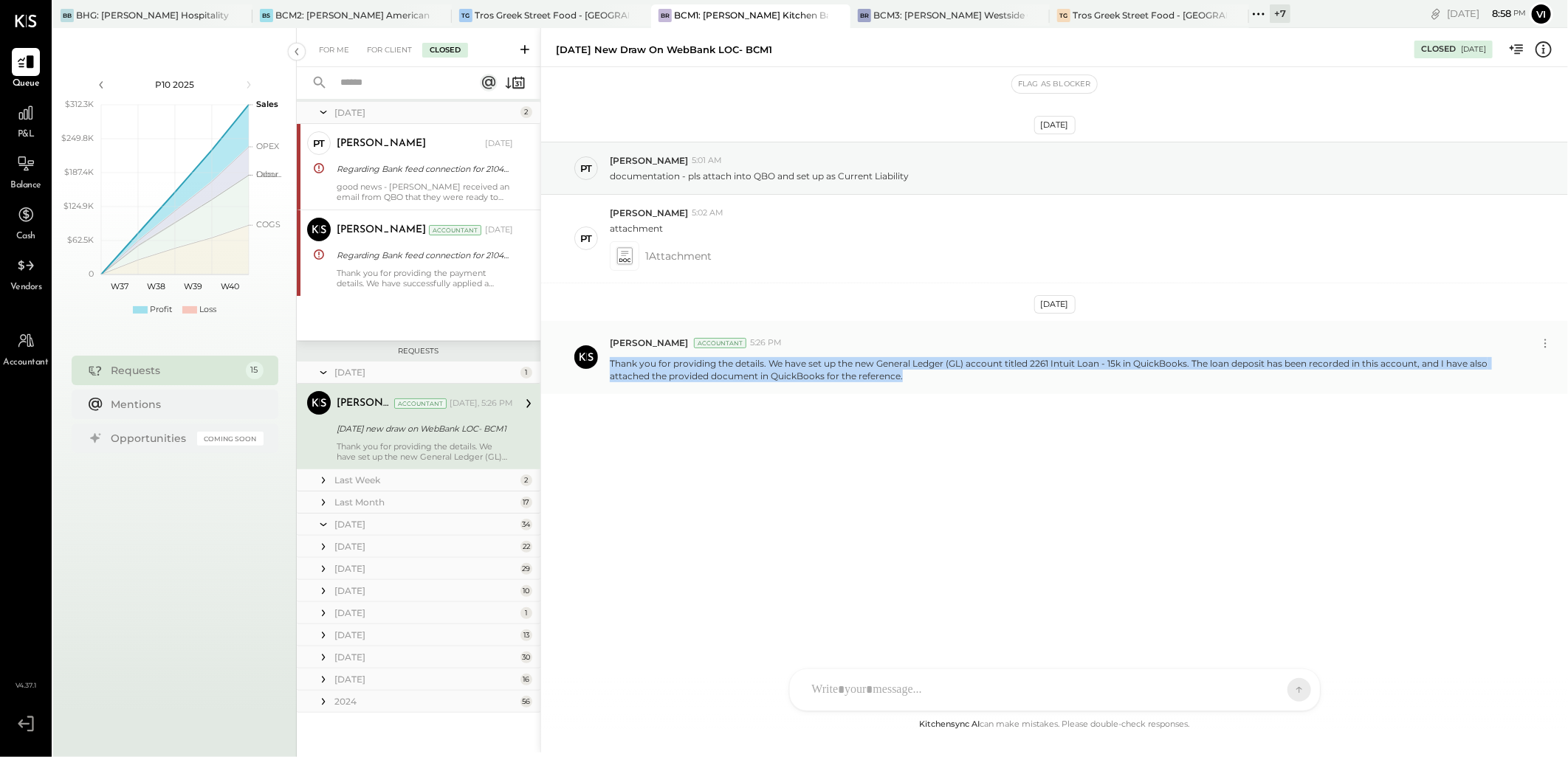
drag, startPoint x: 810, startPoint y: 380, endPoint x: 610, endPoint y: 364, distance: 200.6
click at [610, 364] on p "Thank you for providing the details. We have set up the new General Ledger (GL)…" at bounding box center [1059, 370] width 899 height 25
copy p "Thank you for providing the details. We have set up the new General Ledger (GL)…"
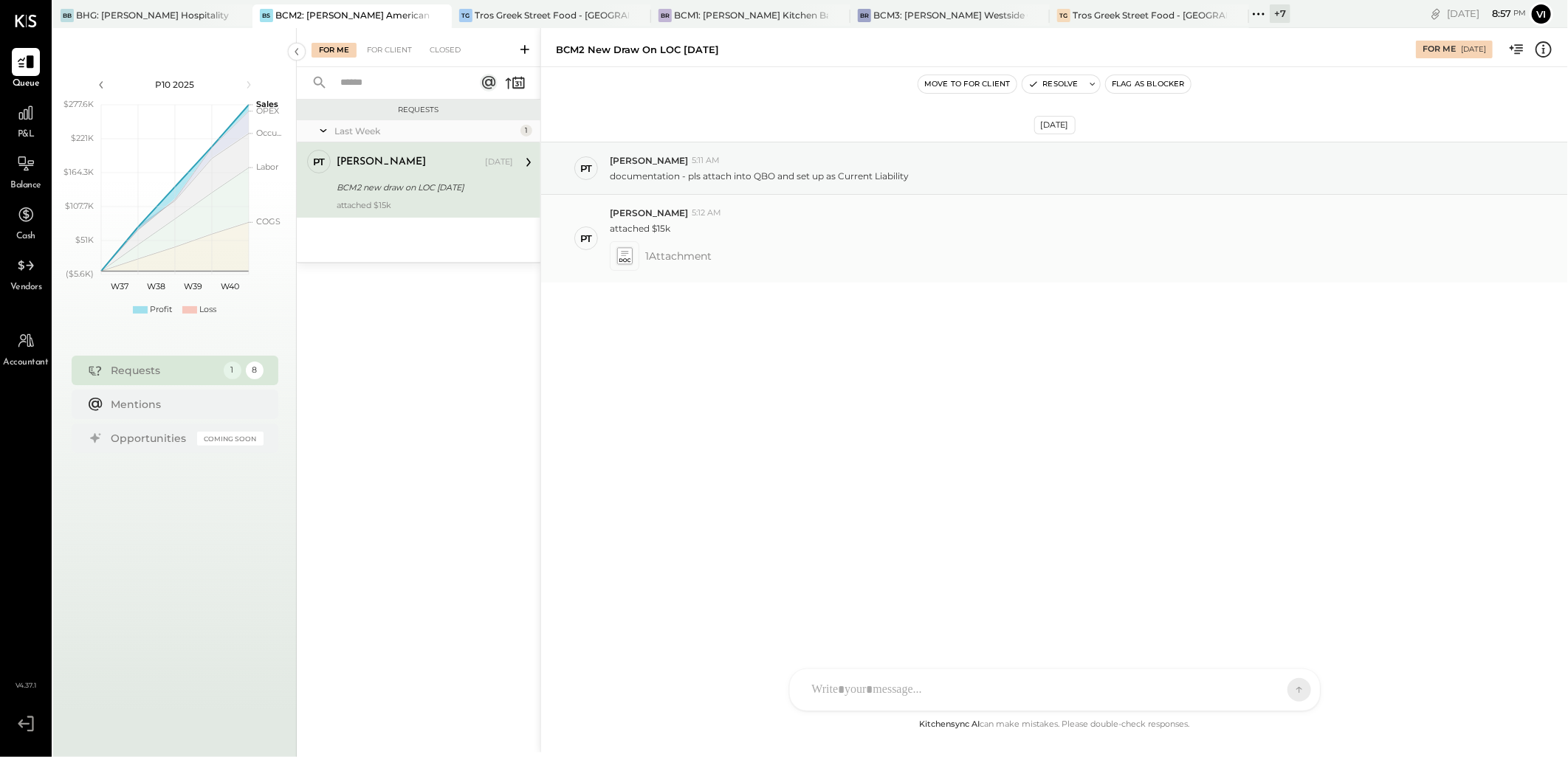
click at [622, 260] on icon at bounding box center [624, 256] width 15 height 17
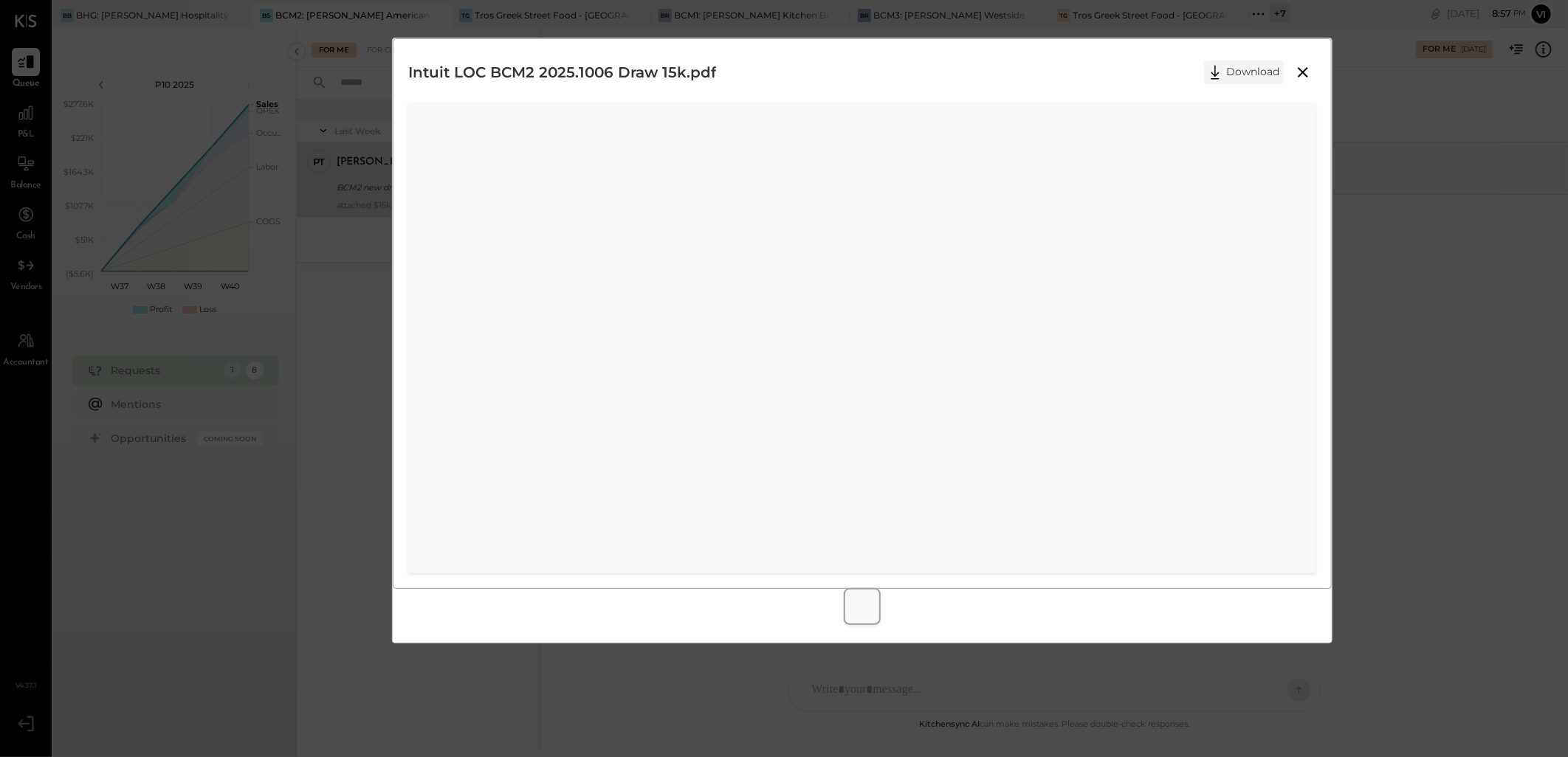
click at [1249, 76] on button "Download" at bounding box center [1243, 73] width 80 height 24
click at [1306, 68] on icon at bounding box center [1303, 73] width 10 height 10
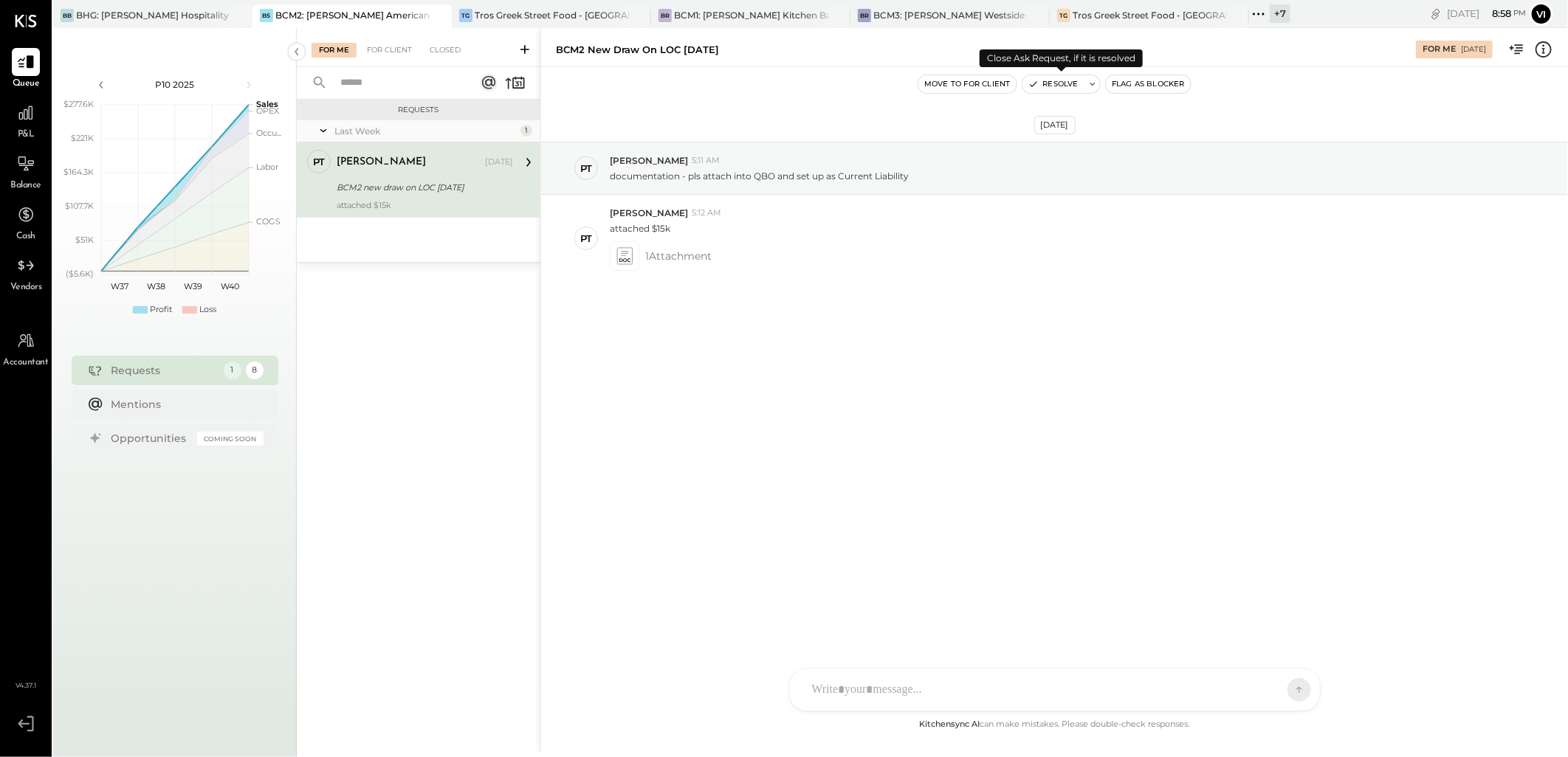
click at [1091, 82] on icon at bounding box center [1092, 84] width 10 height 10
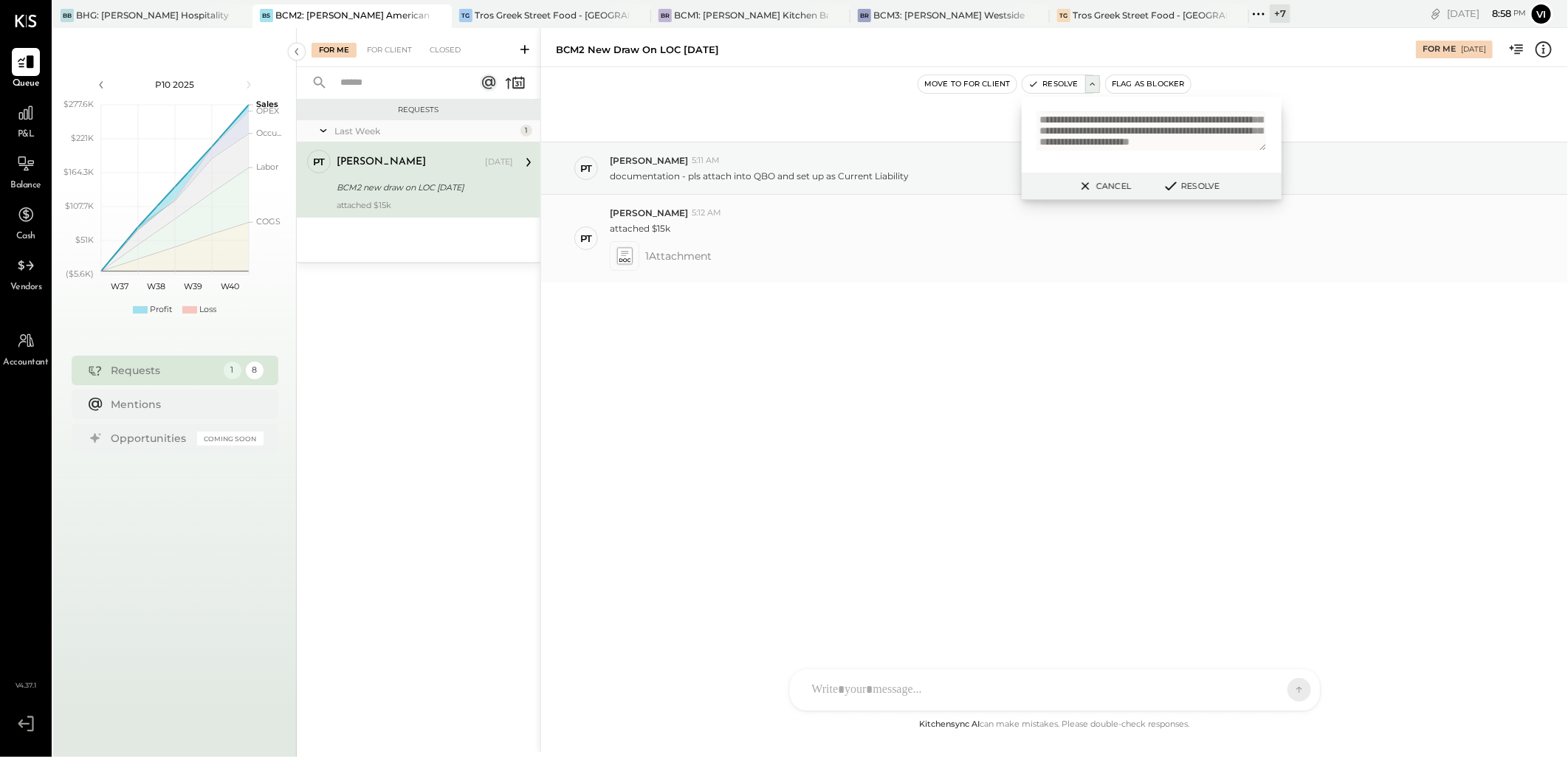
scroll to position [50, 0]
type textarea "**********"
click at [1176, 186] on icon at bounding box center [1170, 186] width 18 height 16
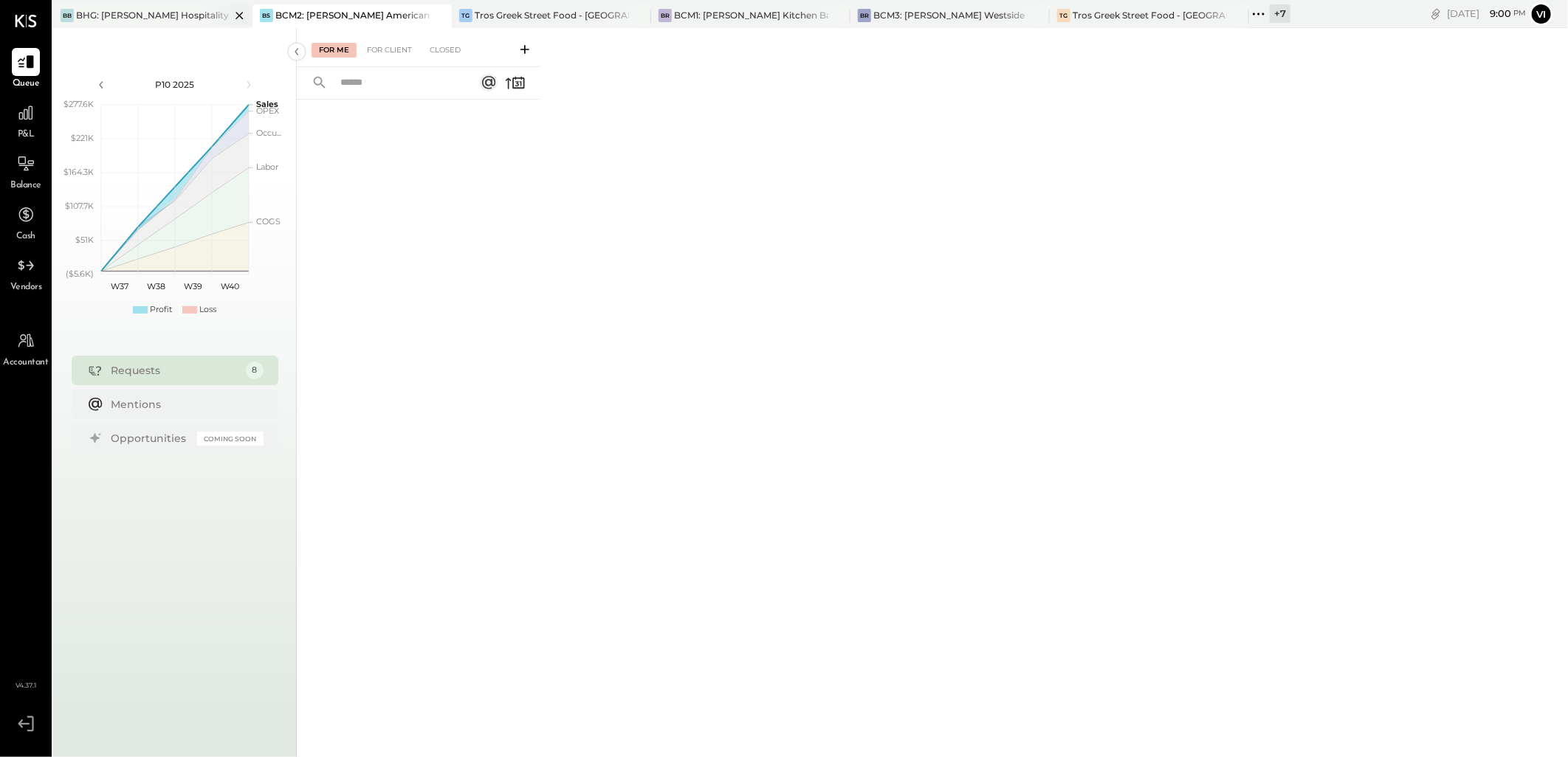
click at [145, 9] on div "BHG: [PERSON_NAME] Hospitality Group, LLC" at bounding box center [153, 15] width 154 height 13
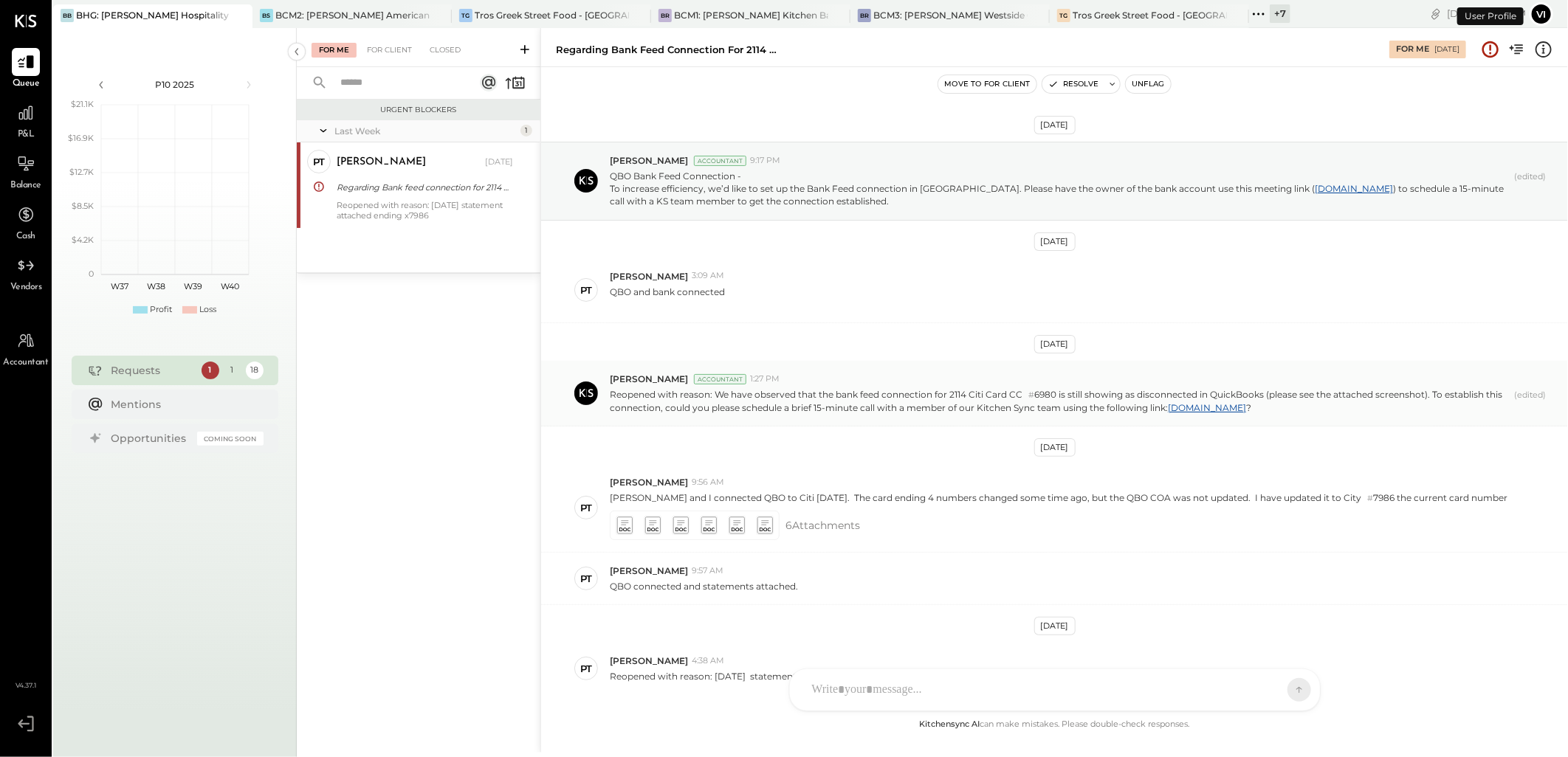
scroll to position [89, 0]
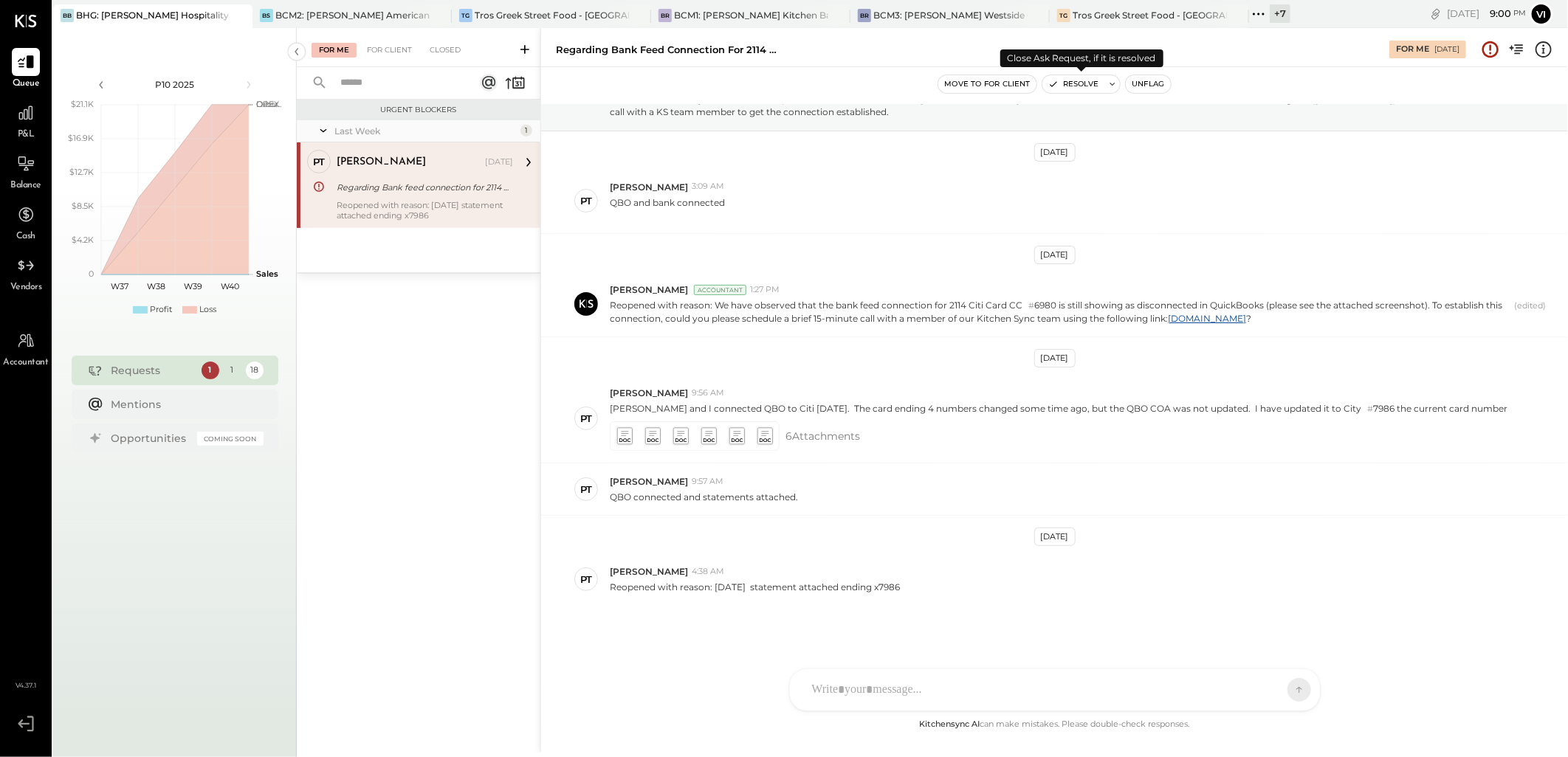
click at [1083, 87] on button "Resolve" at bounding box center [1073, 84] width 62 height 18
